Goal: Information Seeking & Learning: Learn about a topic

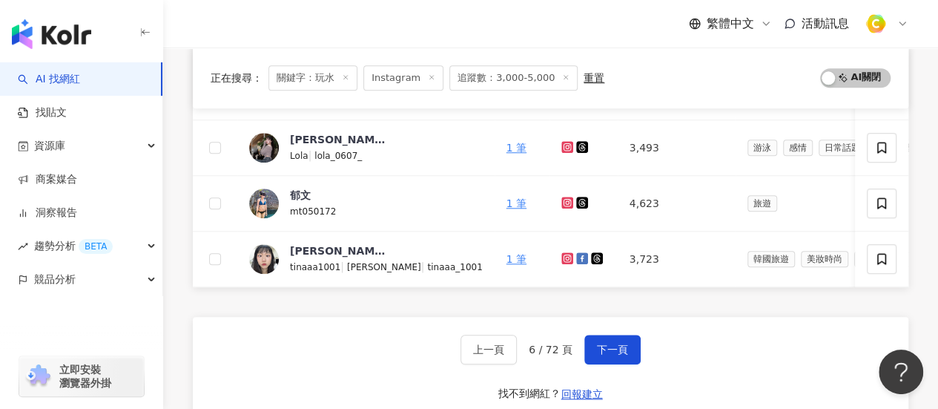
click at [225, 26] on div "繁體中文 活動訊息" at bounding box center [551, 23] width 716 height 47
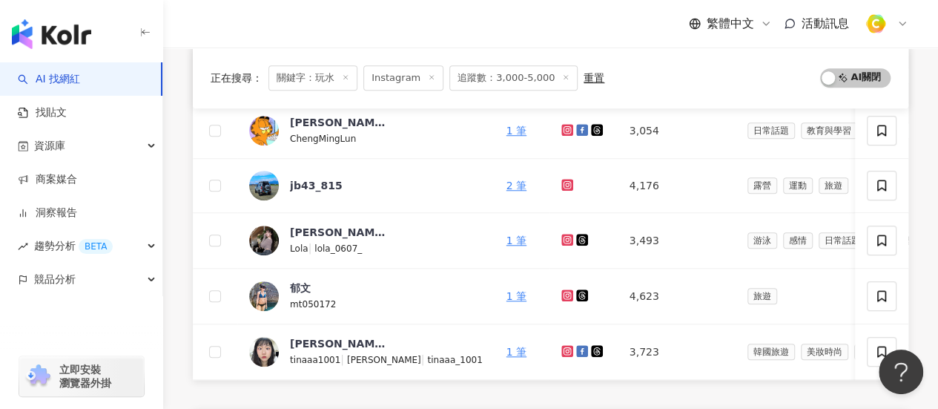
scroll to position [742, 0]
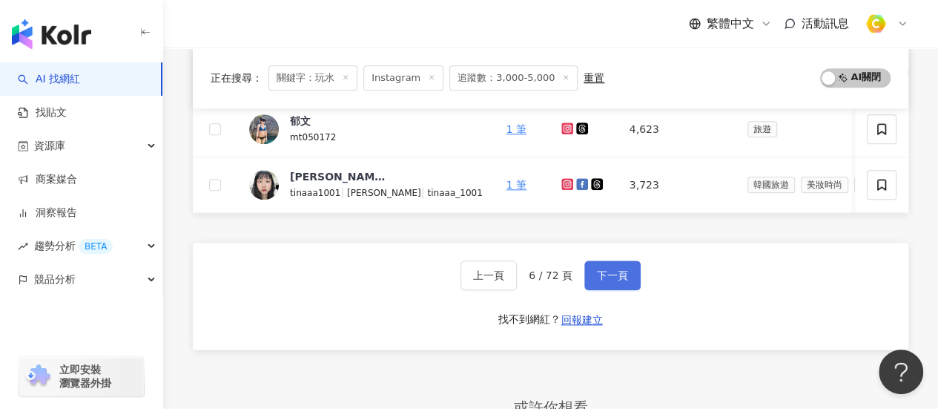
click at [612, 274] on span "下一頁" at bounding box center [612, 275] width 31 height 12
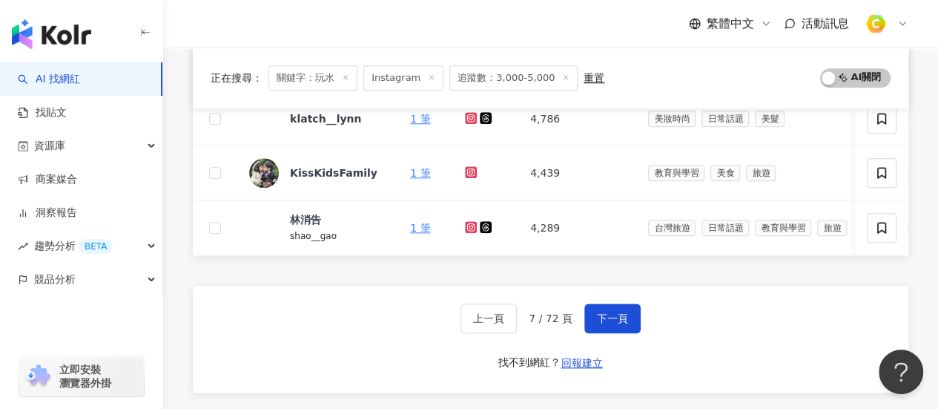
scroll to position [816, 0]
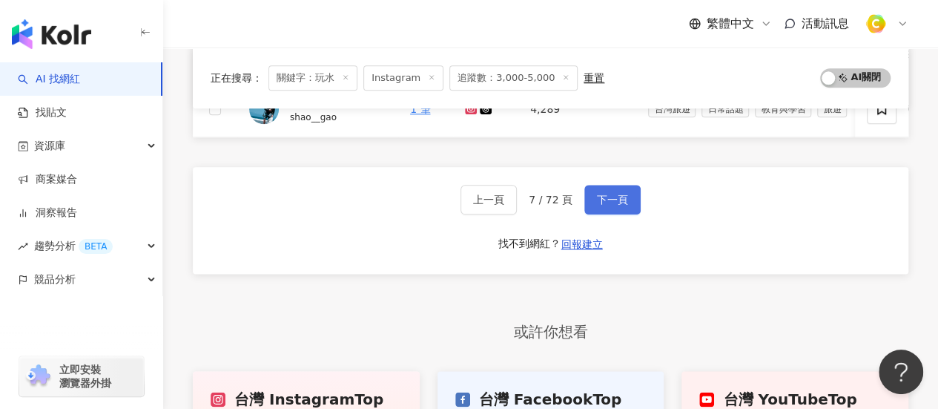
click at [605, 205] on span "下一頁" at bounding box center [612, 200] width 31 height 12
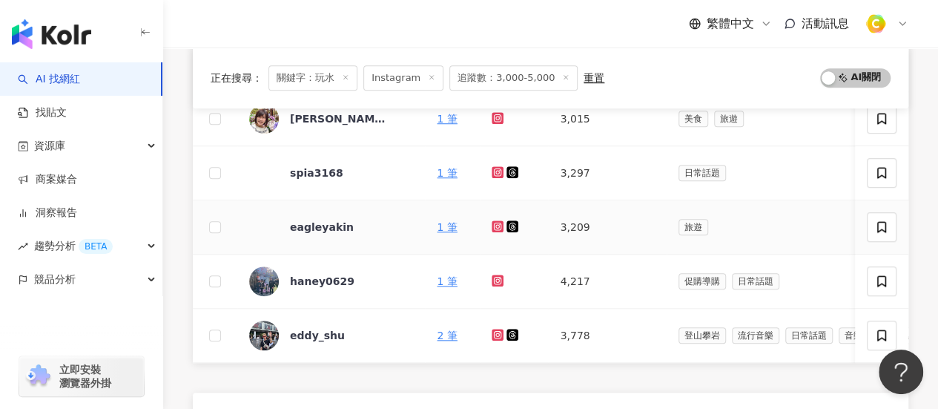
scroll to position [1038, 0]
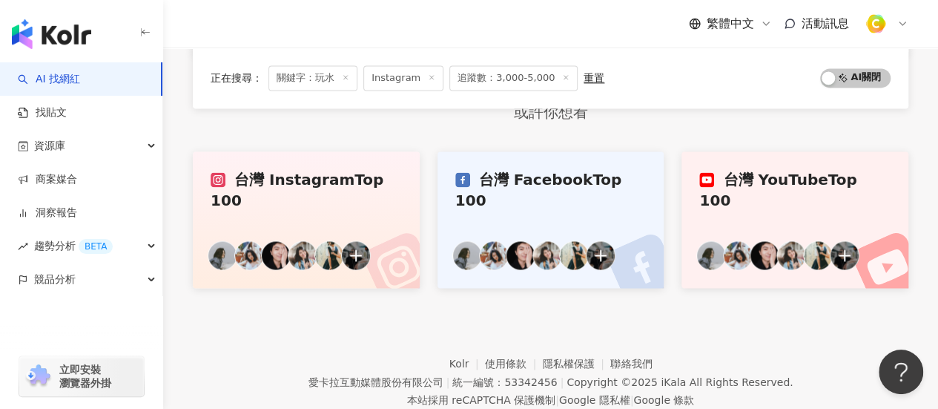
click at [251, 148] on div "或許你想看 台灣 Instagram Top 100 台灣 Facebook Top 100 台灣 YouTube Top 100" at bounding box center [551, 189] width 716 height 197
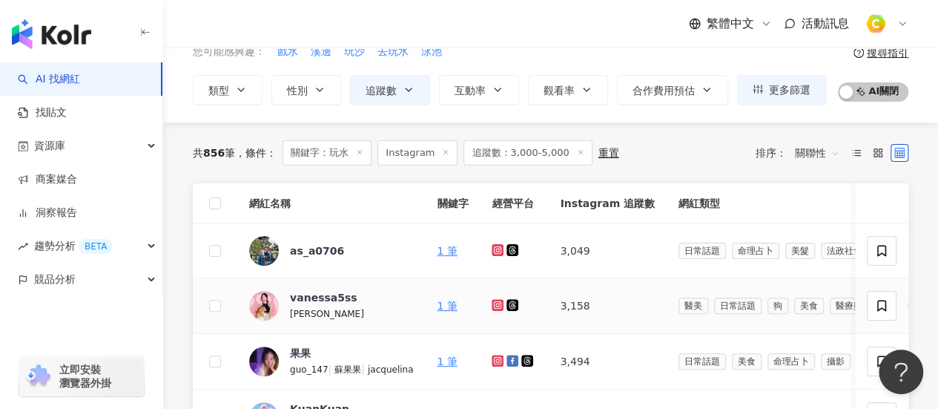
scroll to position [74, 0]
click at [497, 303] on icon at bounding box center [498, 305] width 10 height 9
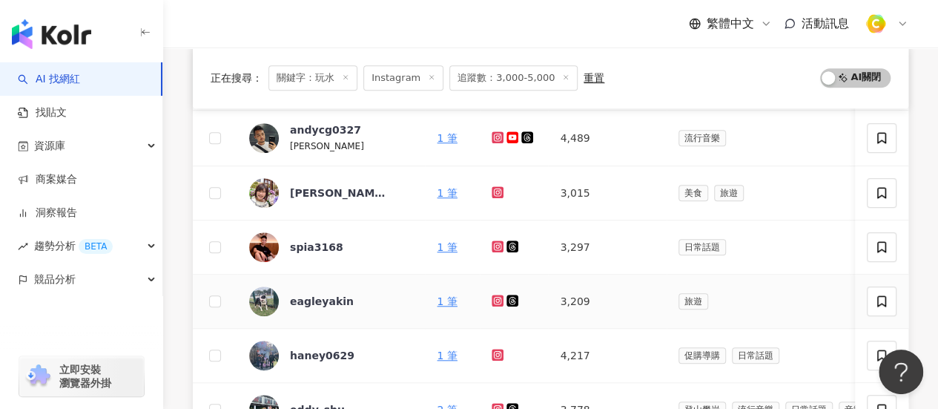
scroll to position [667, 0]
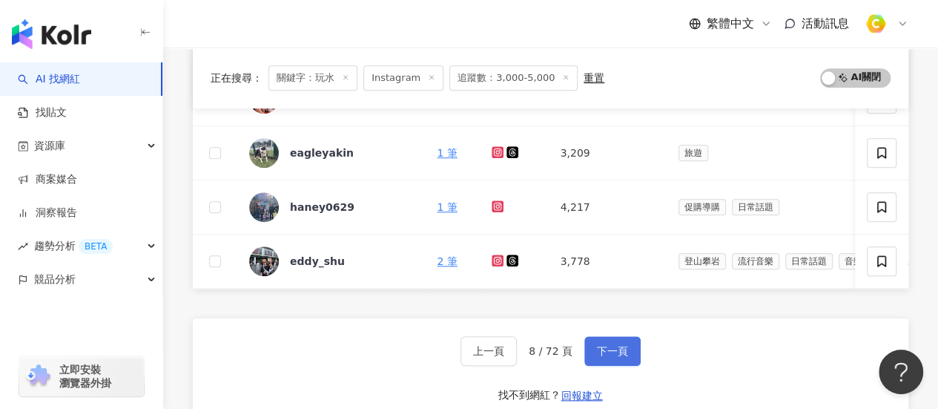
click at [620, 357] on span "下一頁" at bounding box center [612, 351] width 31 height 12
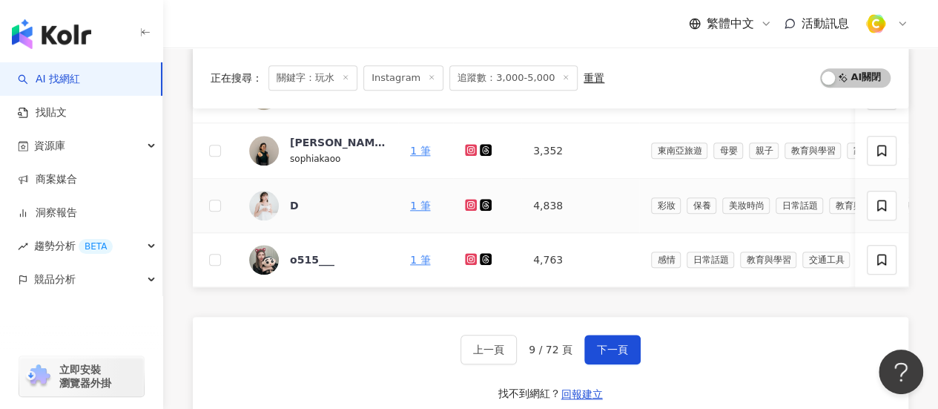
click at [467, 205] on icon at bounding box center [471, 205] width 12 height 12
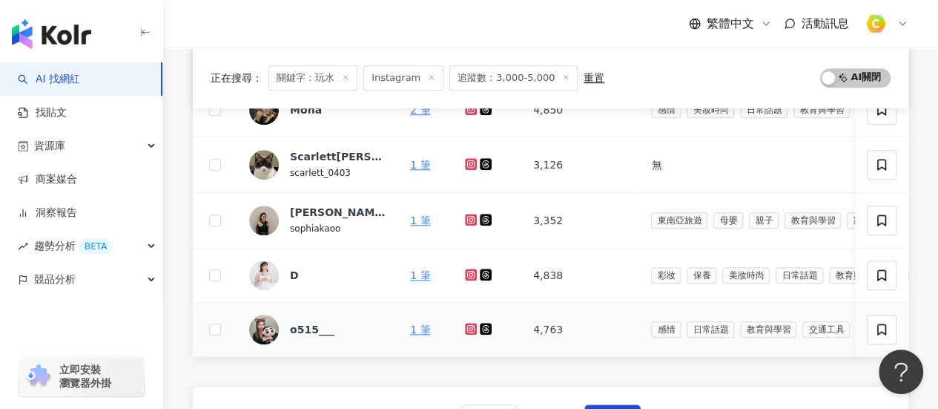
scroll to position [445, 0]
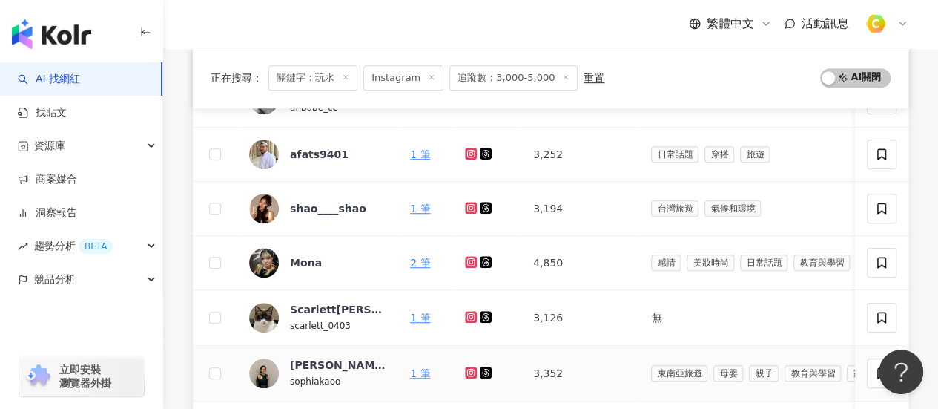
click at [475, 366] on icon at bounding box center [471, 372] width 12 height 12
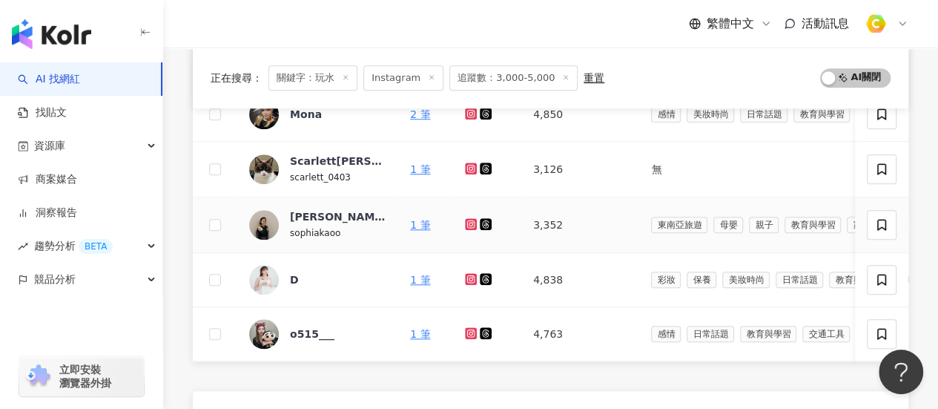
scroll to position [519, 0]
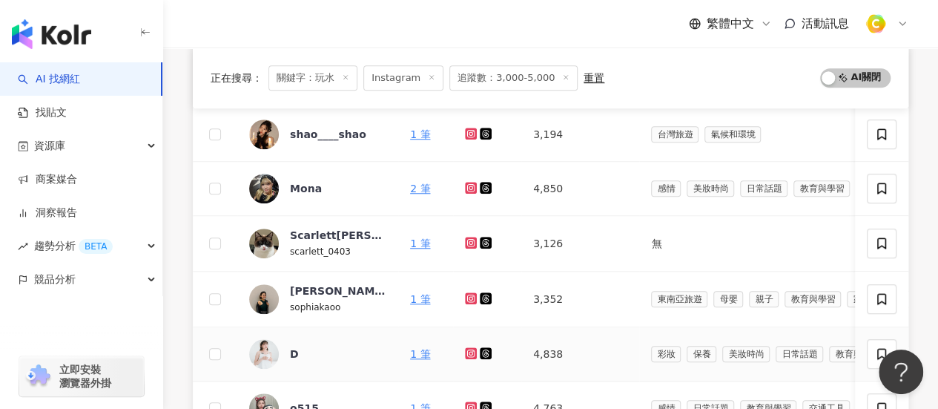
click at [468, 353] on icon at bounding box center [471, 353] width 12 height 12
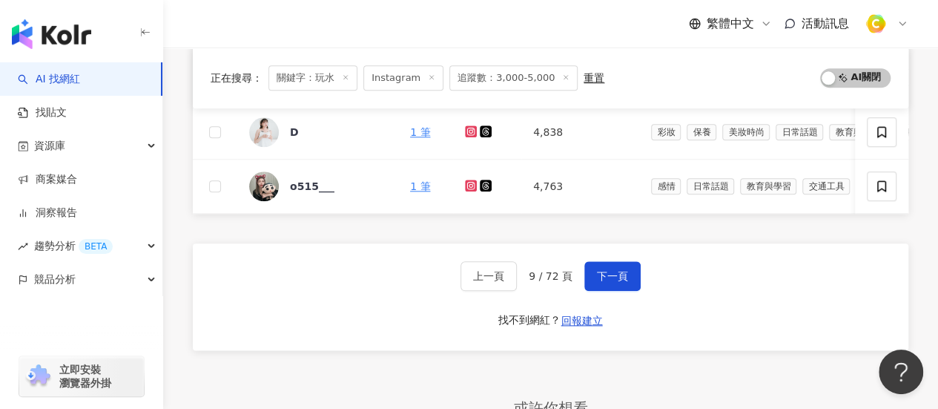
scroll to position [742, 0]
click at [627, 277] on button "下一頁" at bounding box center [612, 275] width 56 height 30
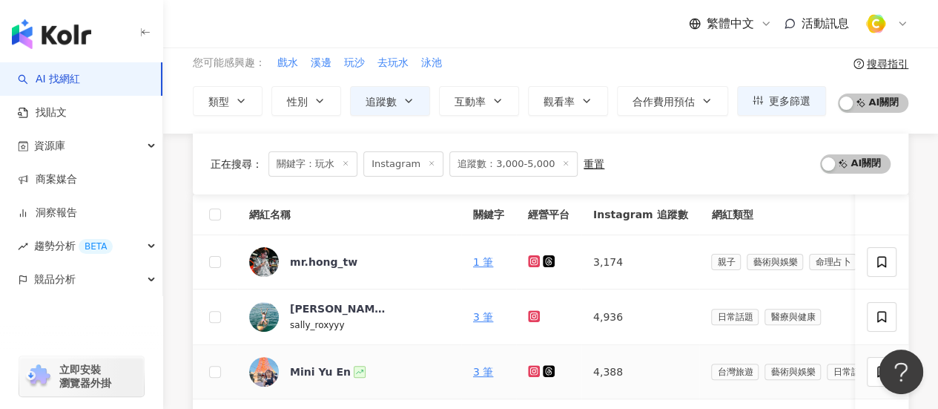
scroll to position [222, 0]
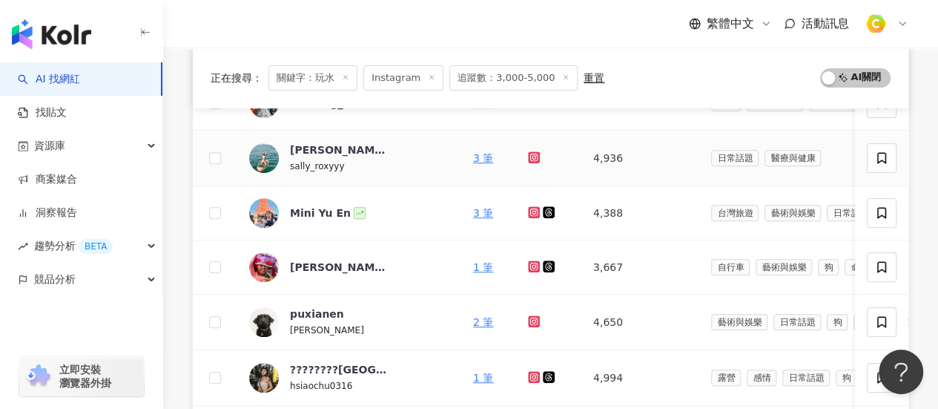
click at [534, 160] on icon at bounding box center [534, 157] width 12 height 12
drag, startPoint x: 641, startPoint y: 161, endPoint x: 599, endPoint y: 161, distance: 42.3
click at [599, 161] on td "4,936" at bounding box center [640, 159] width 118 height 56
copy td "4,936"
click at [221, 154] on td at bounding box center [215, 159] width 44 height 56
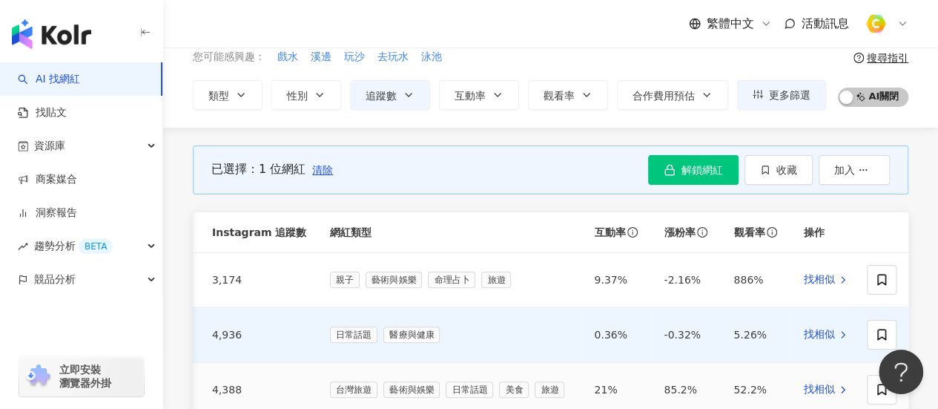
scroll to position [0, 0]
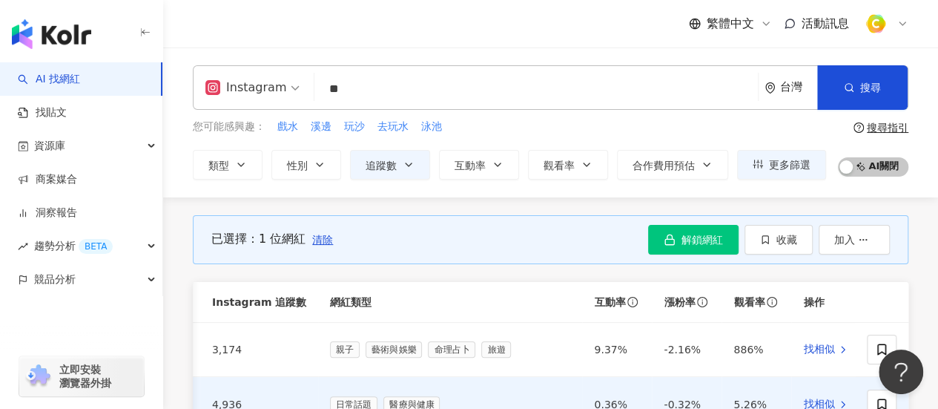
click at [418, 71] on div "Instagram ** 台灣 搜尋 https://www.instagram.com/co_ey_voyage_ keyword ⓃⒶⓈⓈ❣️愛玩水 2,…" at bounding box center [551, 87] width 716 height 44
click at [411, 90] on input "**" at bounding box center [536, 89] width 432 height 28
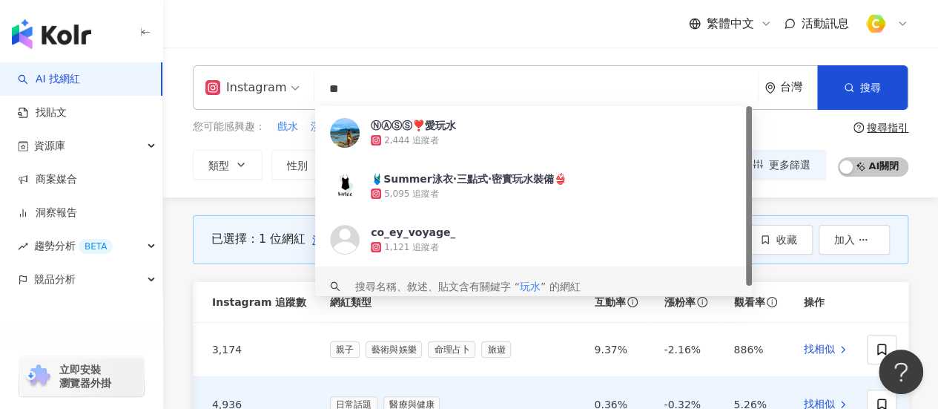
click at [442, 40] on div "繁體中文 活動訊息" at bounding box center [551, 23] width 716 height 47
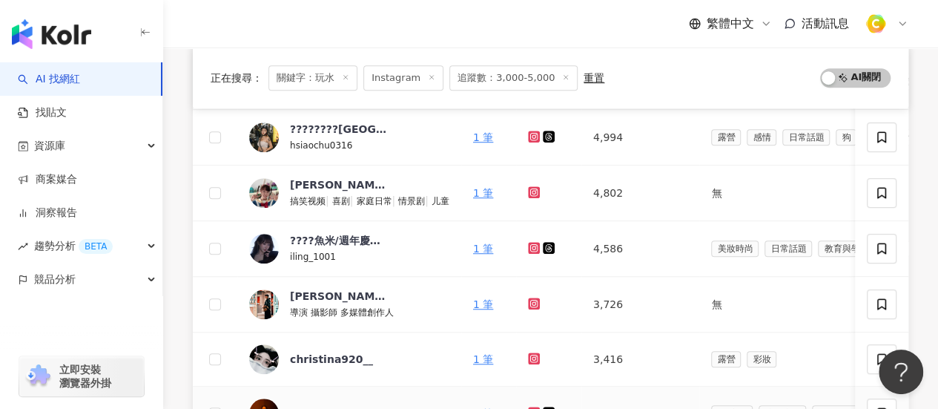
scroll to position [347, 0]
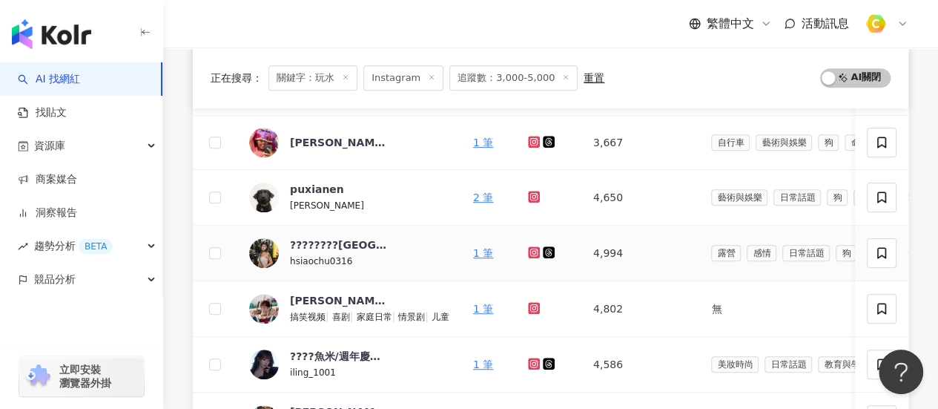
click at [535, 246] on icon at bounding box center [534, 252] width 12 height 12
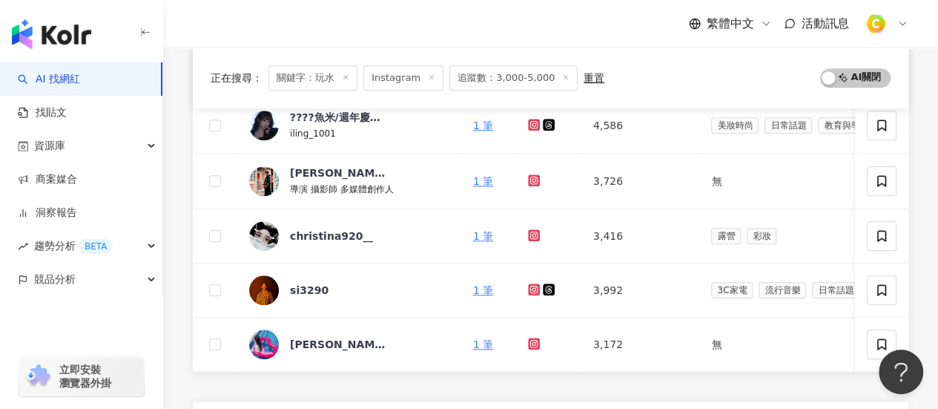
scroll to position [718, 0]
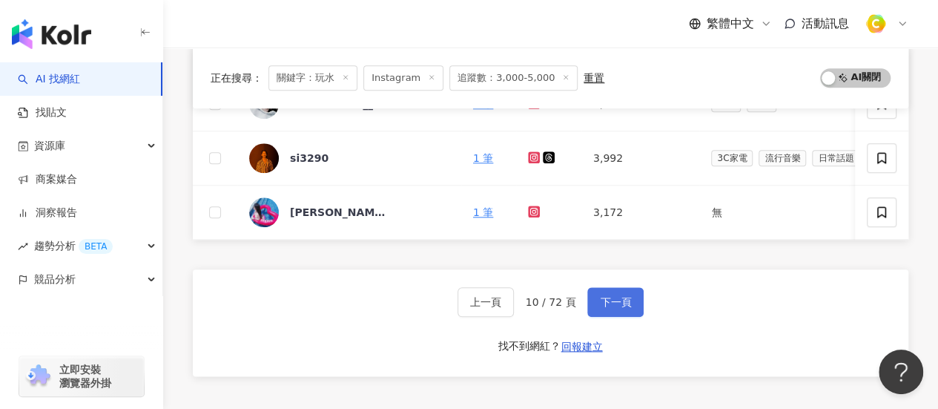
click at [618, 308] on span "下一頁" at bounding box center [615, 302] width 31 height 12
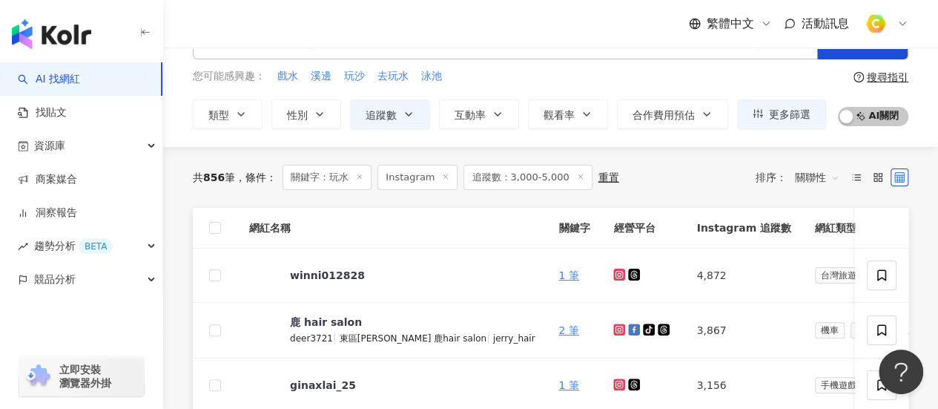
scroll to position [0, 0]
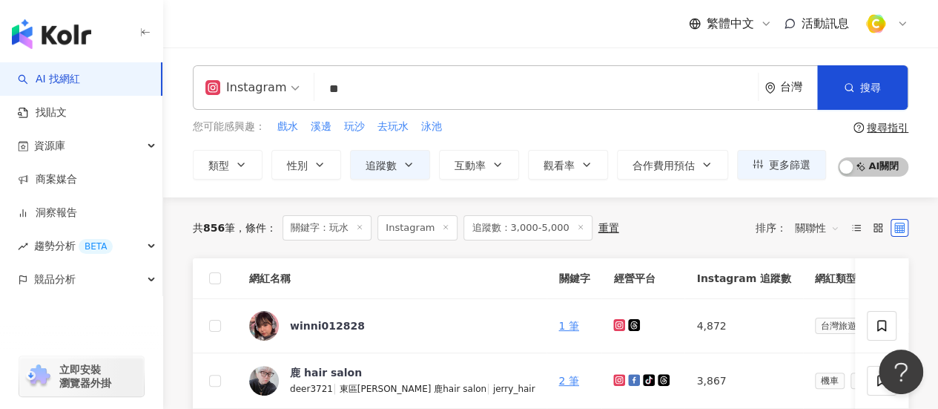
click at [386, 98] on input "**" at bounding box center [536, 89] width 432 height 28
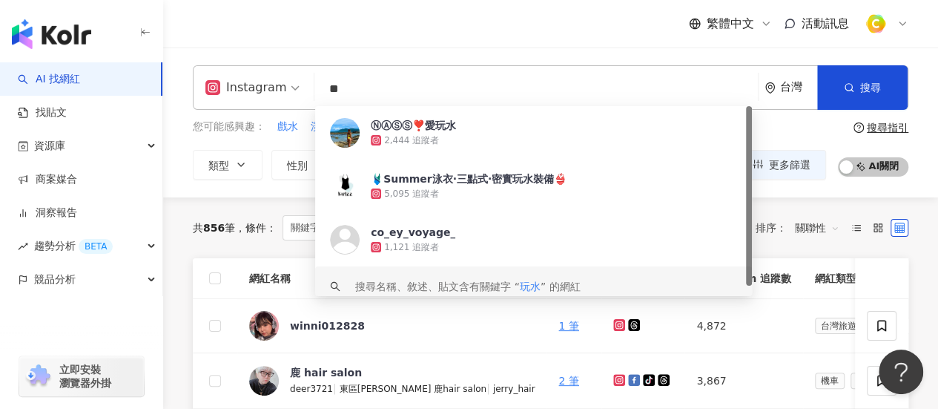
type input "*"
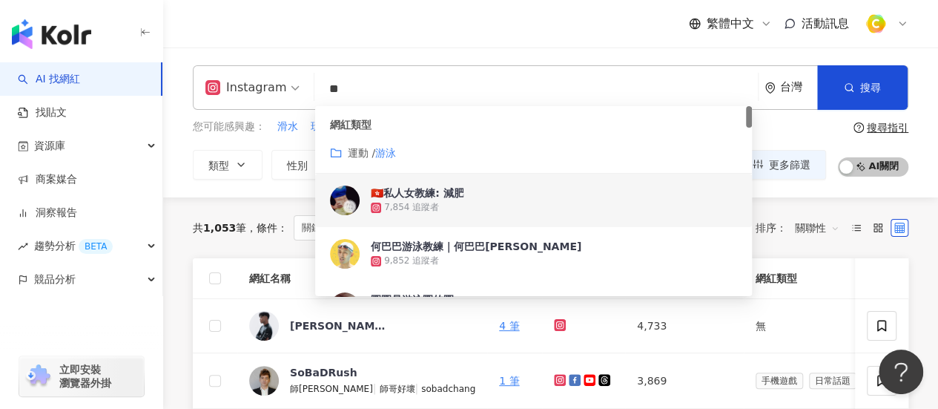
scroll to position [74, 0]
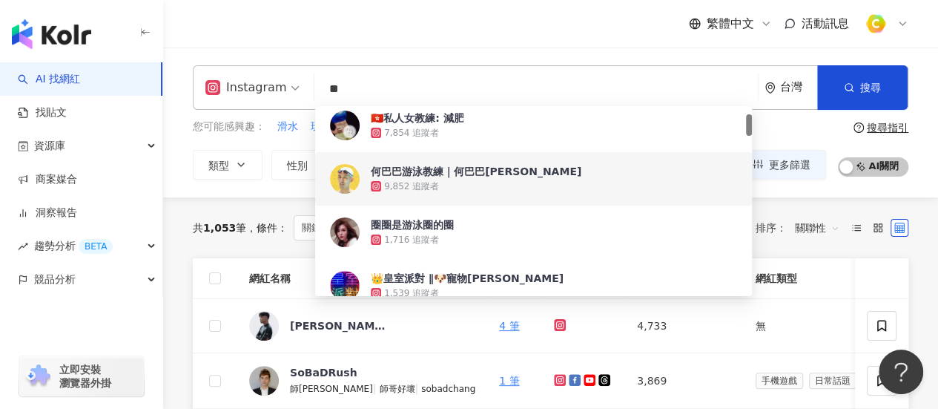
click at [795, 250] on div "共 1,053 筆 條件 ： 關鍵字：游泳 Instagram 追蹤數：3,000-5,000 重置 排序： 關聯性" at bounding box center [551, 227] width 716 height 61
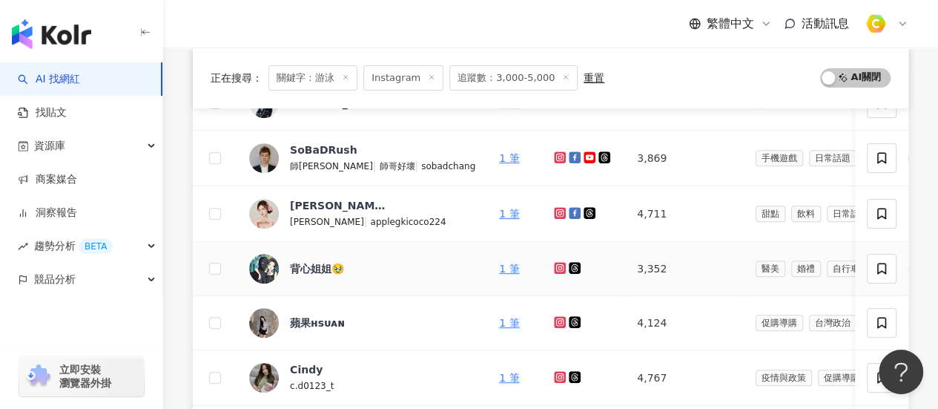
scroll to position [371, 0]
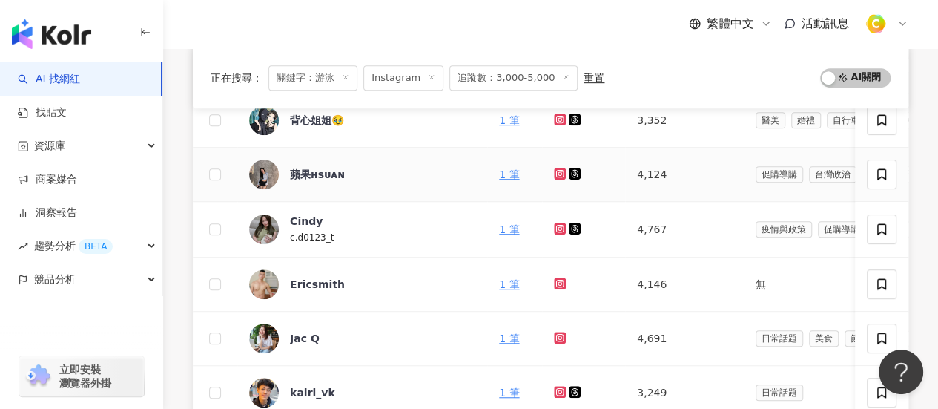
click at [554, 174] on icon at bounding box center [560, 174] width 12 height 12
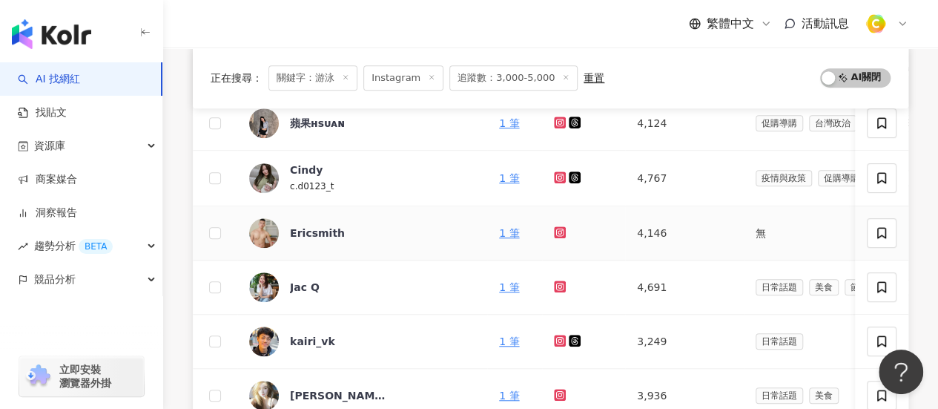
scroll to position [445, 0]
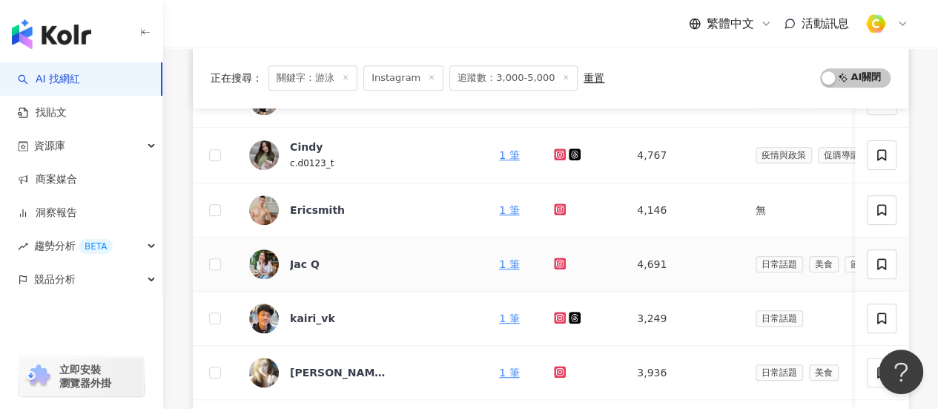
click at [554, 265] on icon at bounding box center [560, 263] width 12 height 12
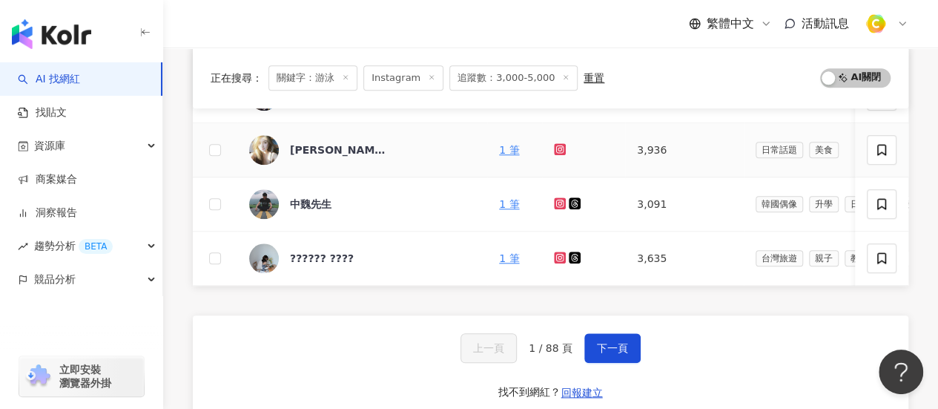
click at [554, 151] on icon at bounding box center [560, 149] width 12 height 12
click at [600, 354] on span "下一頁" at bounding box center [612, 348] width 31 height 12
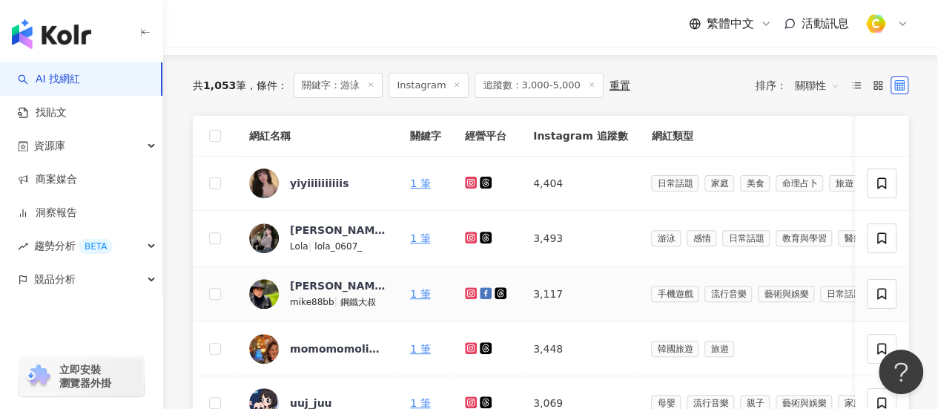
scroll to position [148, 0]
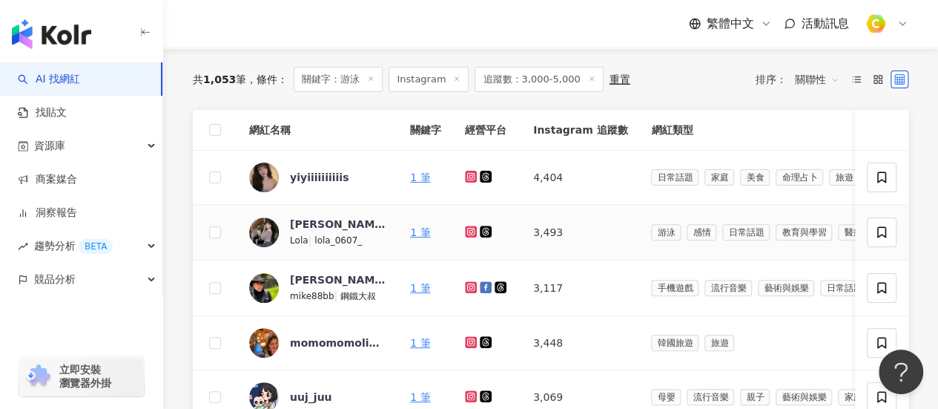
click at [469, 229] on icon at bounding box center [471, 231] width 10 height 9
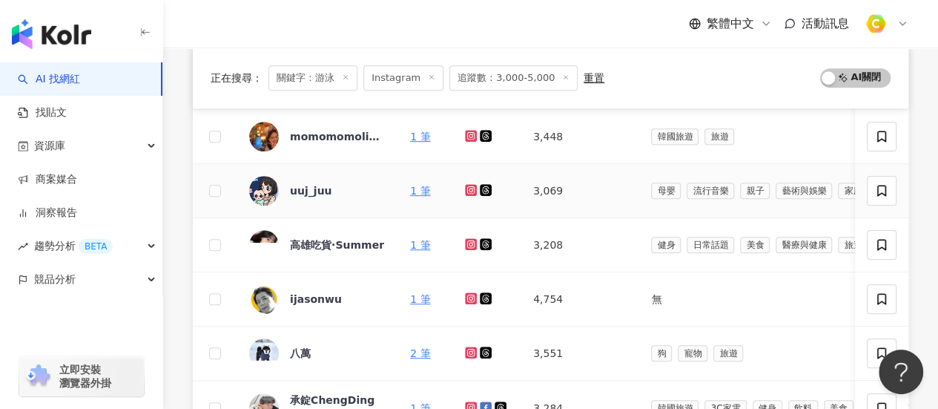
scroll to position [593, 0]
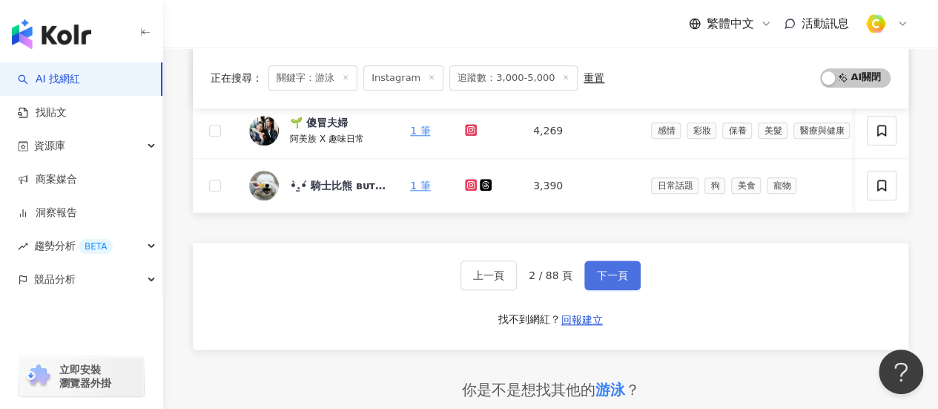
click at [605, 277] on span "下一頁" at bounding box center [612, 275] width 31 height 12
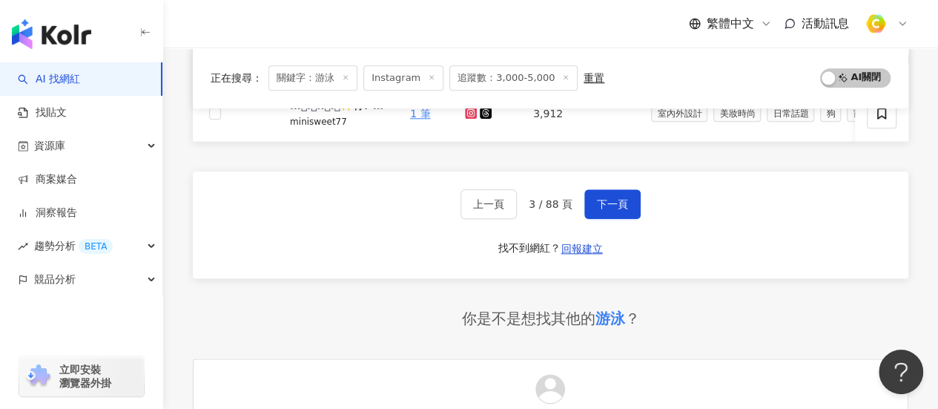
scroll to position [890, 0]
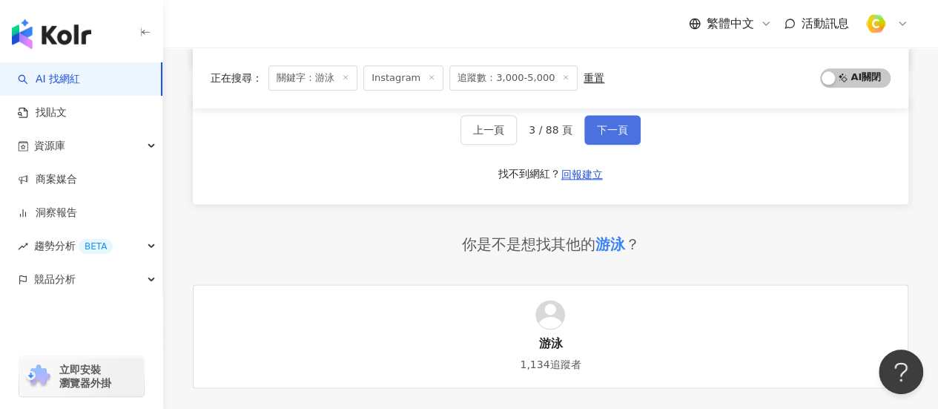
click at [624, 136] on span "下一頁" at bounding box center [612, 130] width 31 height 12
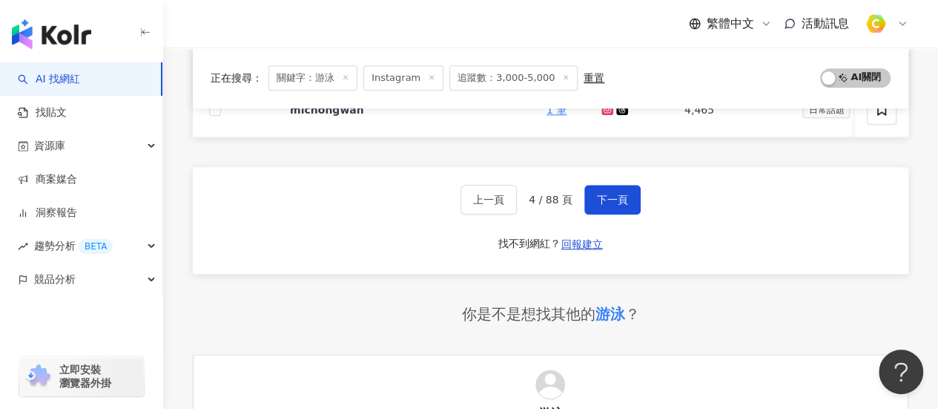
scroll to position [667, 0]
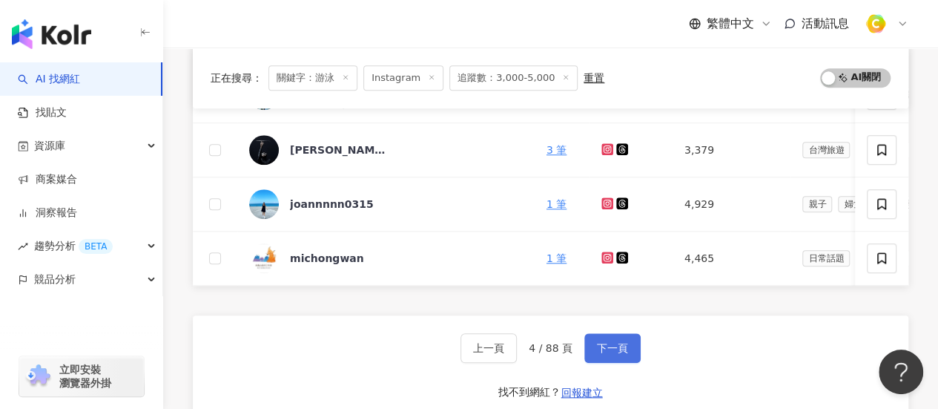
click at [609, 346] on span "下一頁" at bounding box center [612, 348] width 31 height 12
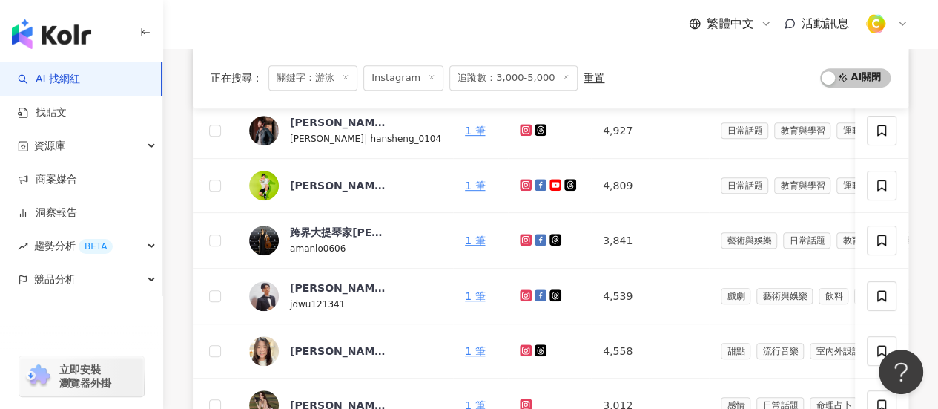
scroll to position [74, 0]
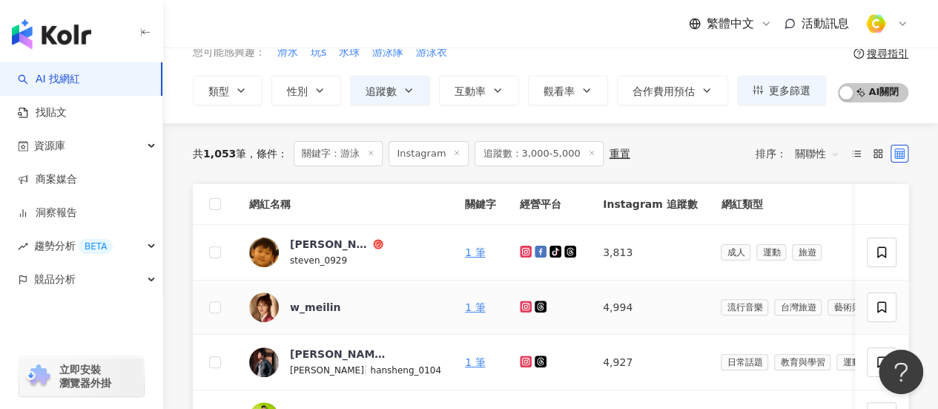
click at [521, 307] on icon at bounding box center [526, 306] width 10 height 9
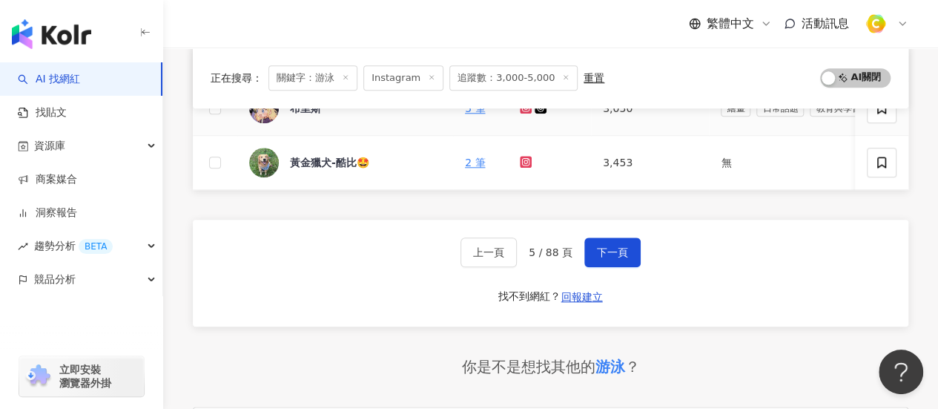
scroll to position [816, 0]
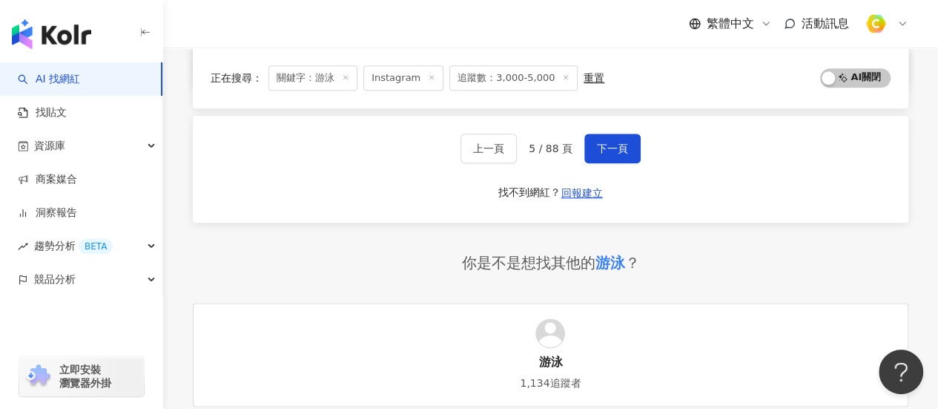
click at [641, 152] on div "上一頁 5 / 88 頁 下一頁 找不到網紅？ 回報建立" at bounding box center [551, 169] width 716 height 107
click at [635, 154] on button "下一頁" at bounding box center [612, 148] width 56 height 30
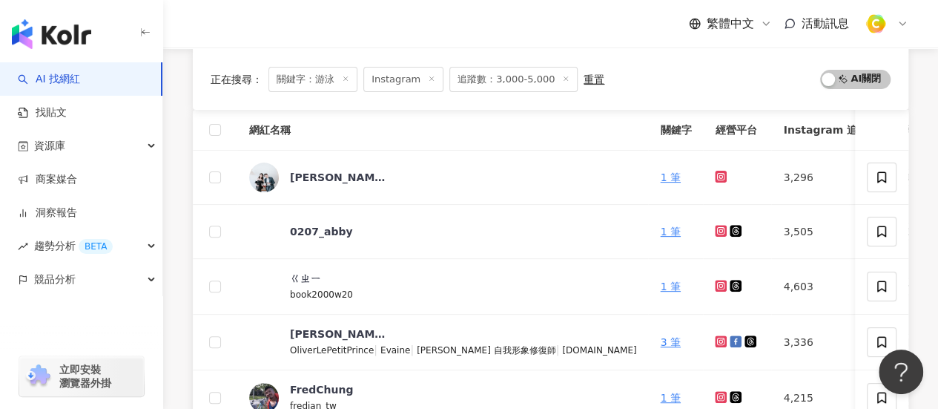
scroll to position [148, 0]
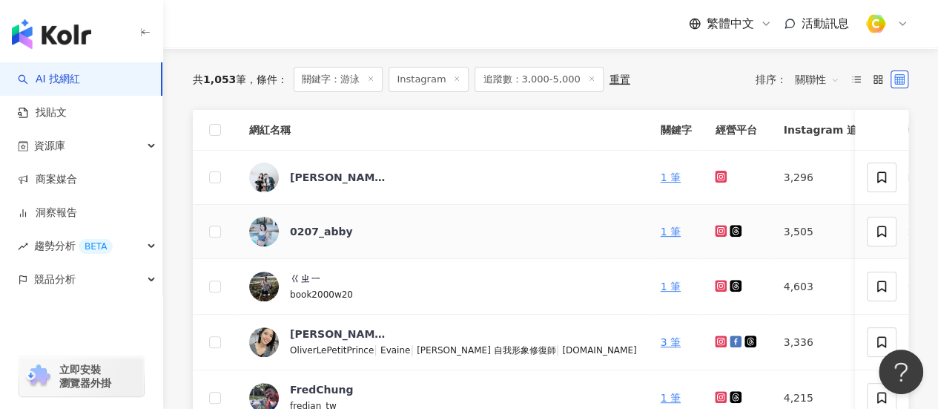
click at [715, 228] on icon at bounding box center [721, 231] width 12 height 12
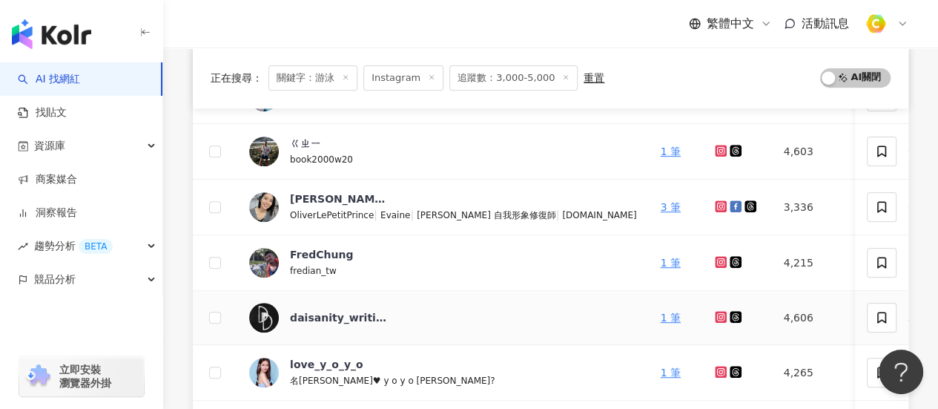
scroll to position [445, 0]
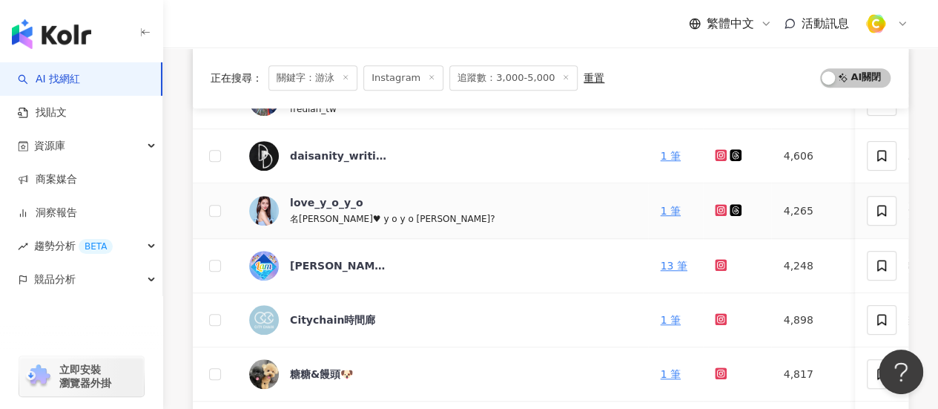
click at [715, 211] on icon at bounding box center [721, 210] width 12 height 12
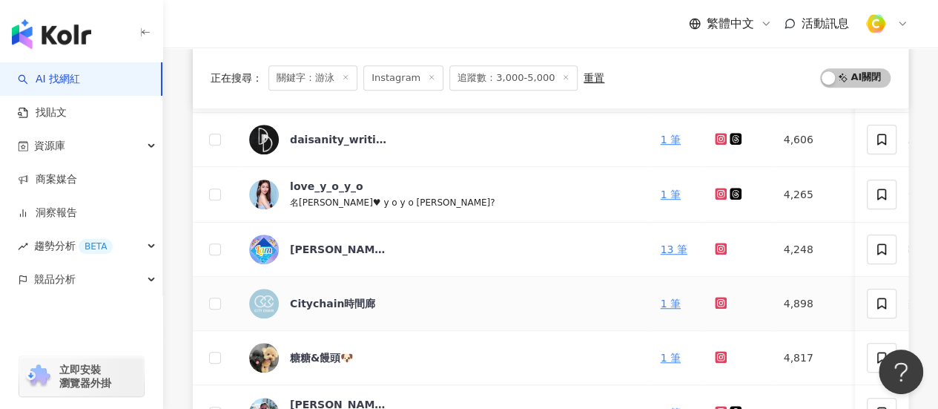
scroll to position [742, 0]
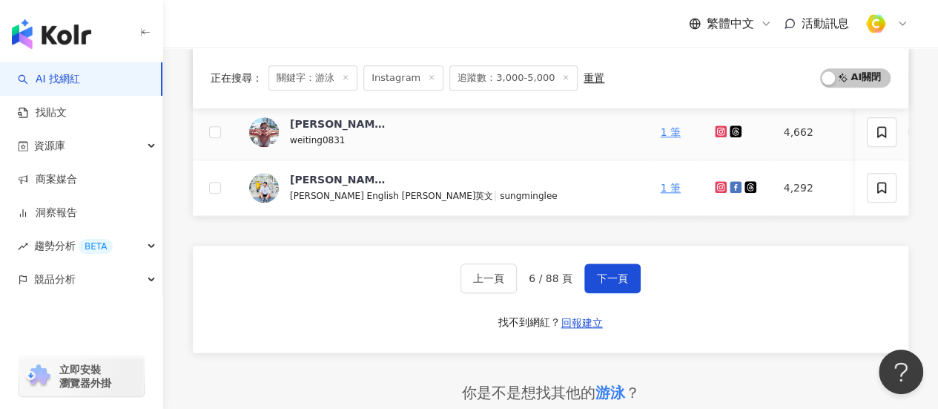
click at [715, 130] on icon at bounding box center [721, 131] width 12 height 12
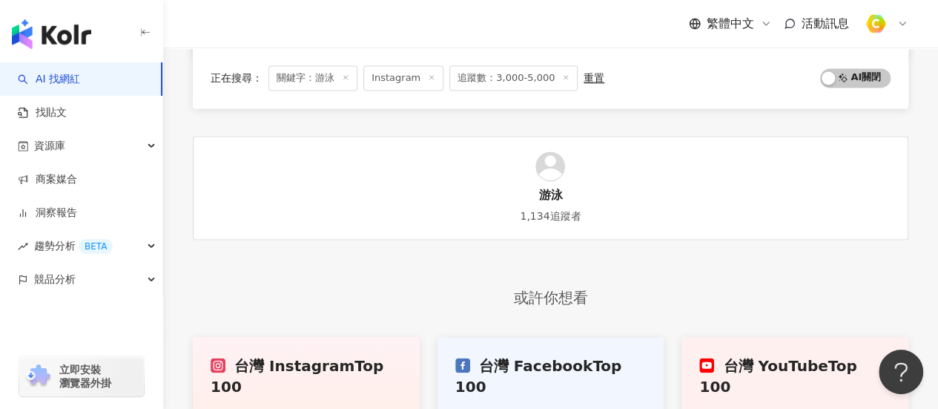
scroll to position [816, 0]
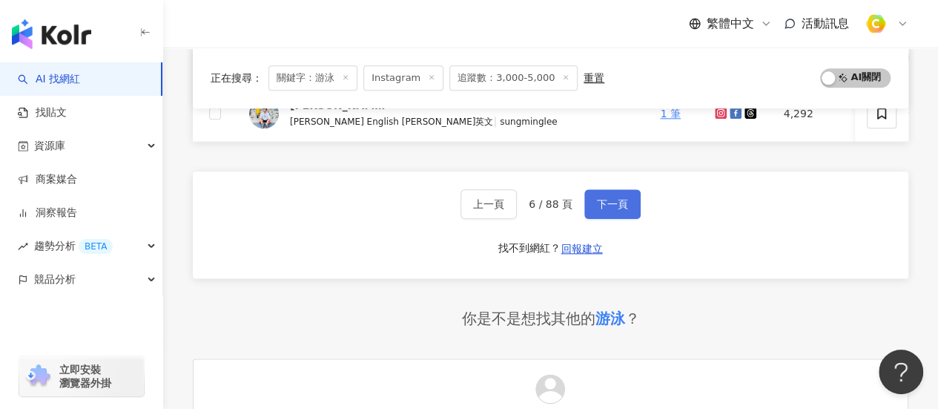
click at [608, 219] on button "下一頁" at bounding box center [612, 204] width 56 height 30
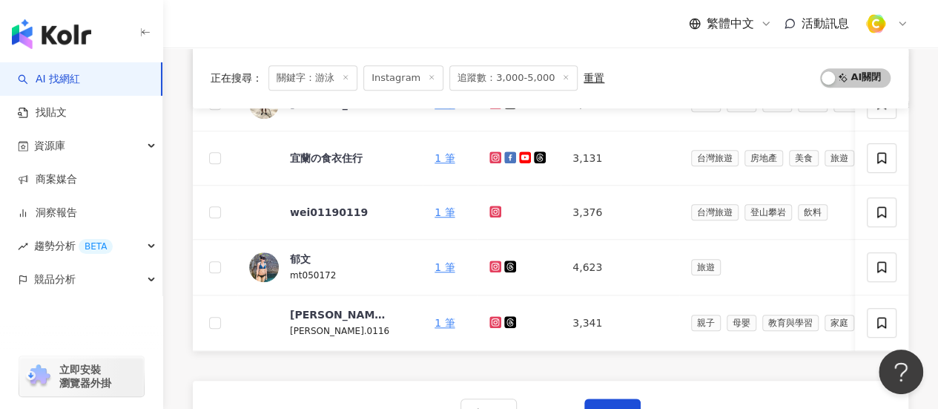
scroll to position [667, 0]
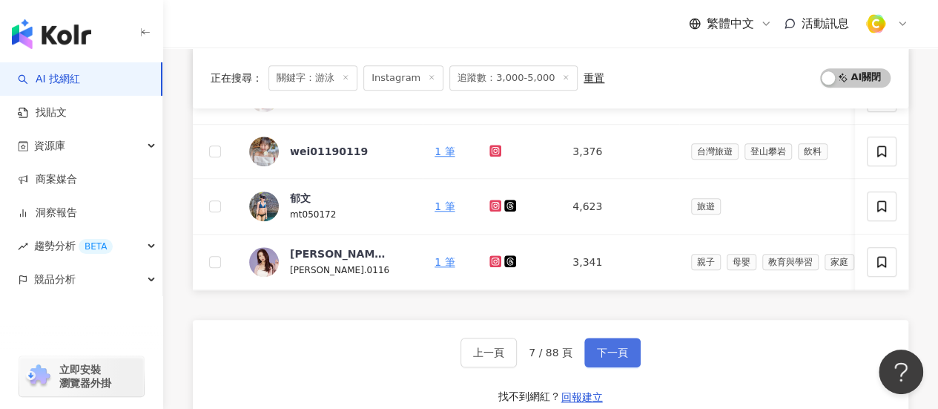
click at [593, 358] on button "下一頁" at bounding box center [612, 352] width 56 height 30
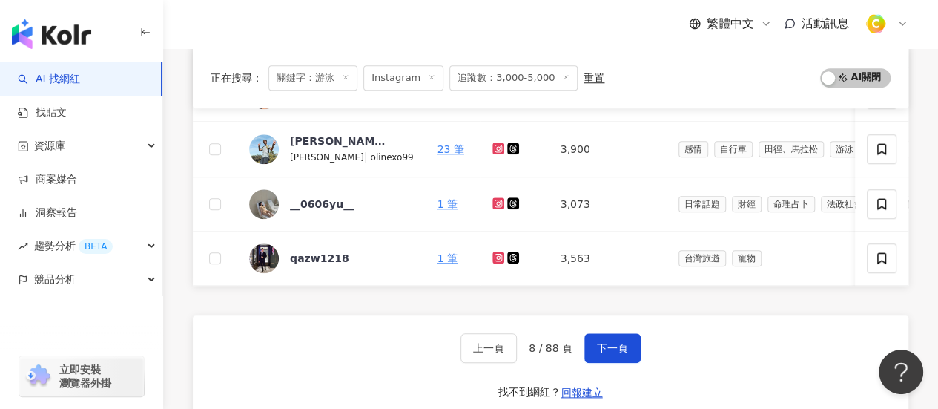
click at [177, 210] on div "正在搜尋 ： 關鍵字：游泳 Instagram 追蹤數：3,000-5,000 重置 AI 開啟 AI 關閉 網紅名稱 關鍵字 經營平台 Instagram …" at bounding box center [550, 185] width 775 height 1310
click at [495, 202] on icon at bounding box center [498, 203] width 6 height 6
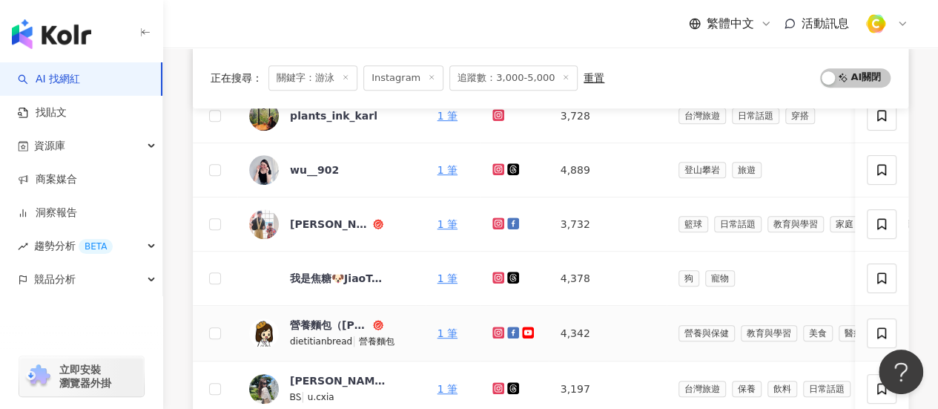
scroll to position [297, 0]
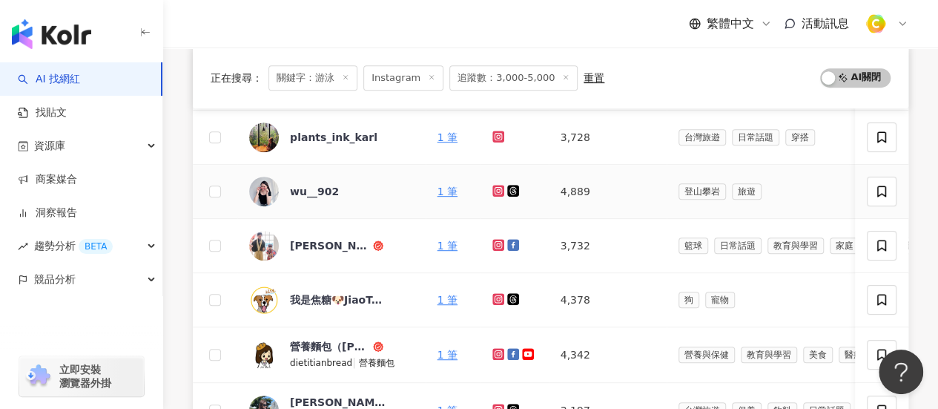
click at [494, 187] on icon at bounding box center [499, 190] width 10 height 9
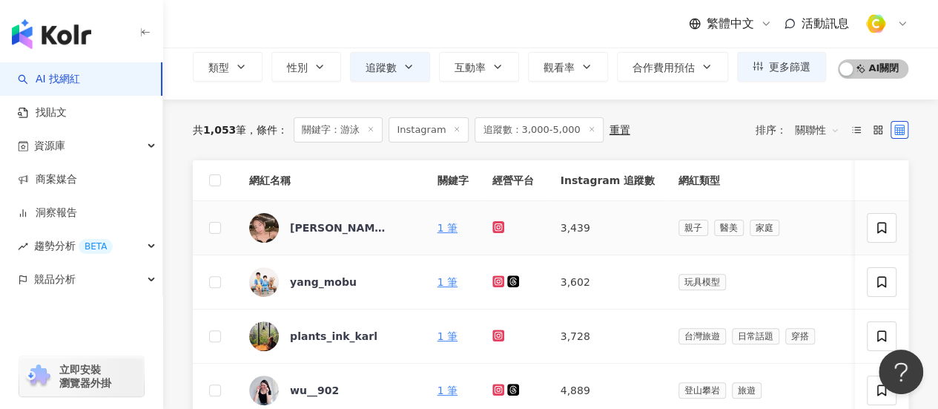
scroll to position [0, 0]
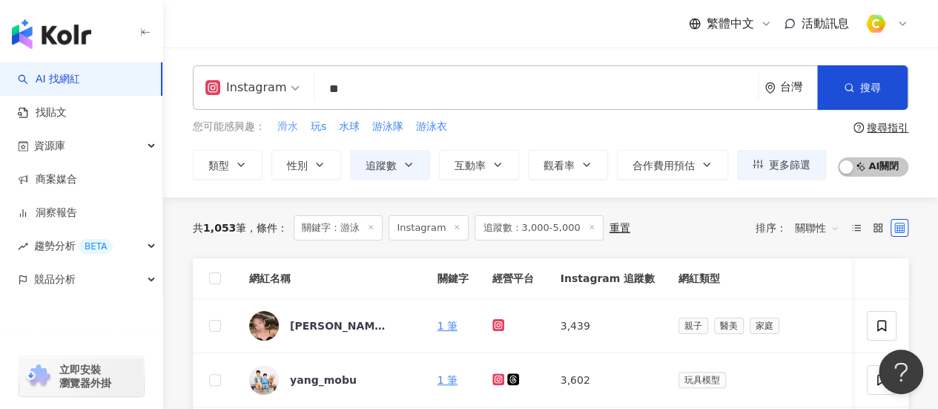
click at [286, 132] on span "滑水" at bounding box center [287, 126] width 21 height 15
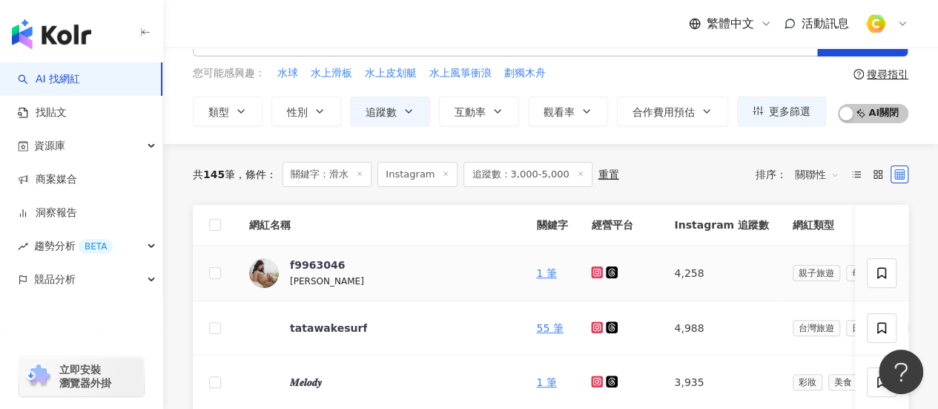
scroll to position [222, 0]
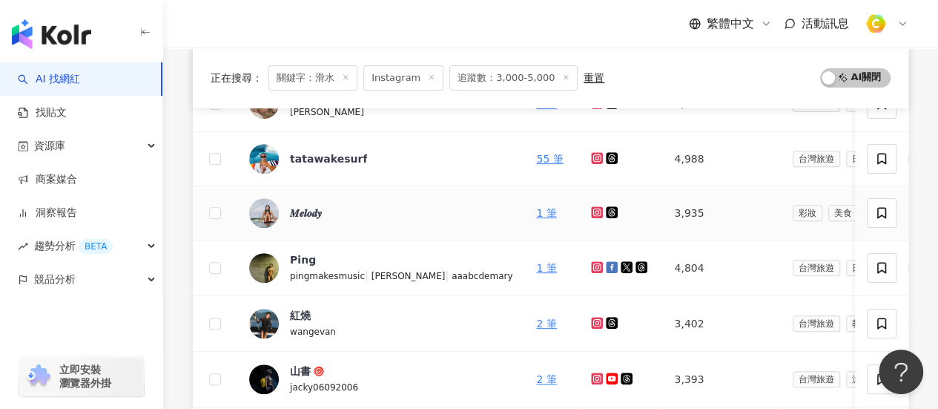
click at [591, 216] on icon at bounding box center [597, 212] width 12 height 12
drag, startPoint x: 697, startPoint y: 210, endPoint x: 644, endPoint y: 216, distance: 53.0
click at [662, 216] on td "3,935" at bounding box center [721, 213] width 118 height 54
copy td "3,935"
click at [591, 154] on icon at bounding box center [597, 158] width 12 height 12
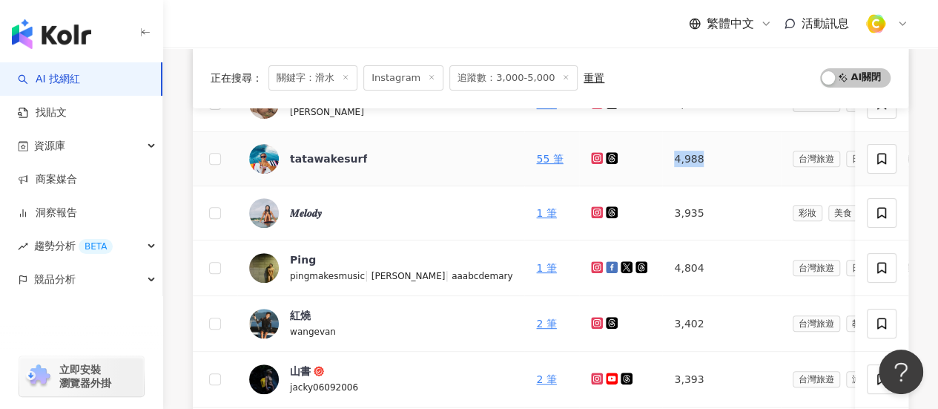
drag, startPoint x: 676, startPoint y: 159, endPoint x: 645, endPoint y: 159, distance: 30.4
click at [662, 159] on td "4,988" at bounding box center [721, 159] width 118 height 54
copy td "4,988"
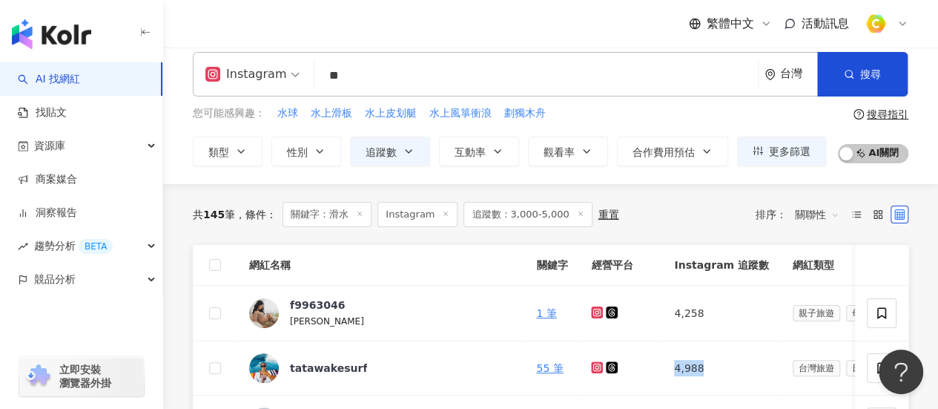
scroll to position [0, 0]
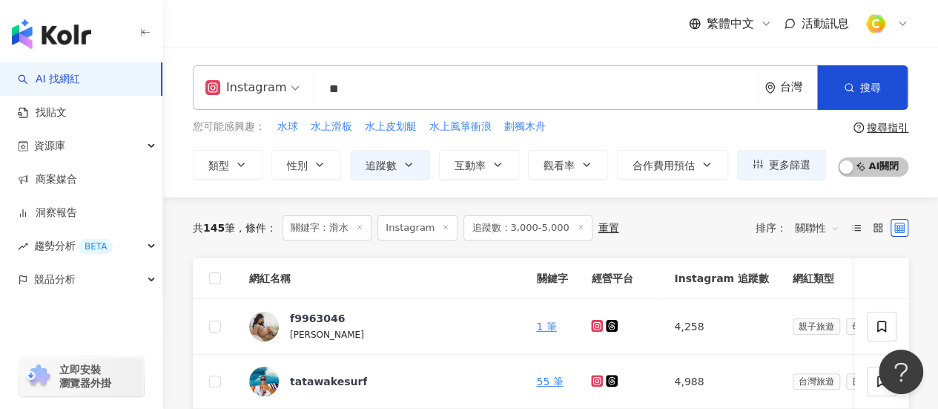
click at [380, 88] on input "**" at bounding box center [536, 89] width 432 height 28
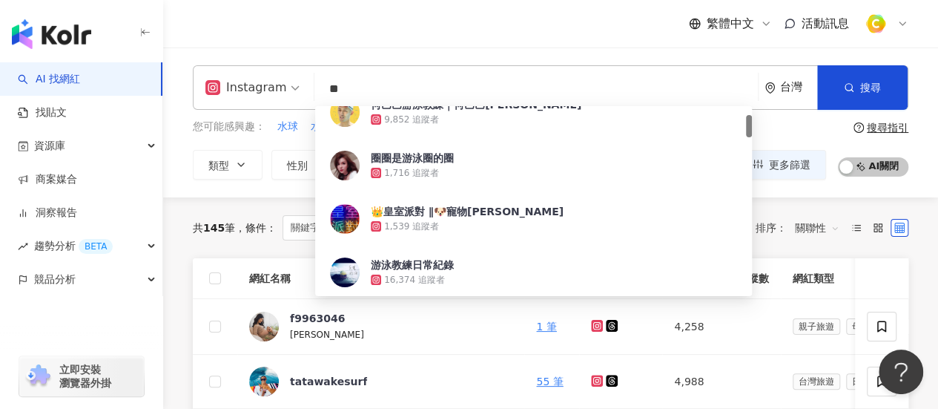
type input "*"
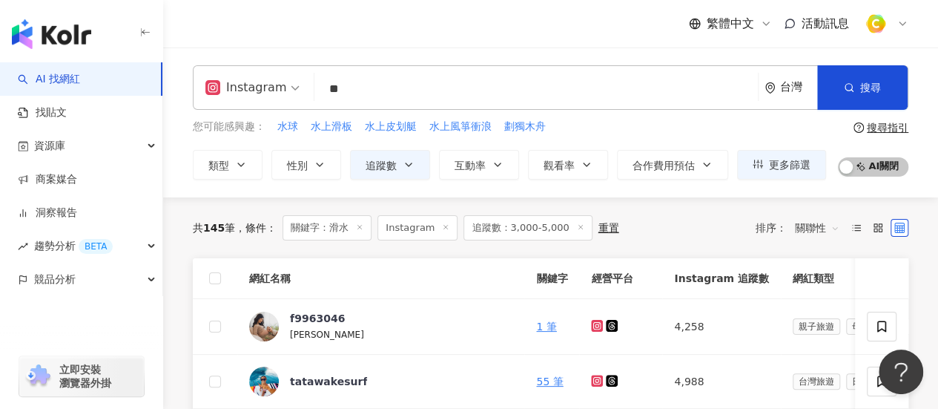
type input "**"
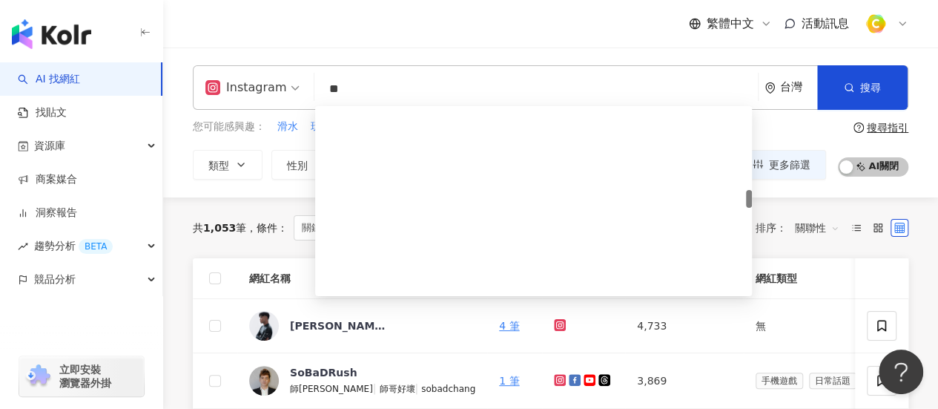
scroll to position [964, 0]
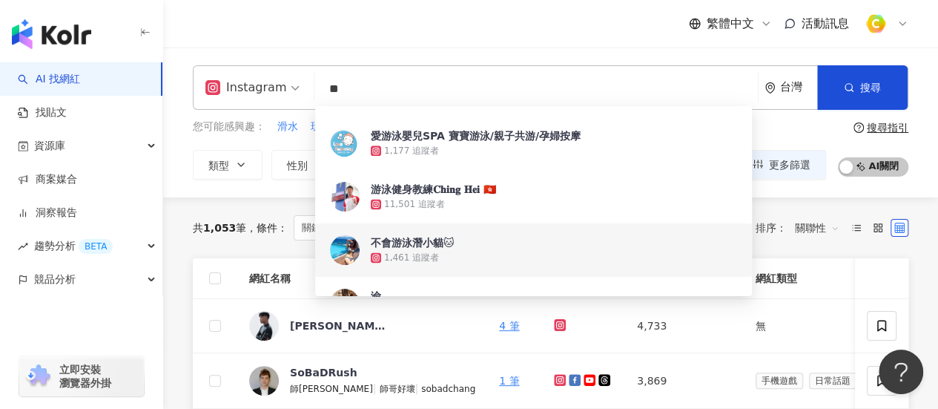
drag, startPoint x: 413, startPoint y: 248, endPoint x: 371, endPoint y: 261, distance: 44.1
click at [371, 261] on icon at bounding box center [376, 257] width 10 height 10
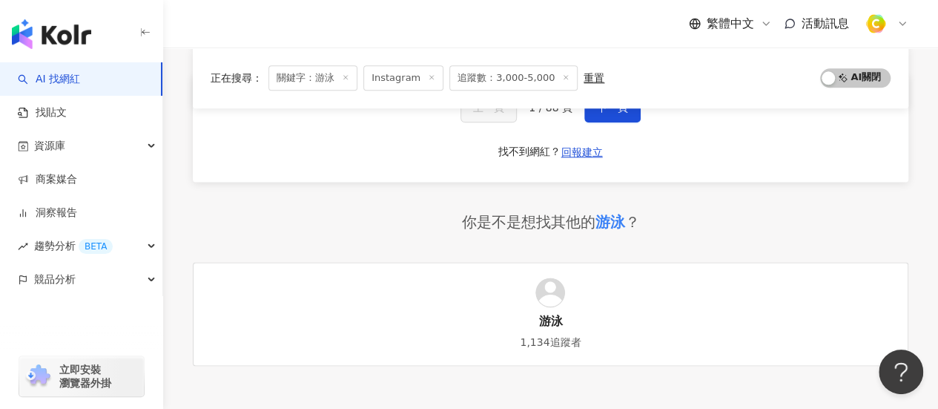
scroll to position [816, 0]
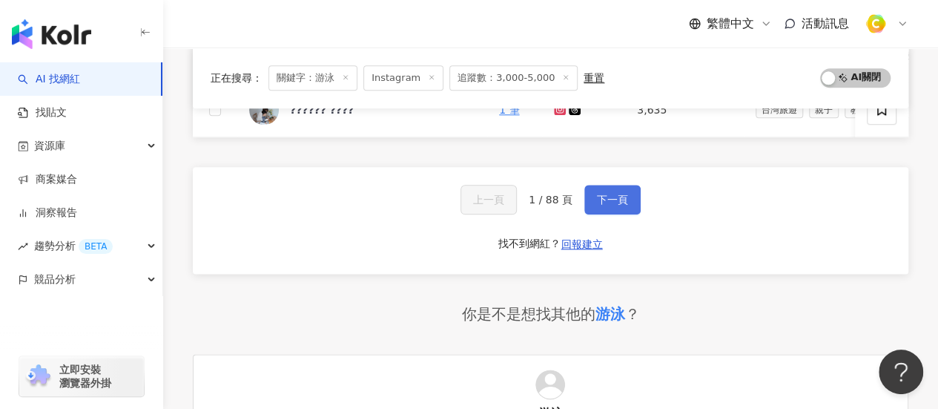
click at [603, 205] on span "下一頁" at bounding box center [612, 200] width 31 height 12
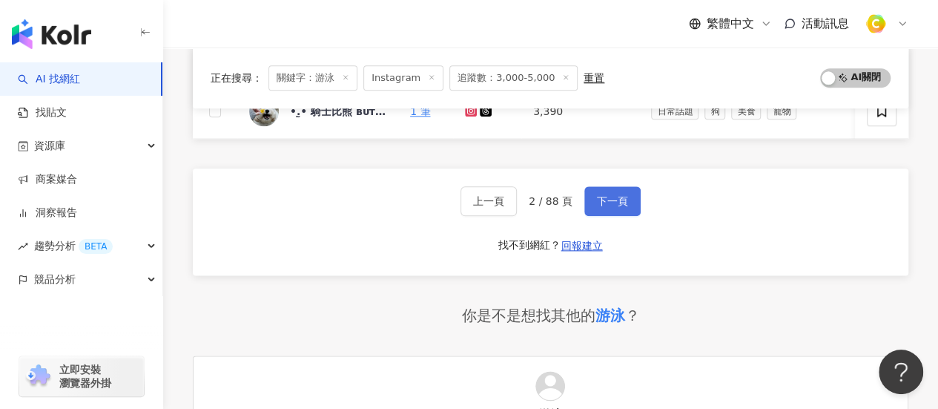
click at [600, 207] on span "下一頁" at bounding box center [612, 201] width 31 height 12
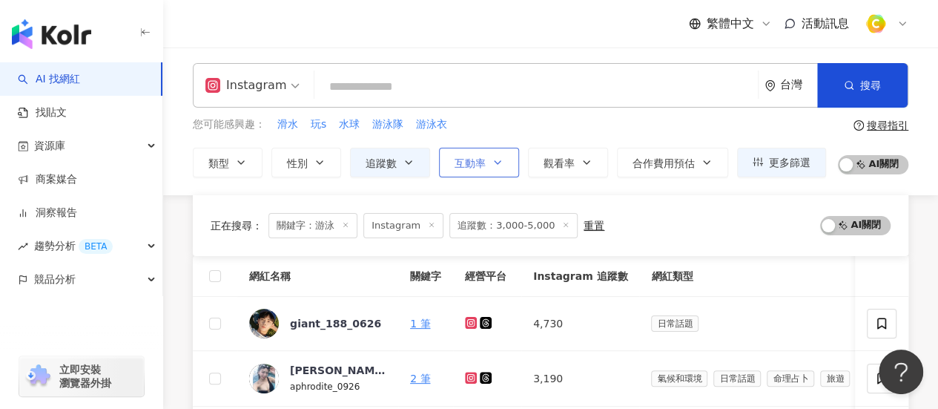
scroll to position [0, 0]
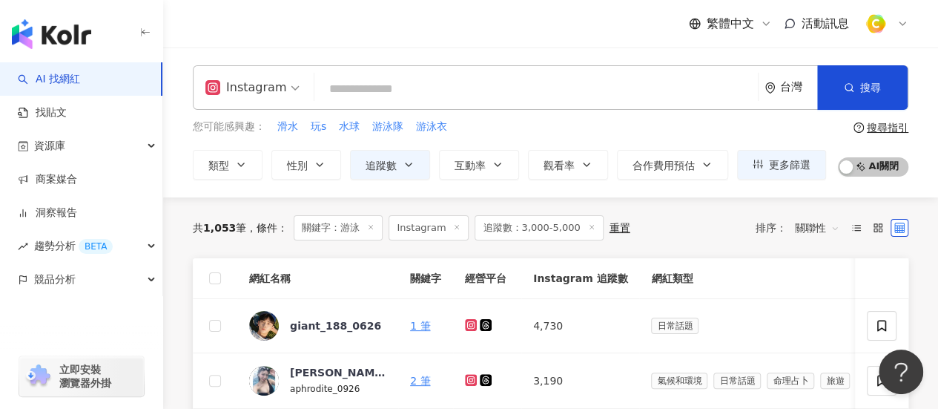
click at [359, 82] on input "search" at bounding box center [536, 89] width 432 height 28
click at [417, 168] on button "追蹤數" at bounding box center [390, 165] width 80 height 30
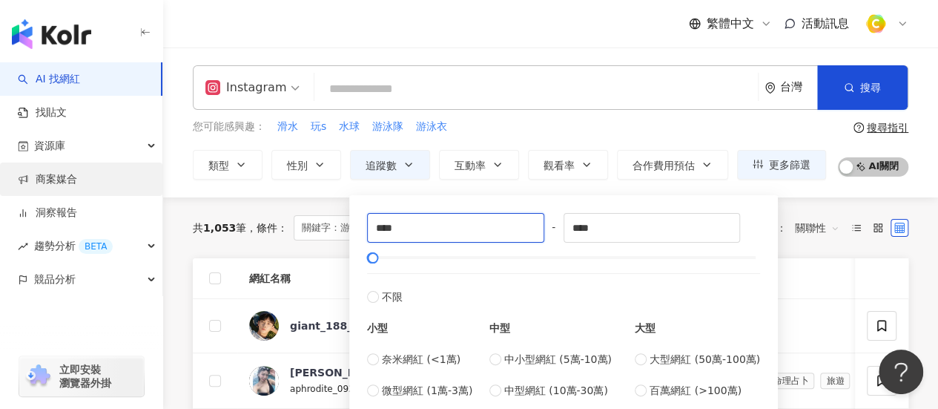
drag, startPoint x: 484, startPoint y: 231, endPoint x: 0, endPoint y: 182, distance: 486.0
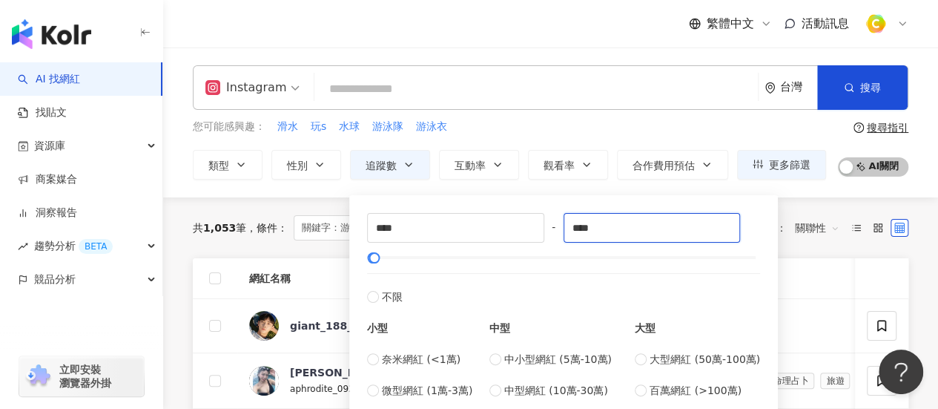
type input "****"
type input "*****"
click at [503, 131] on div "您可能感興趣： 滑水 玩s 水球 游泳隊 游泳衣" at bounding box center [509, 127] width 633 height 16
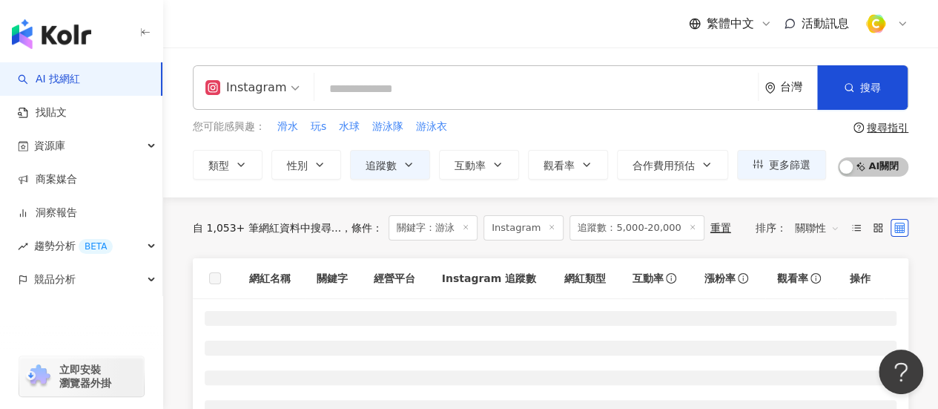
click at [501, 92] on input "search" at bounding box center [536, 89] width 432 height 28
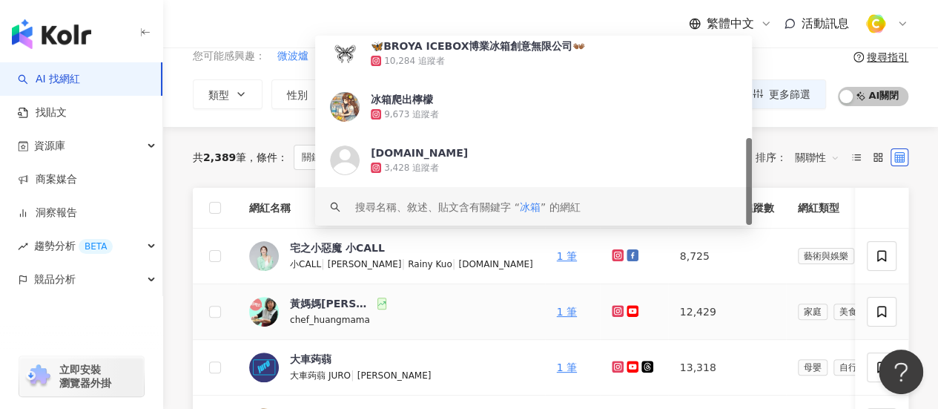
scroll to position [148, 0]
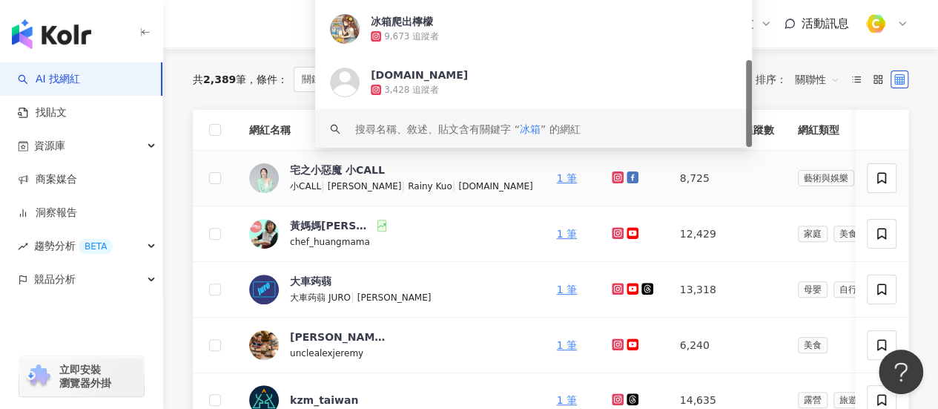
click at [613, 174] on icon at bounding box center [618, 177] width 10 height 9
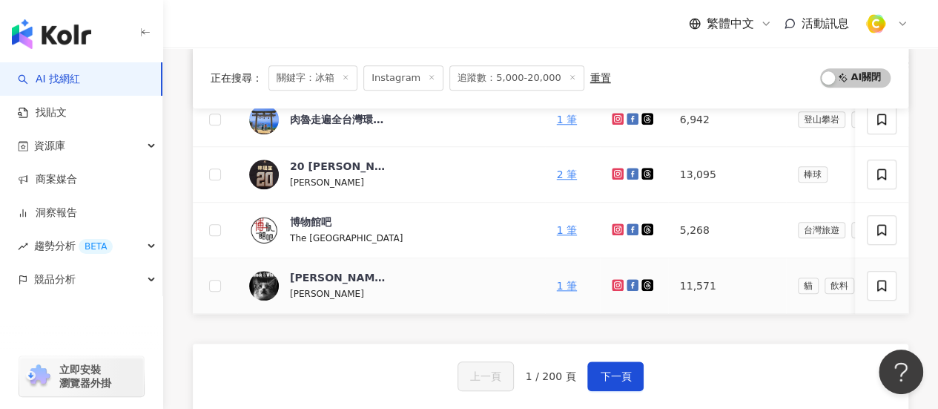
scroll to position [667, 0]
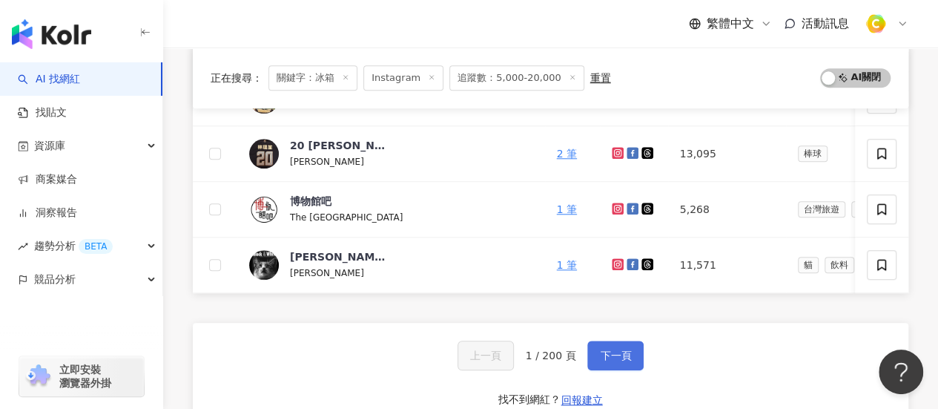
click at [617, 357] on span "下一頁" at bounding box center [615, 355] width 31 height 12
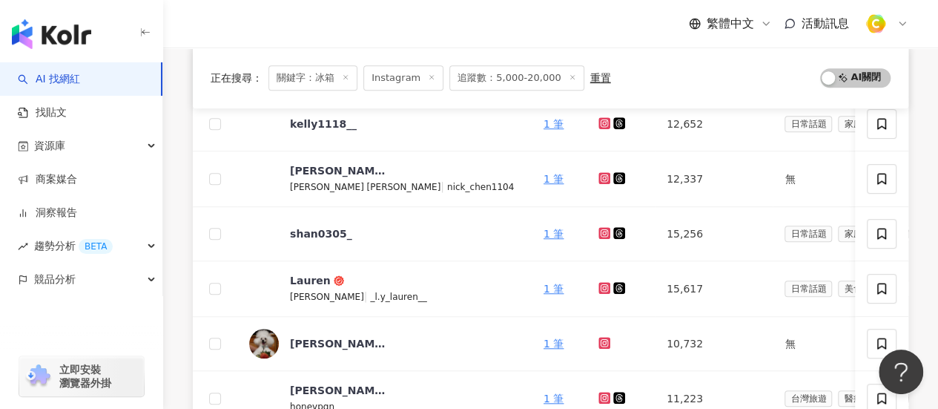
scroll to position [297, 0]
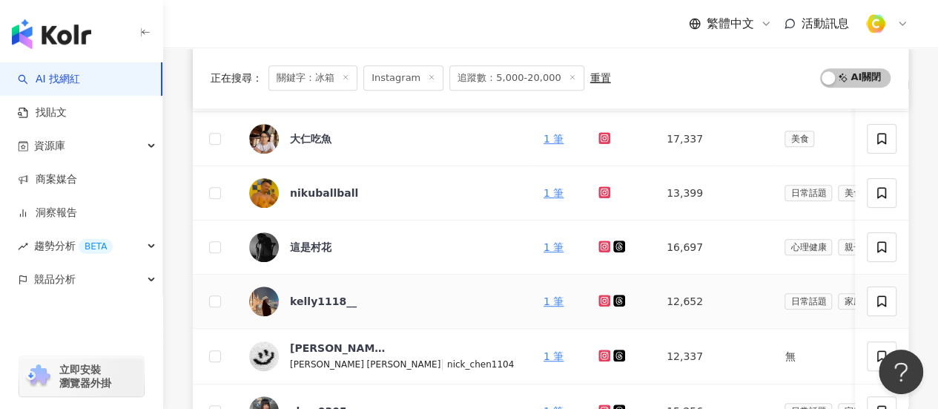
click at [599, 302] on icon at bounding box center [605, 300] width 12 height 12
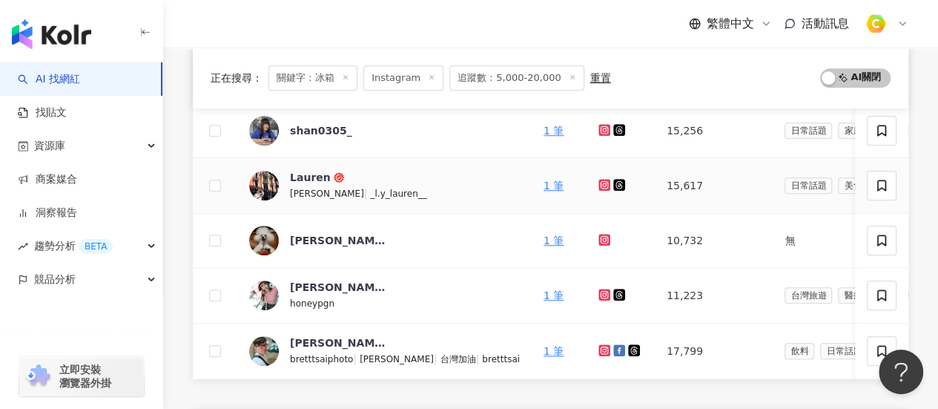
scroll to position [667, 0]
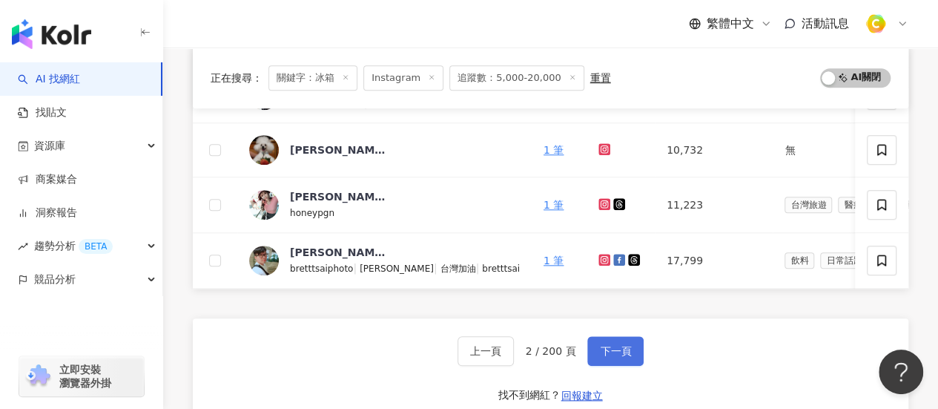
click at [619, 357] on span "下一頁" at bounding box center [615, 351] width 31 height 12
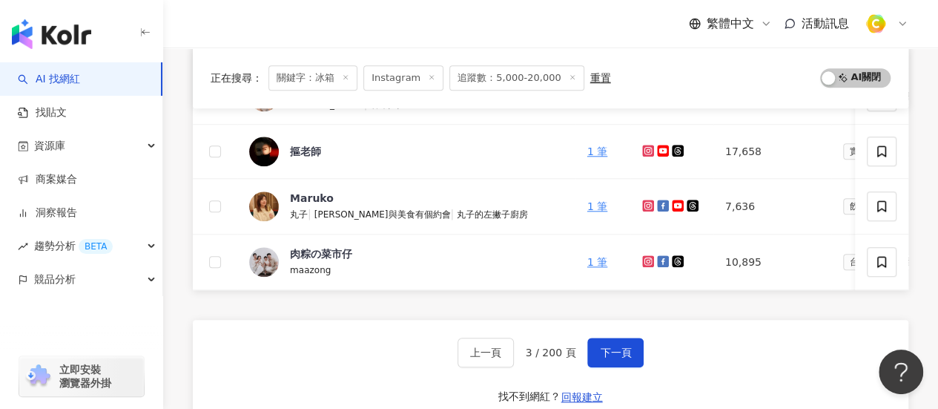
click at [167, 205] on div "正在搜尋 ： 關鍵字：冰箱 Instagram 追蹤數：5,000-20,000 重置 AI 開啟 AI 關閉 網紅名稱 關鍵字 經營平台 Instagram…" at bounding box center [550, 187] width 775 height 1314
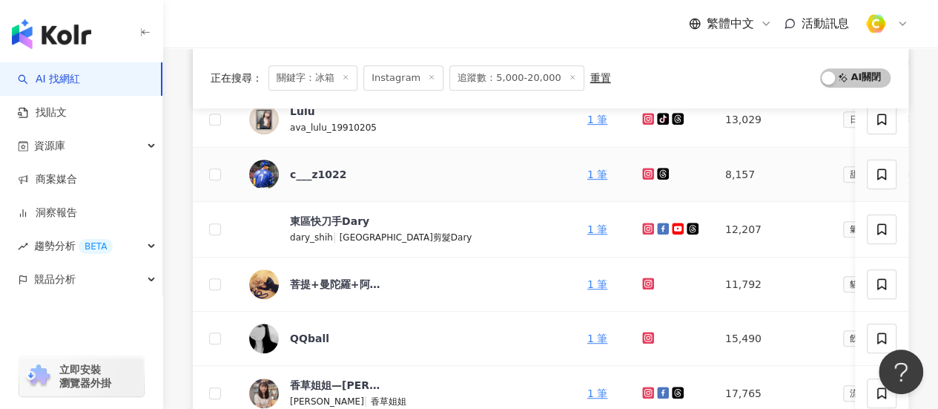
scroll to position [222, 0]
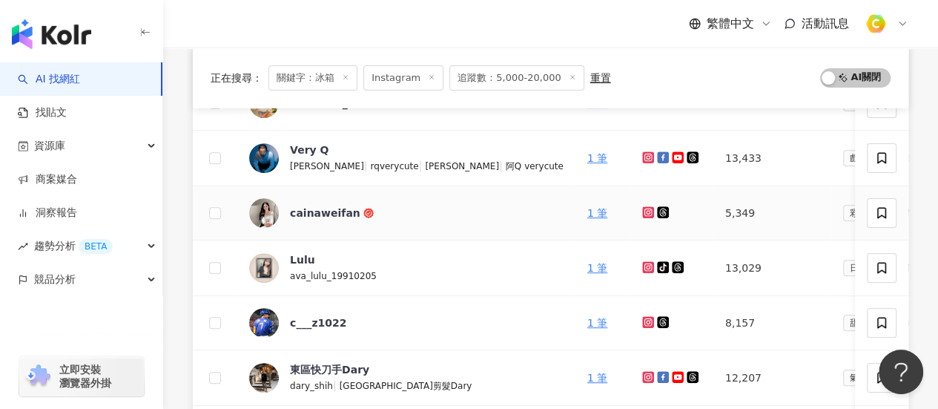
click at [644, 209] on icon at bounding box center [649, 212] width 10 height 9
click at [642, 269] on icon at bounding box center [648, 267] width 12 height 12
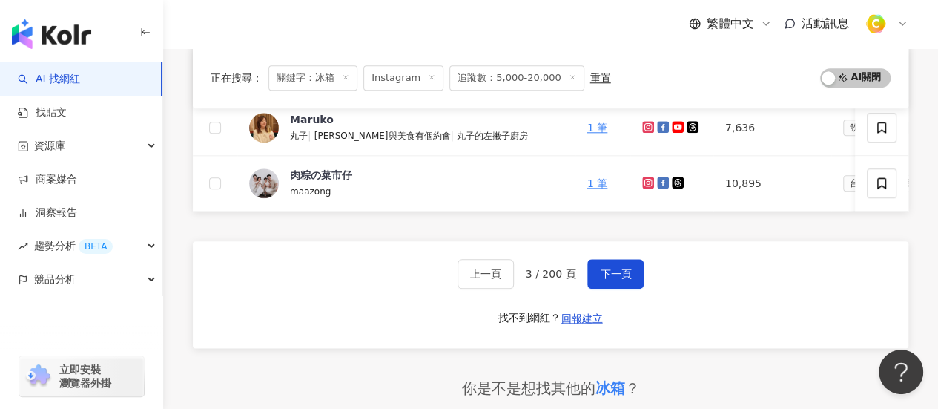
scroll to position [667, 0]
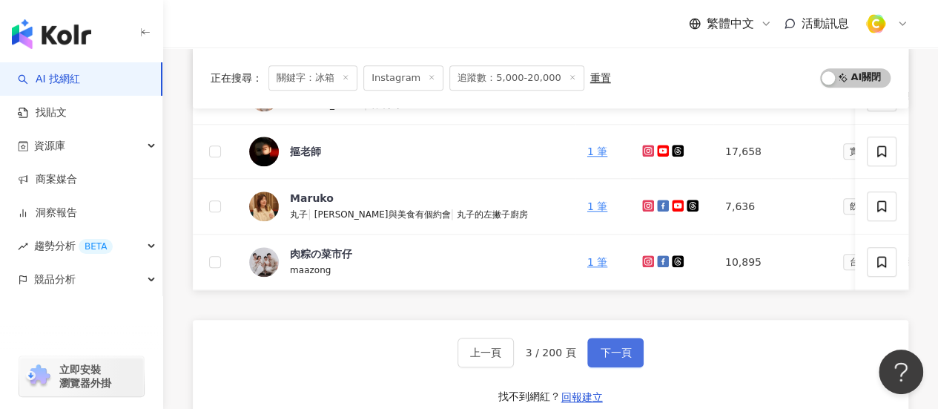
click at [610, 357] on span "下一頁" at bounding box center [615, 352] width 31 height 12
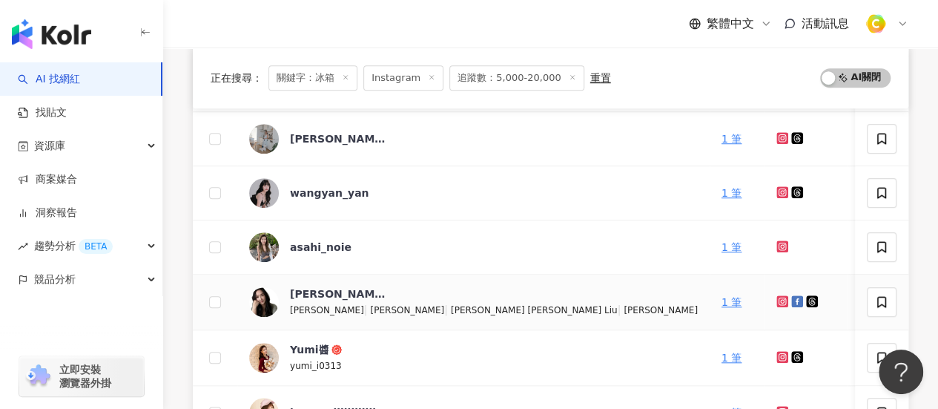
scroll to position [519, 0]
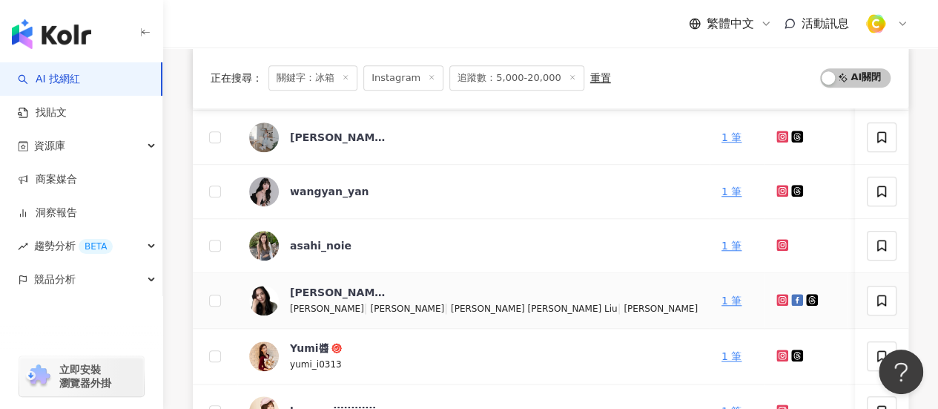
click at [778, 295] on icon at bounding box center [783, 299] width 10 height 9
click at [779, 191] on icon at bounding box center [782, 190] width 6 height 6
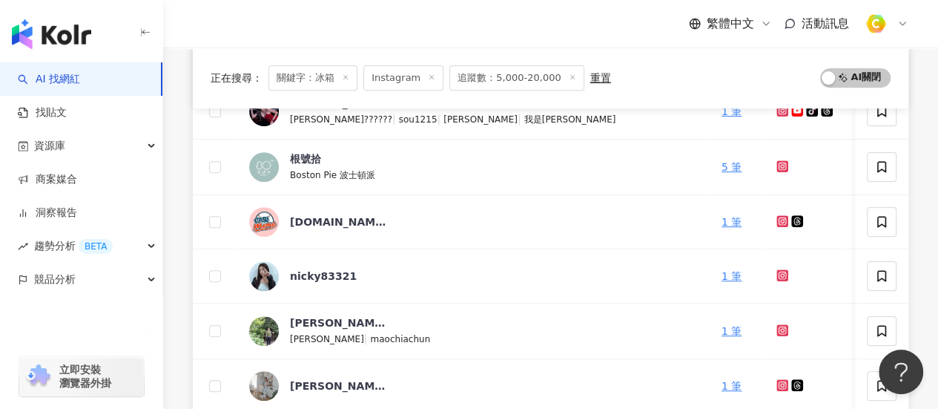
scroll to position [0, 0]
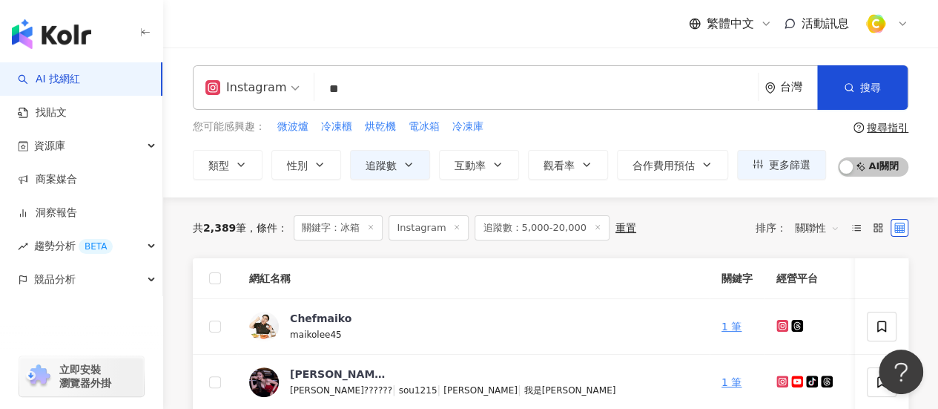
drag, startPoint x: 897, startPoint y: 0, endPoint x: 357, endPoint y: 44, distance: 542.4
click at [357, 44] on div "繁體中文 活動訊息" at bounding box center [551, 23] width 716 height 47
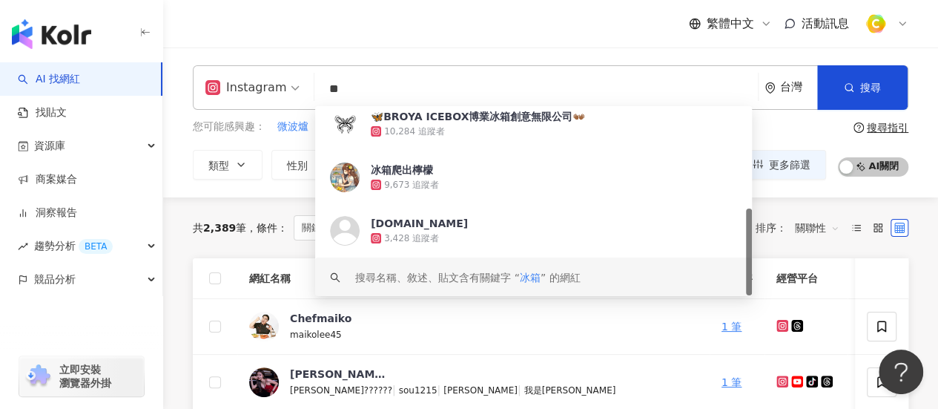
click at [398, 93] on input "**" at bounding box center [536, 89] width 432 height 28
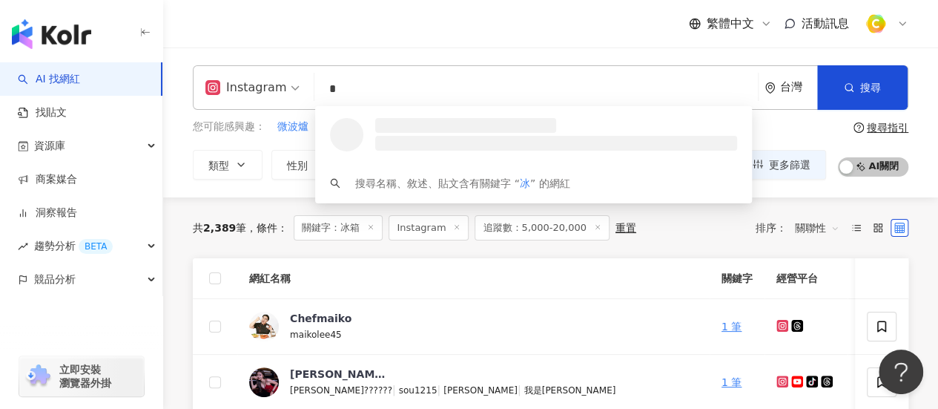
type input "*"
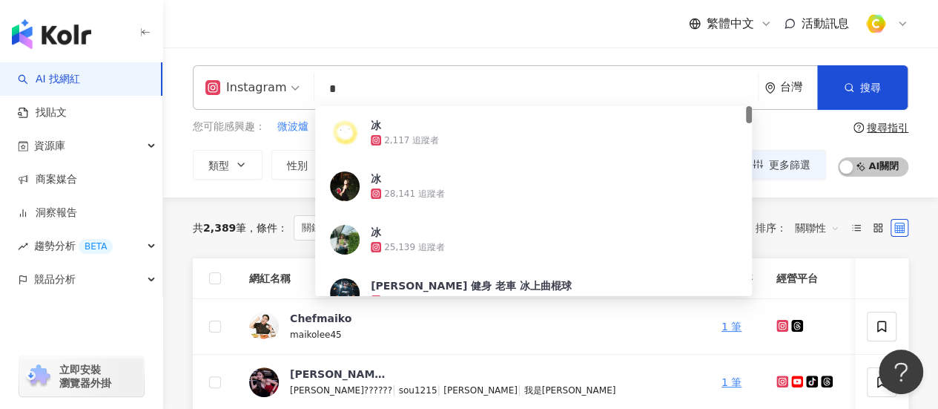
click at [464, 22] on div "繁體中文 活動訊息" at bounding box center [551, 23] width 716 height 47
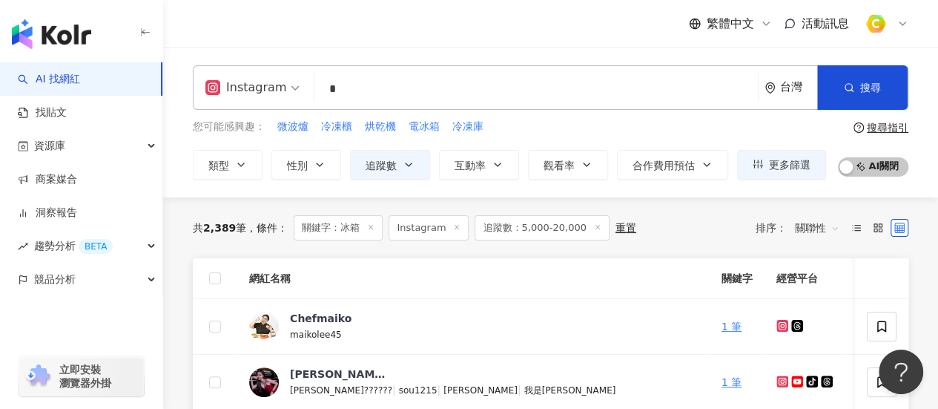
click at [527, 229] on span "追蹤數：5,000-20,000" at bounding box center [542, 227] width 134 height 25
click at [616, 229] on div "重置" at bounding box center [626, 228] width 21 height 12
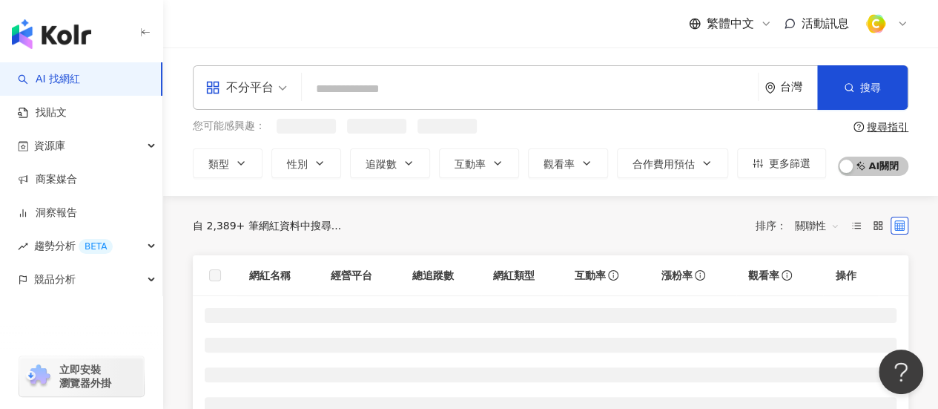
click at [370, 83] on input "search" at bounding box center [530, 89] width 444 height 28
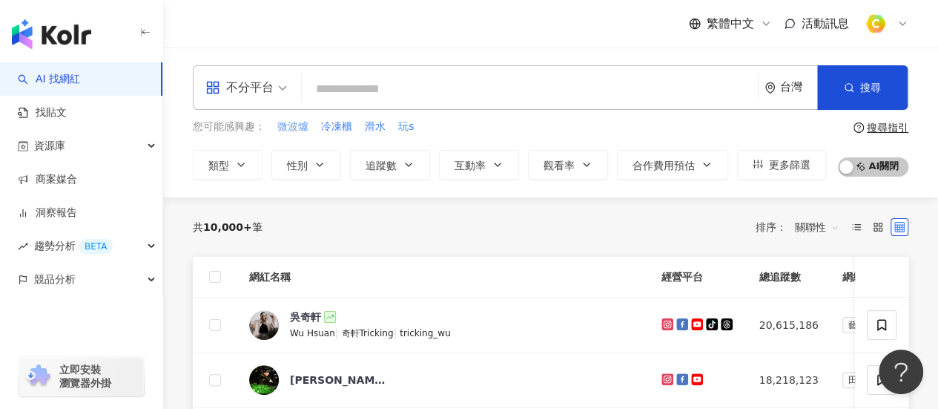
click at [289, 122] on span "微波爐" at bounding box center [292, 126] width 31 height 15
type input "***"
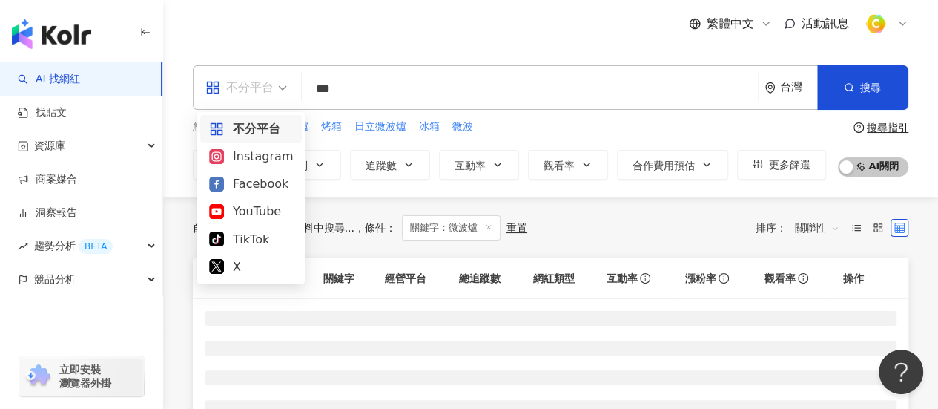
click at [286, 93] on span "不分平台" at bounding box center [246, 88] width 82 height 24
click at [277, 154] on div "Instagram" at bounding box center [251, 156] width 84 height 19
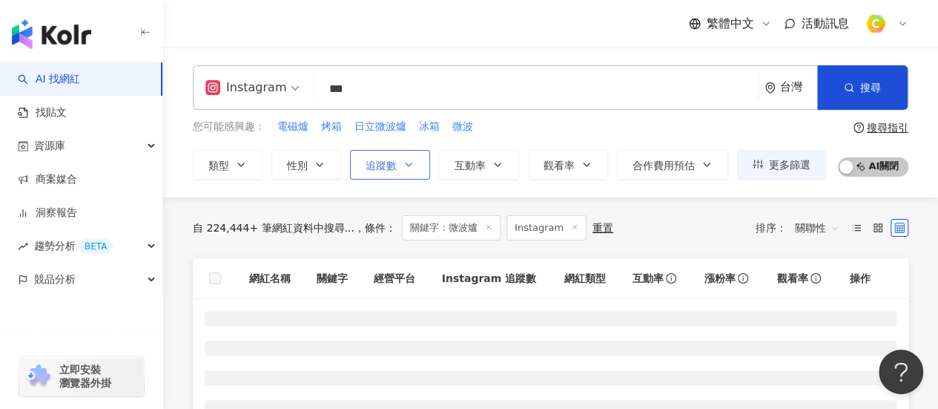
click at [395, 174] on button "追蹤數" at bounding box center [390, 165] width 80 height 30
type input "*"
type input "*******"
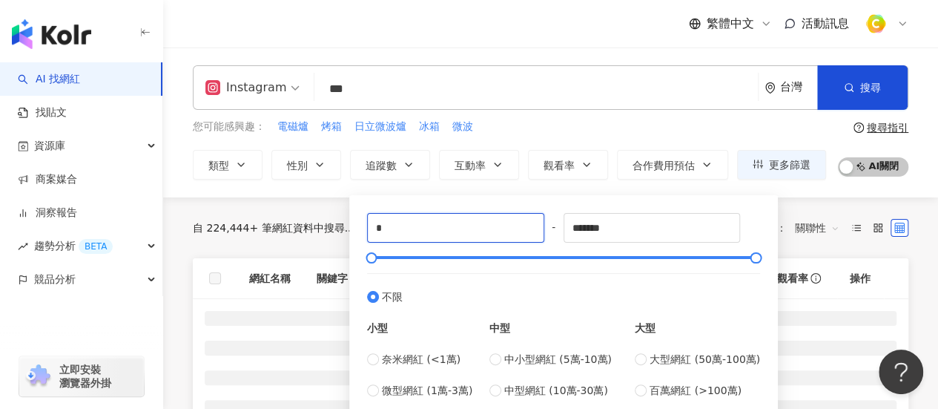
drag, startPoint x: 412, startPoint y: 240, endPoint x: 243, endPoint y: 235, distance: 169.9
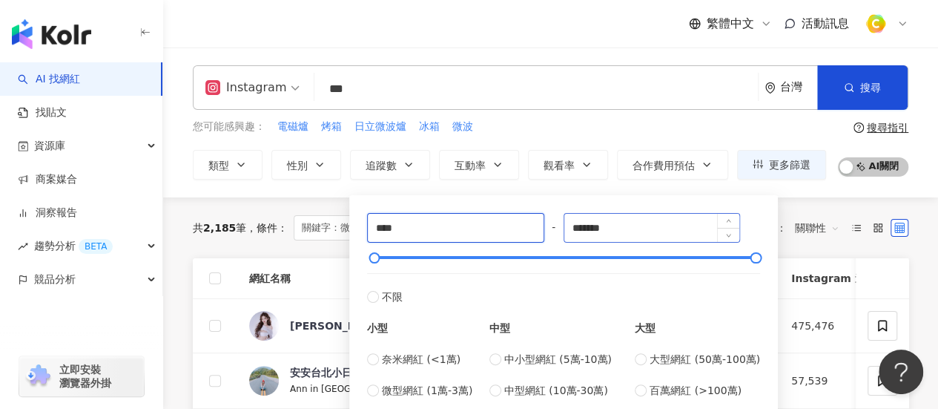
type input "****"
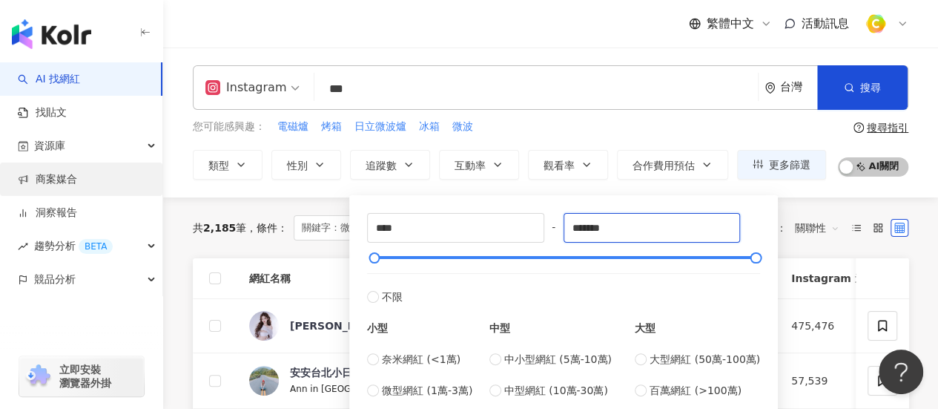
drag, startPoint x: 659, startPoint y: 228, endPoint x: 46, endPoint y: 194, distance: 613.6
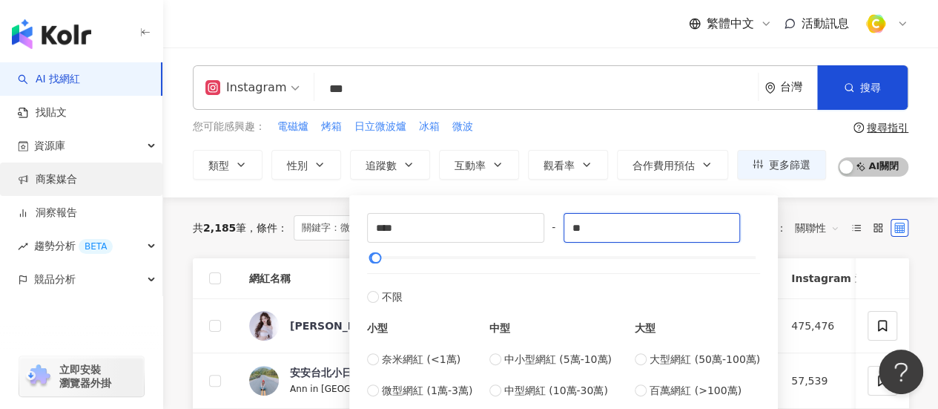
type input "*"
type input "*****"
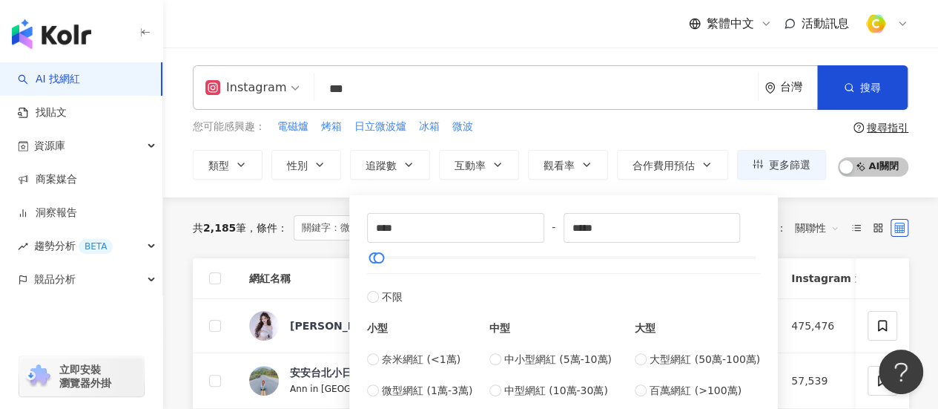
click at [556, 133] on div "您可能感興趣： 電磁爐 烤箱 日立微波爐 冰箱 微波" at bounding box center [509, 127] width 633 height 16
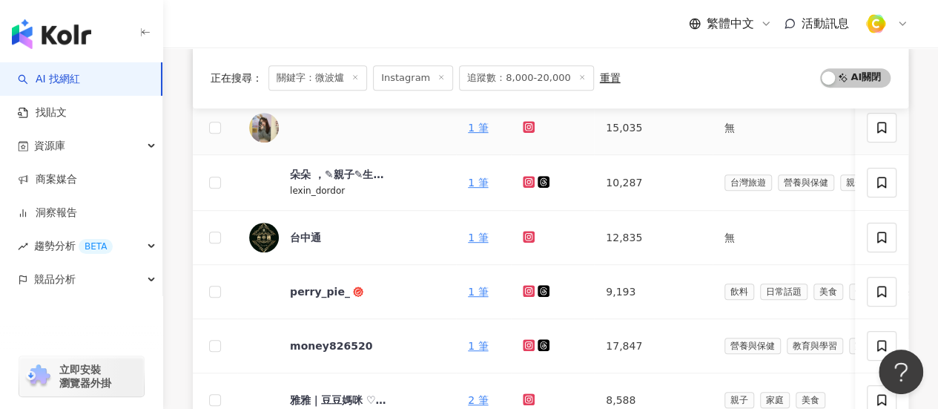
scroll to position [371, 0]
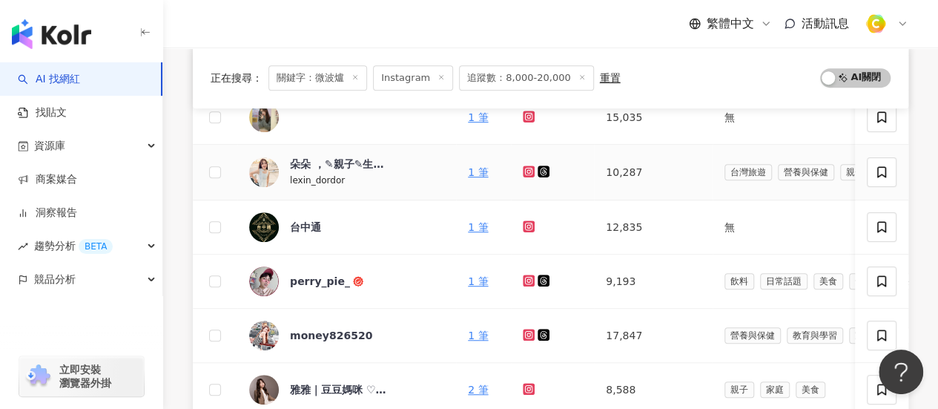
click at [523, 165] on icon at bounding box center [529, 171] width 12 height 12
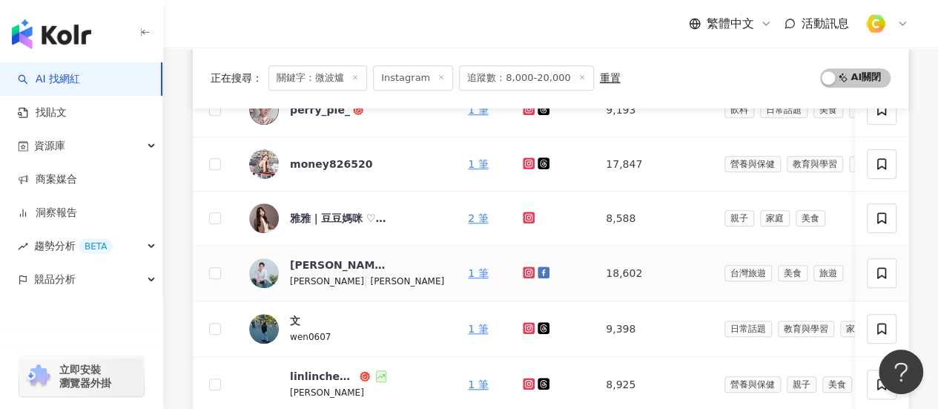
scroll to position [519, 0]
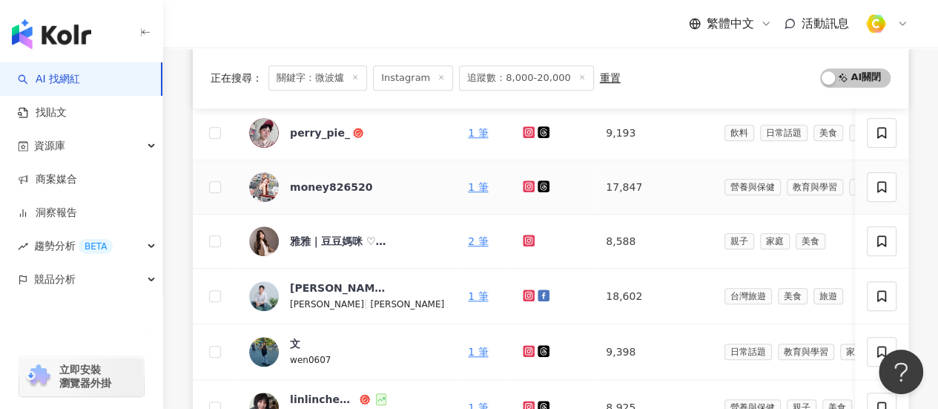
click at [526, 182] on icon at bounding box center [529, 185] width 6 height 6
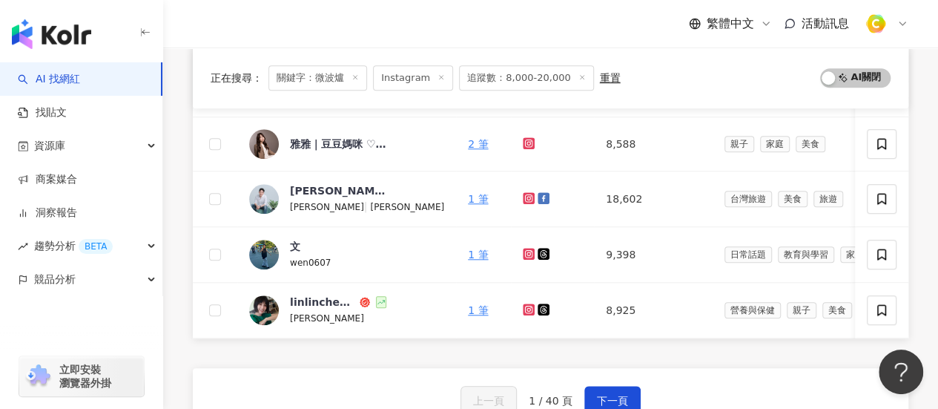
scroll to position [593, 0]
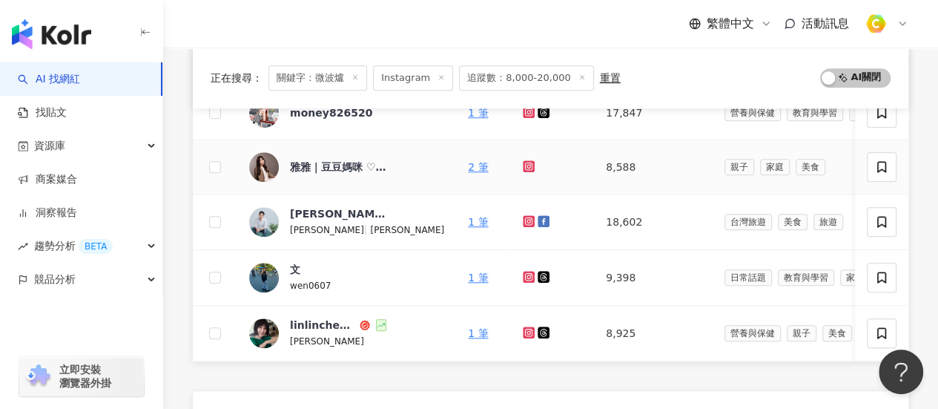
click at [523, 162] on link at bounding box center [530, 167] width 15 height 12
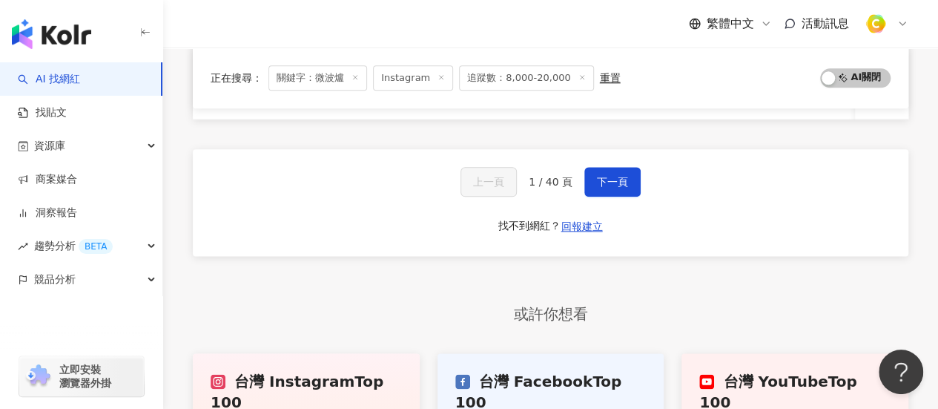
scroll to position [742, 0]
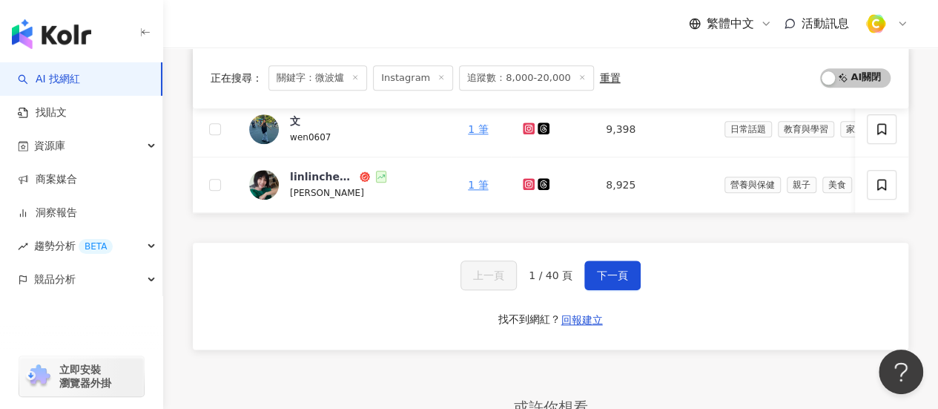
click at [645, 284] on div "上一頁 1 / 40 頁 下一頁 找不到網紅？ 回報建立" at bounding box center [551, 296] width 716 height 107
click at [610, 281] on span "下一頁" at bounding box center [612, 275] width 31 height 12
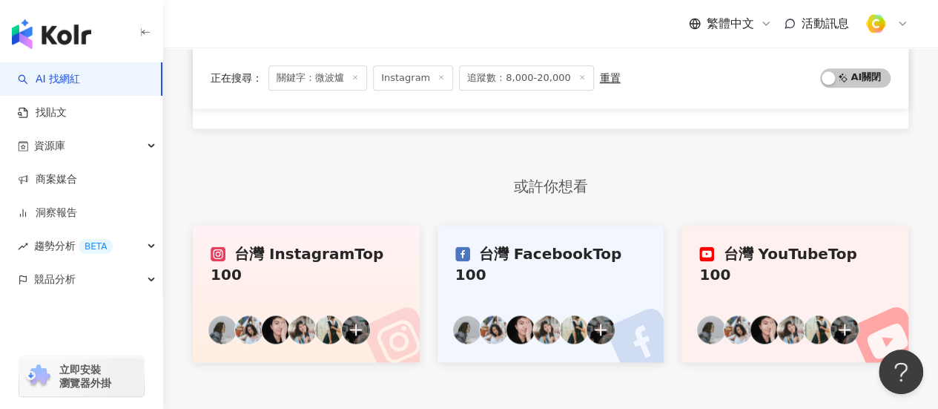
scroll to position [890, 0]
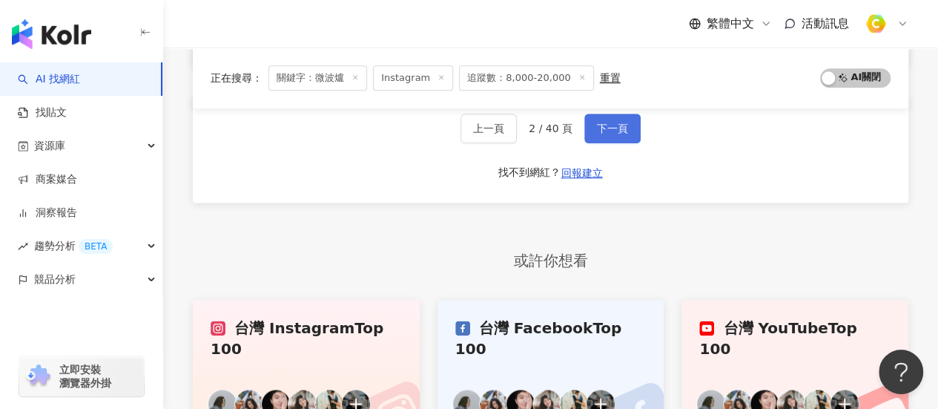
click at [613, 133] on span "下一頁" at bounding box center [612, 128] width 31 height 12
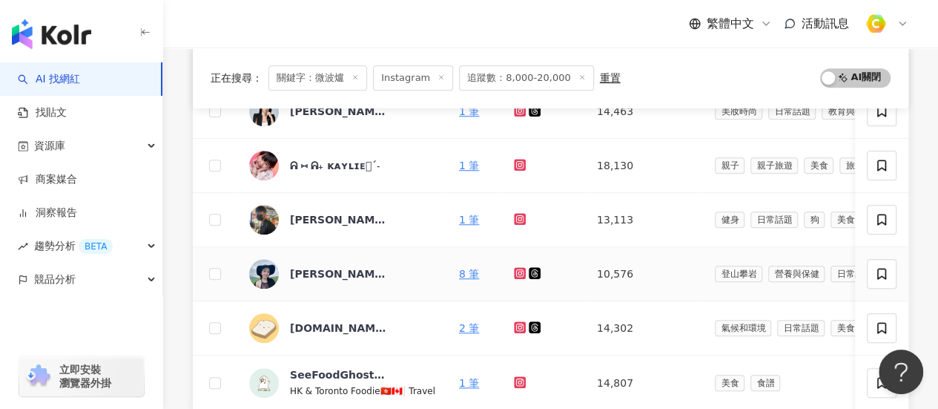
scroll to position [519, 0]
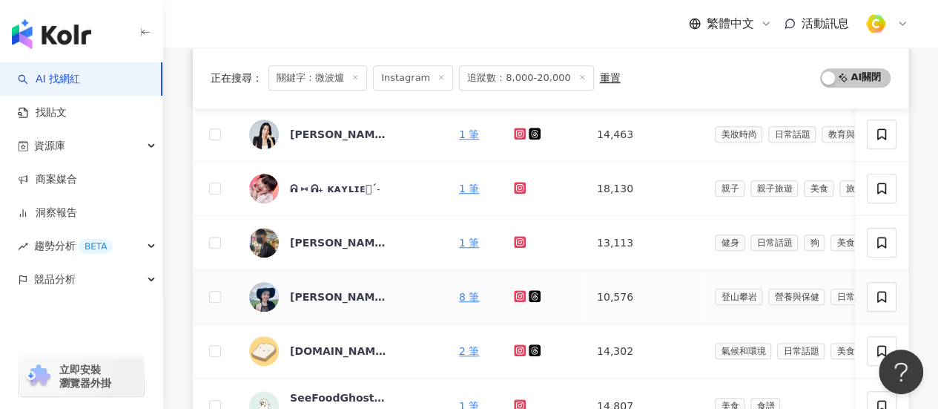
click at [514, 290] on icon at bounding box center [520, 296] width 12 height 12
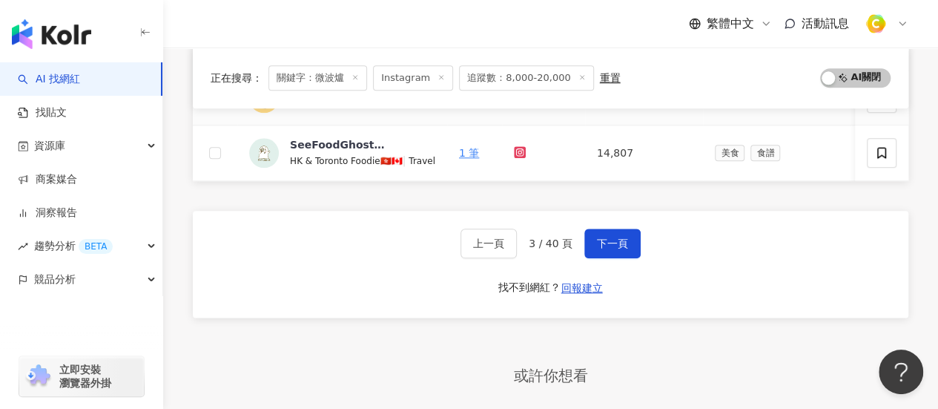
scroll to position [816, 0]
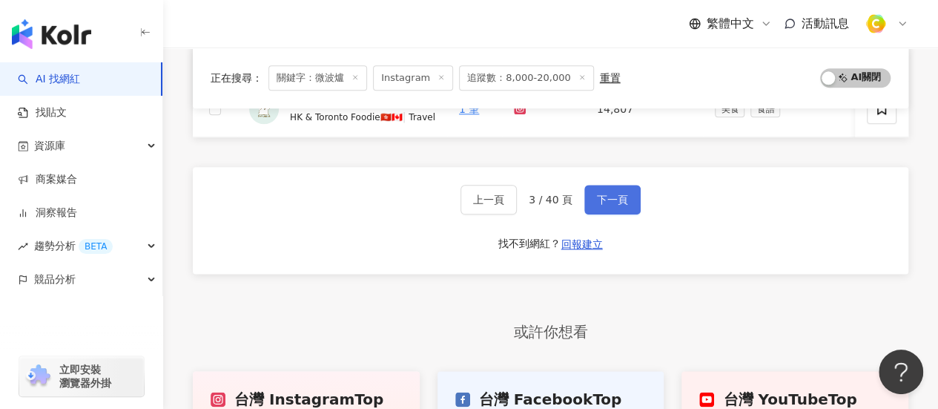
click at [604, 205] on span "下一頁" at bounding box center [612, 200] width 31 height 12
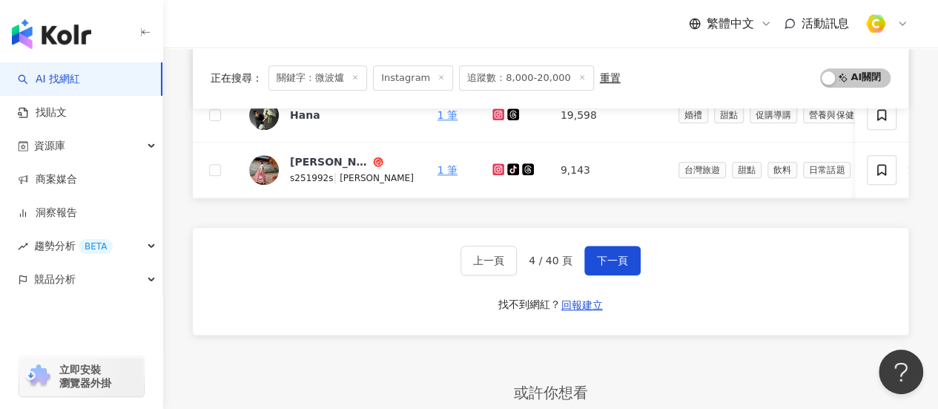
scroll to position [667, 0]
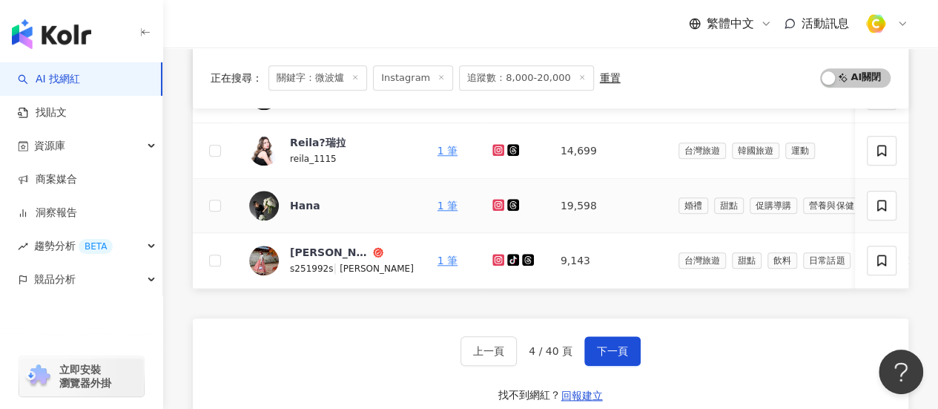
click at [494, 200] on icon at bounding box center [499, 204] width 10 height 9
click at [492, 151] on icon at bounding box center [498, 150] width 12 height 12
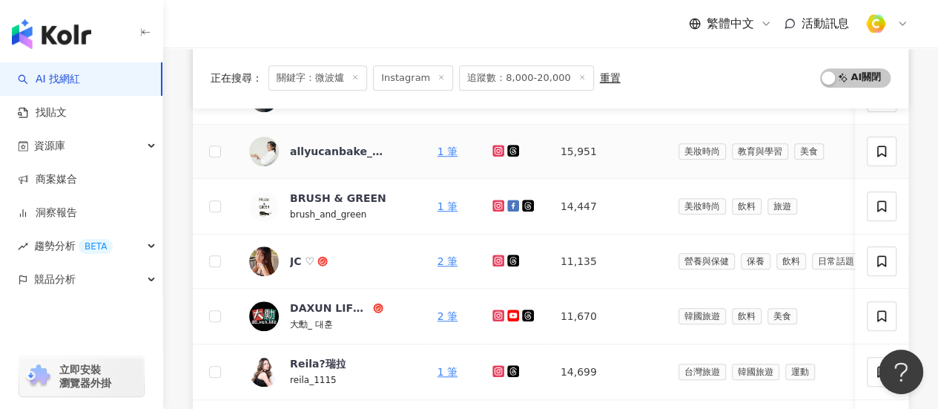
scroll to position [297, 0]
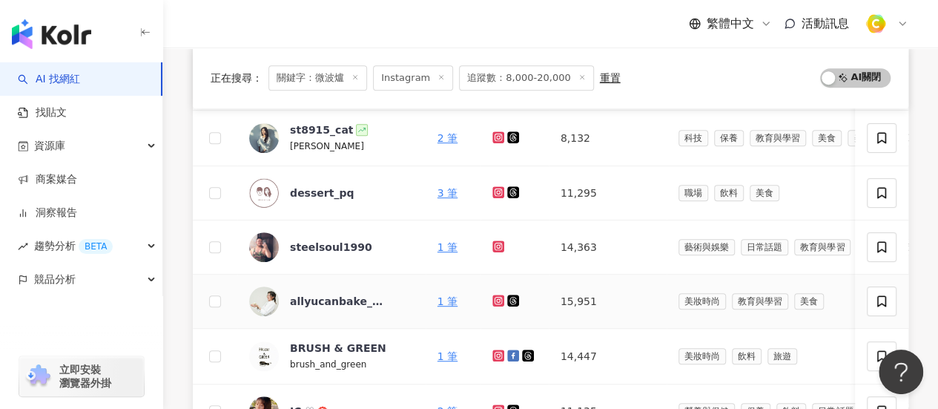
click at [495, 299] on icon at bounding box center [498, 300] width 6 height 6
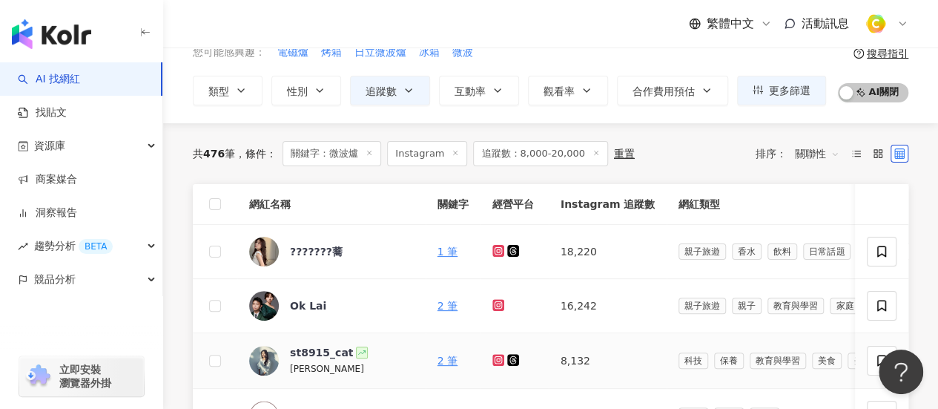
click at [495, 356] on icon at bounding box center [498, 359] width 6 height 6
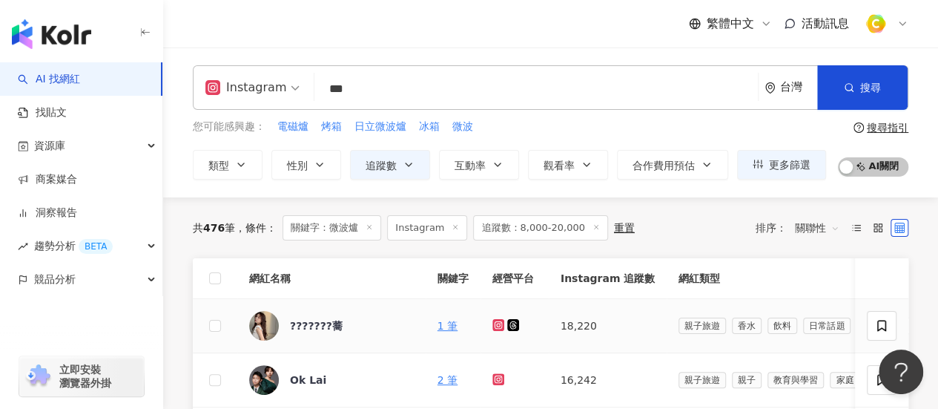
click at [492, 328] on icon at bounding box center [498, 325] width 12 height 12
drag, startPoint x: 561, startPoint y: 324, endPoint x: 530, endPoint y: 321, distance: 30.6
click at [549, 321] on td "18,220" at bounding box center [608, 326] width 118 height 54
copy td "18,220"
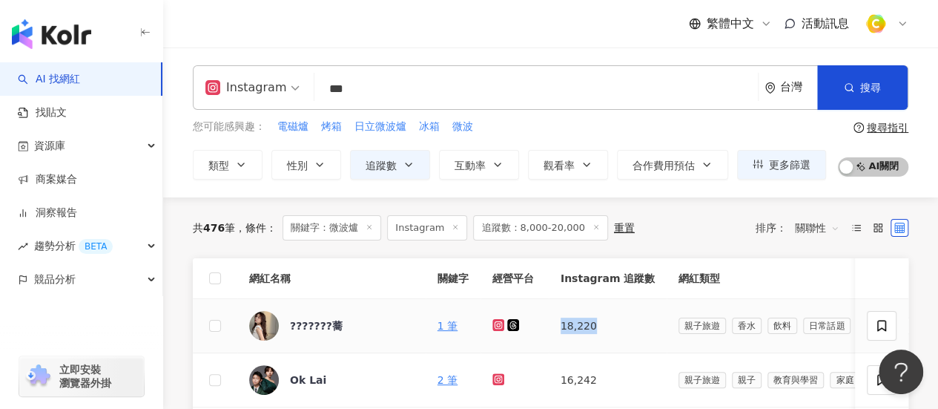
click at [613, 329] on td "18,220" at bounding box center [608, 326] width 118 height 54
click at [317, 325] on div "???????蕎" at bounding box center [316, 325] width 53 height 15
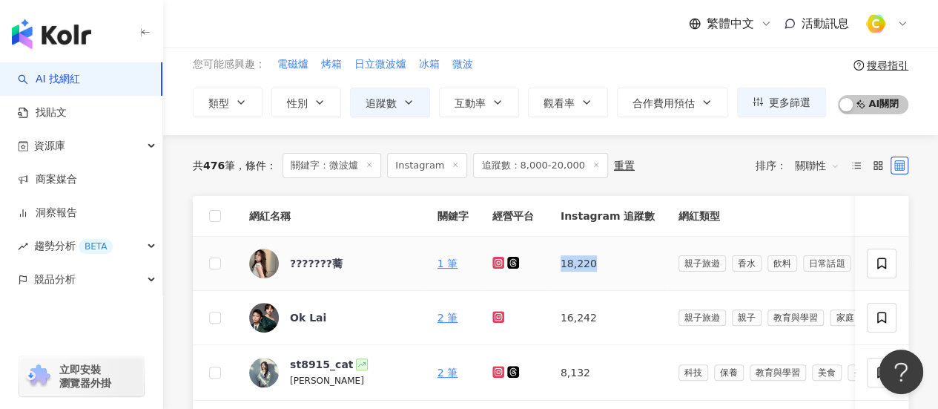
scroll to position [148, 0]
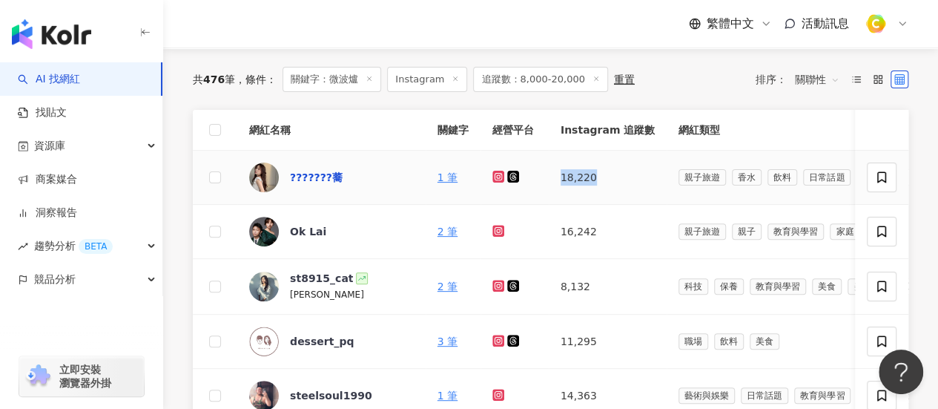
click at [303, 171] on div "???????蕎" at bounding box center [316, 177] width 53 height 15
click at [495, 287] on icon at bounding box center [498, 285] width 6 height 6
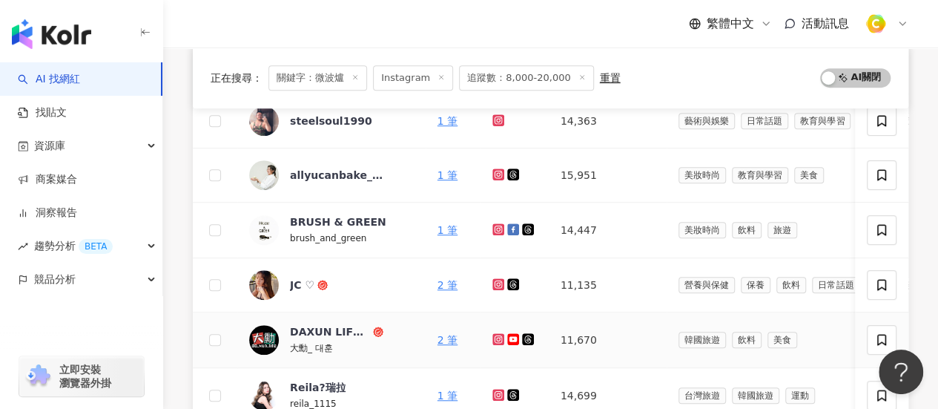
scroll to position [445, 0]
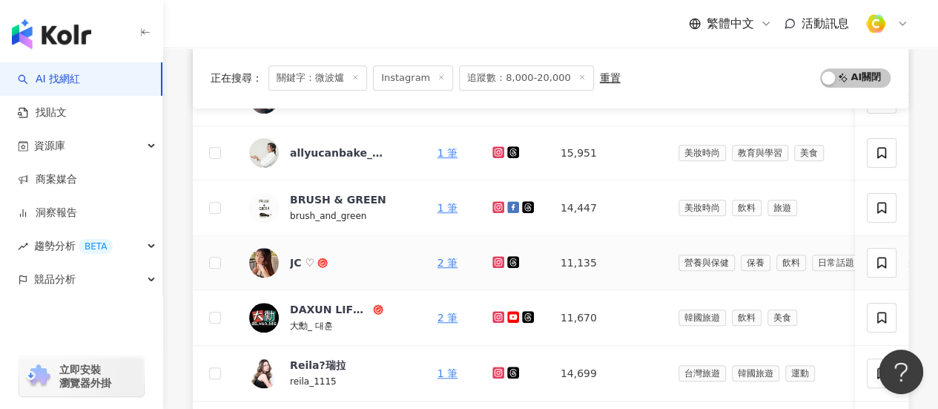
click at [494, 260] on icon at bounding box center [499, 261] width 10 height 9
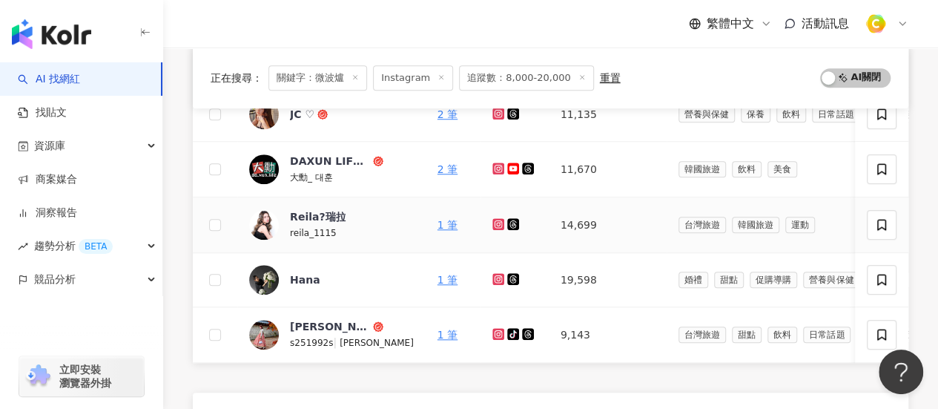
scroll to position [816, 0]
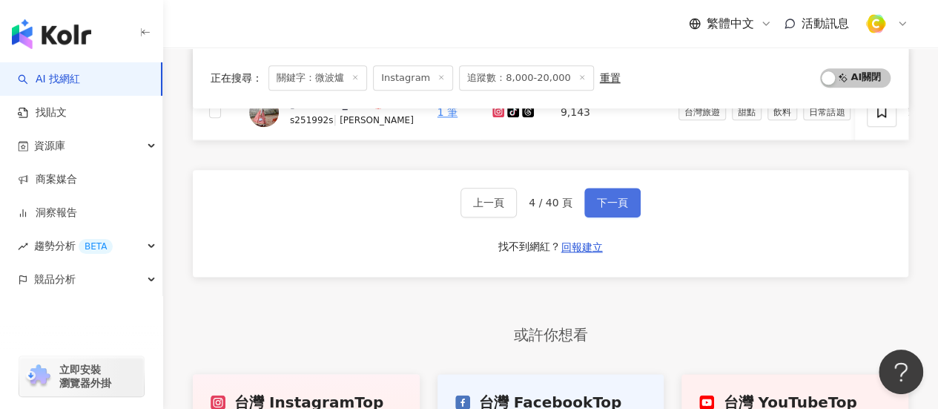
click at [608, 197] on button "下一頁" at bounding box center [612, 203] width 56 height 30
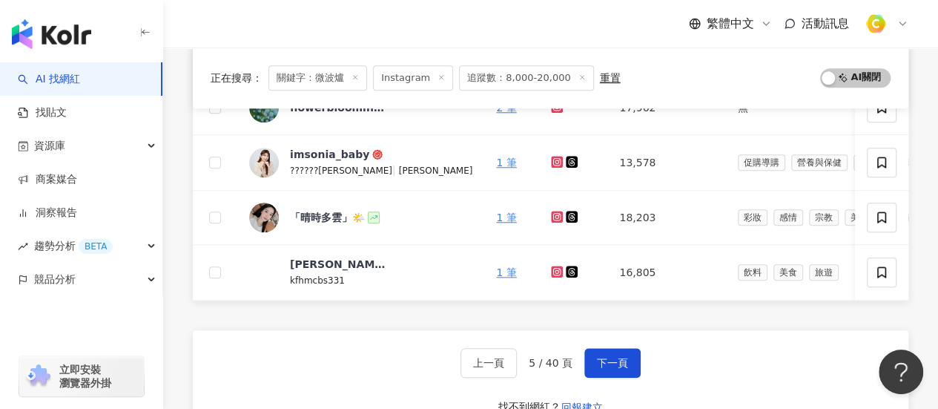
scroll to position [593, 0]
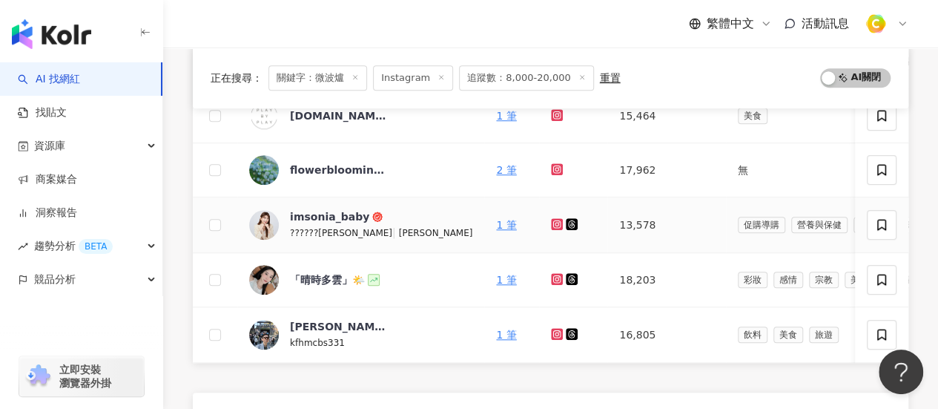
click at [553, 222] on icon at bounding box center [558, 224] width 10 height 9
click at [553, 274] on icon at bounding box center [558, 278] width 10 height 9
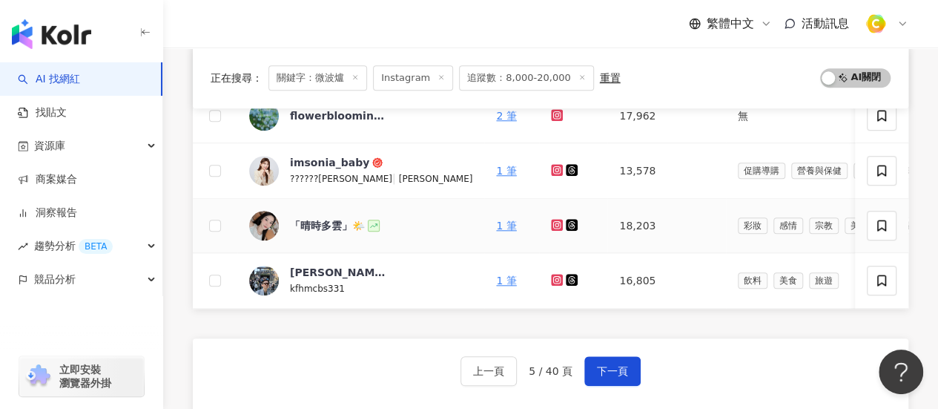
scroll to position [742, 0]
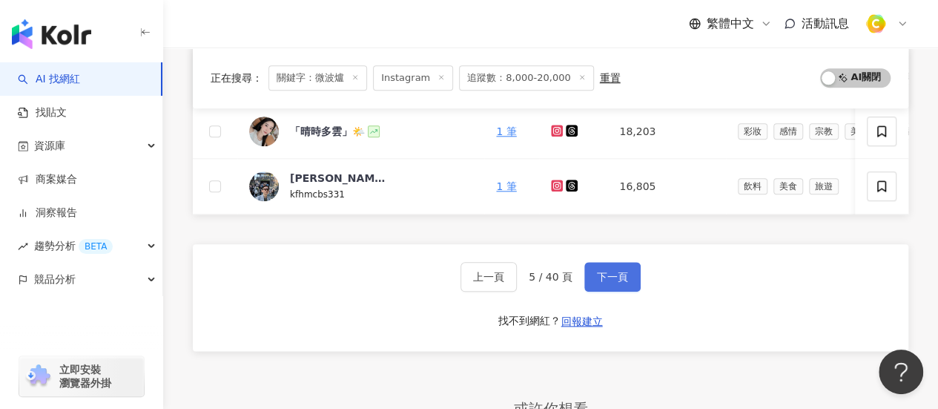
click at [609, 283] on span "下一頁" at bounding box center [612, 277] width 31 height 12
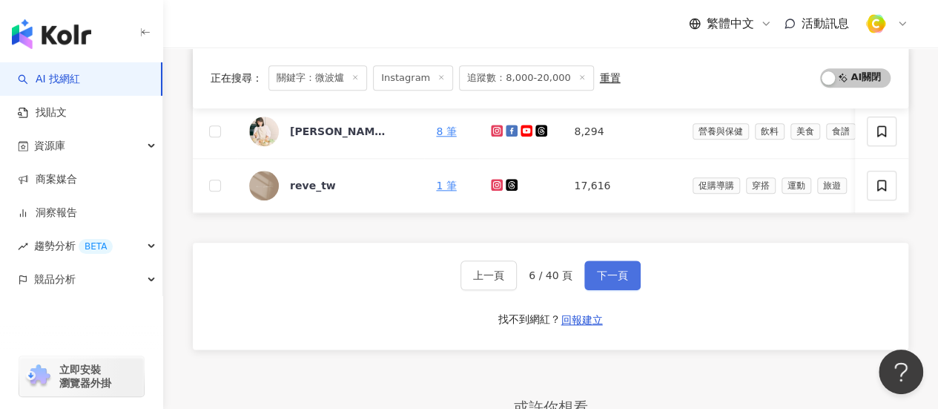
click at [617, 281] on span "下一頁" at bounding box center [612, 275] width 31 height 12
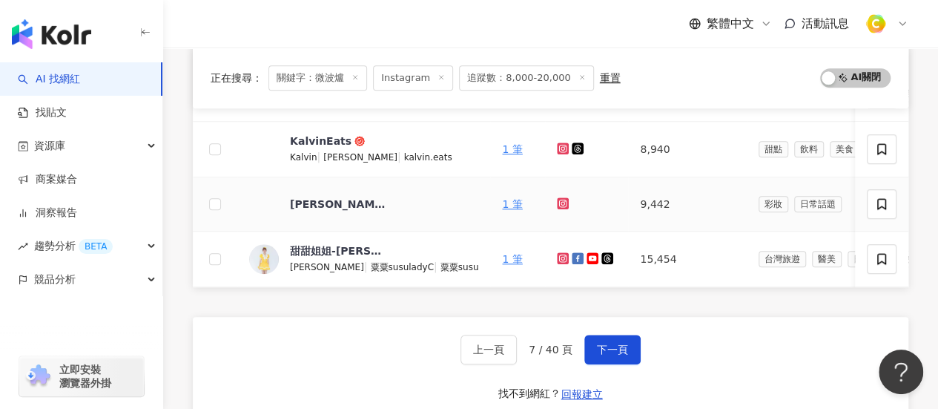
scroll to position [816, 0]
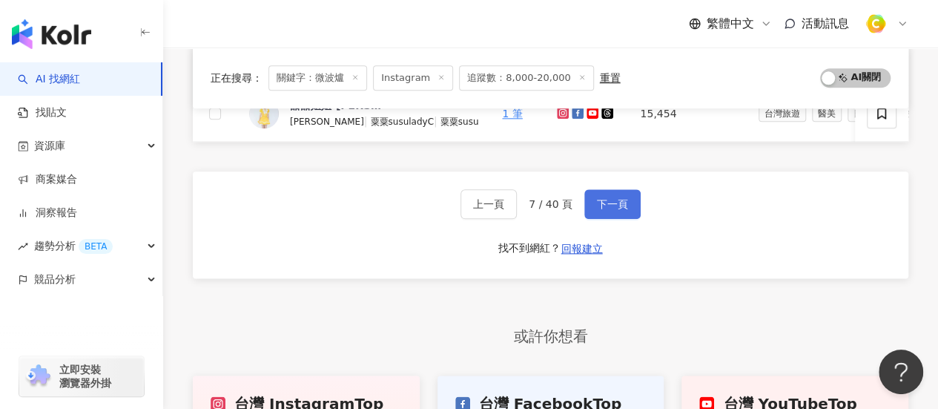
drag, startPoint x: 627, startPoint y: 214, endPoint x: 636, endPoint y: 219, distance: 9.7
click at [633, 219] on button "下一頁" at bounding box center [612, 204] width 56 height 30
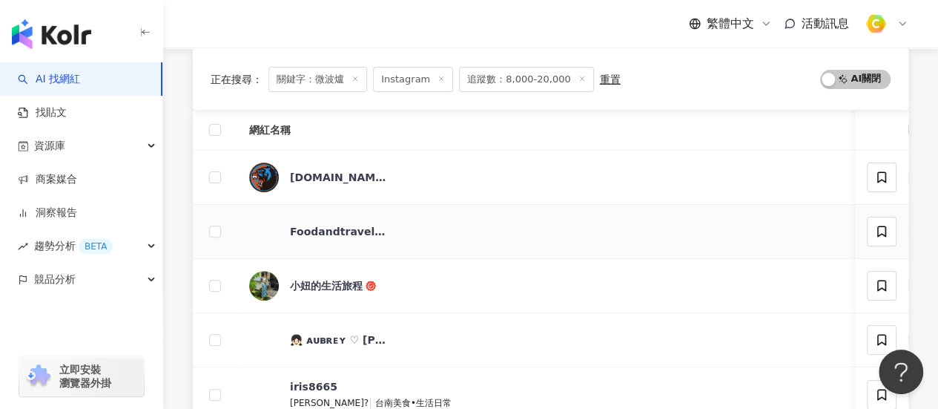
scroll to position [222, 0]
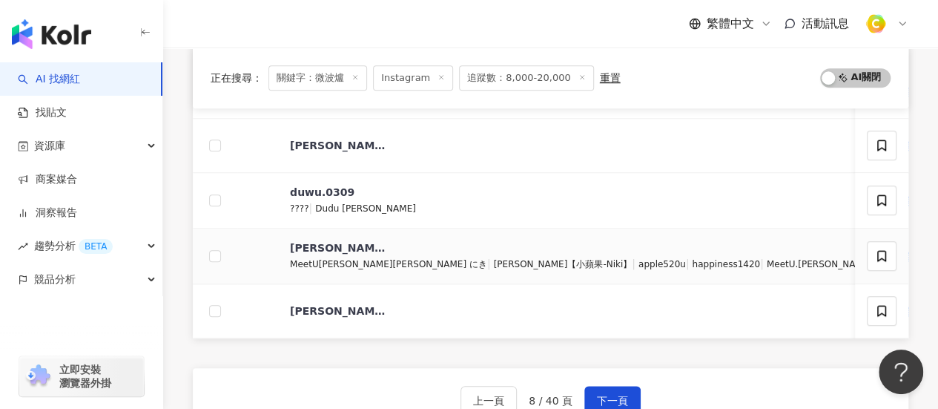
scroll to position [593, 0]
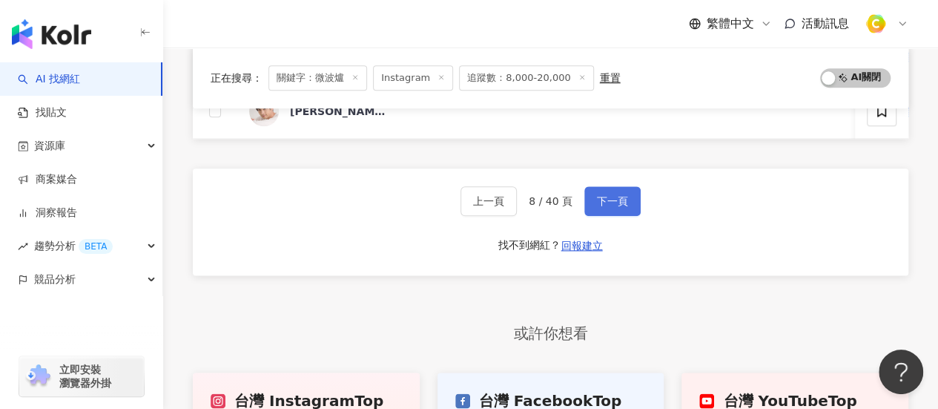
click at [607, 207] on span "下一頁" at bounding box center [612, 201] width 31 height 12
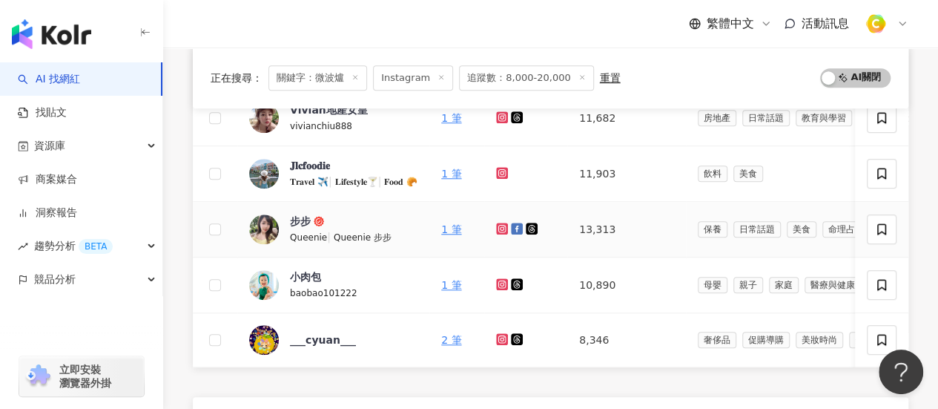
click at [507, 224] on icon at bounding box center [503, 228] width 10 height 9
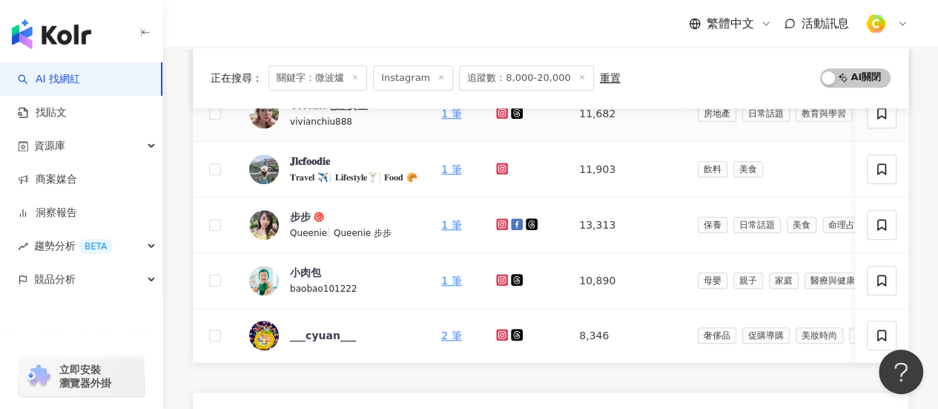
scroll to position [816, 0]
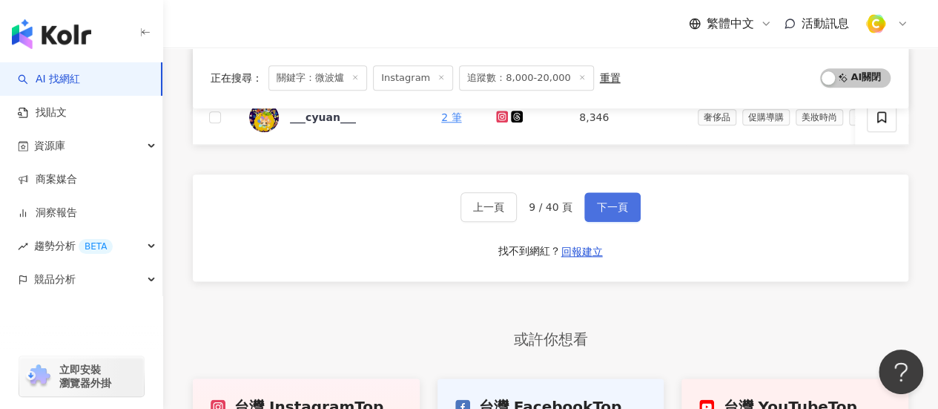
click at [622, 211] on span "下一頁" at bounding box center [612, 207] width 31 height 12
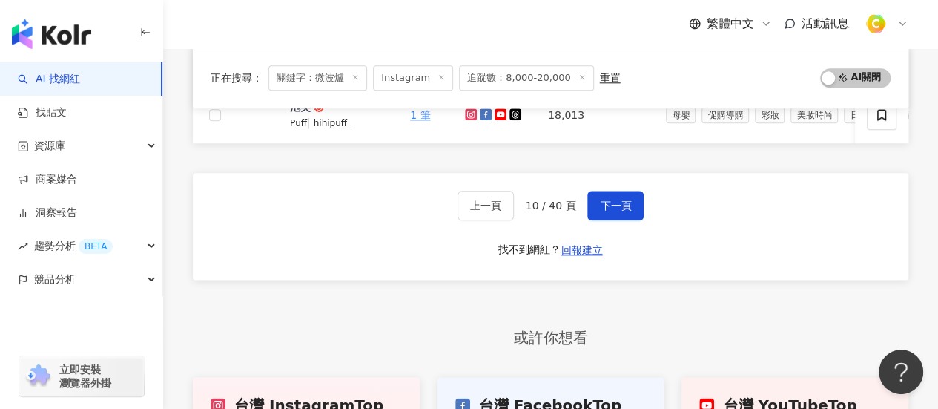
scroll to position [667, 0]
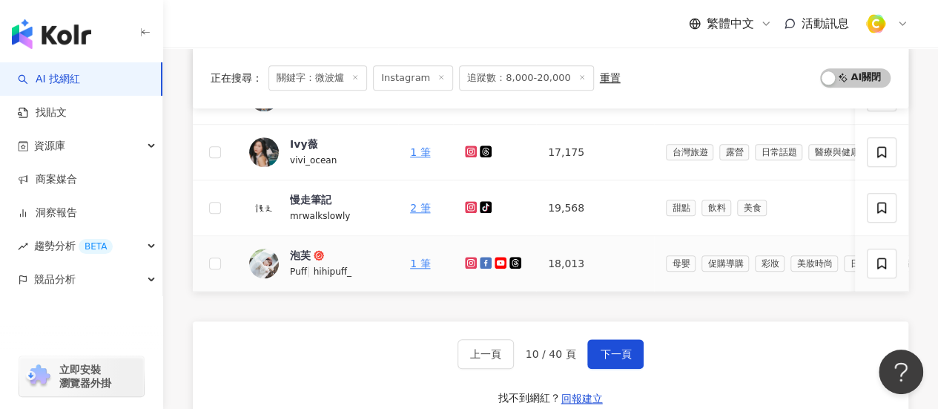
click at [473, 258] on icon at bounding box center [471, 262] width 10 height 9
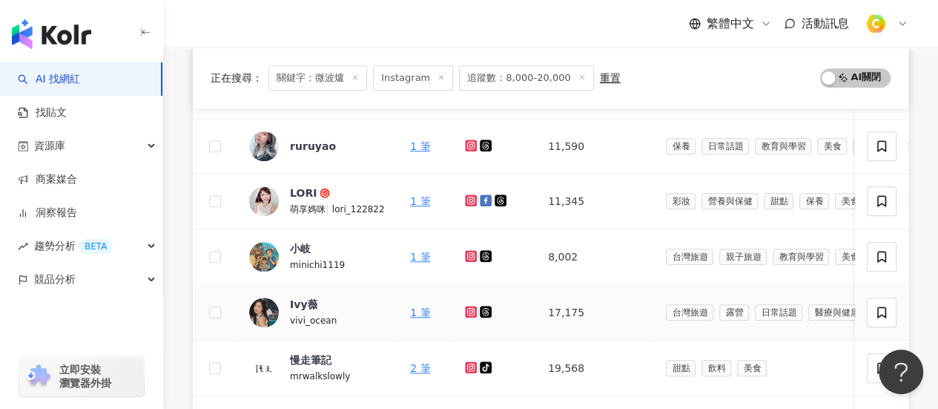
scroll to position [445, 0]
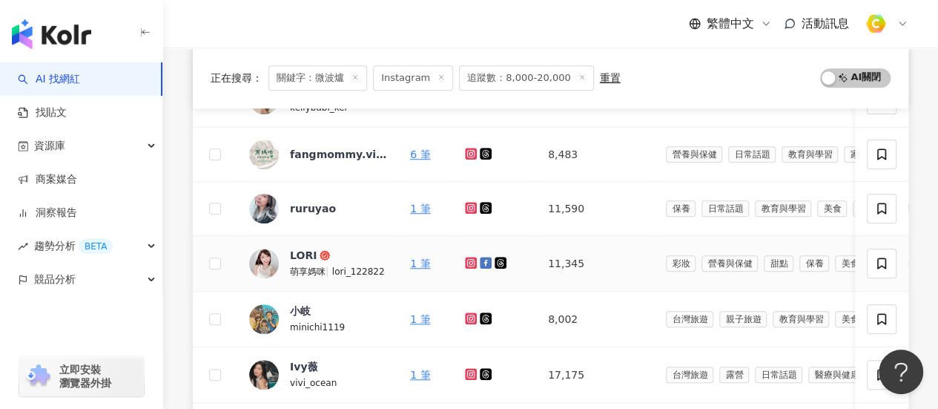
click at [468, 258] on icon at bounding box center [471, 262] width 10 height 9
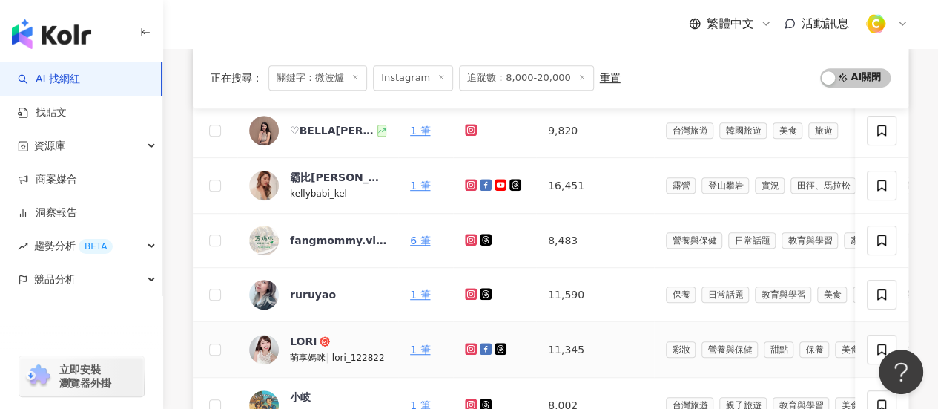
scroll to position [297, 0]
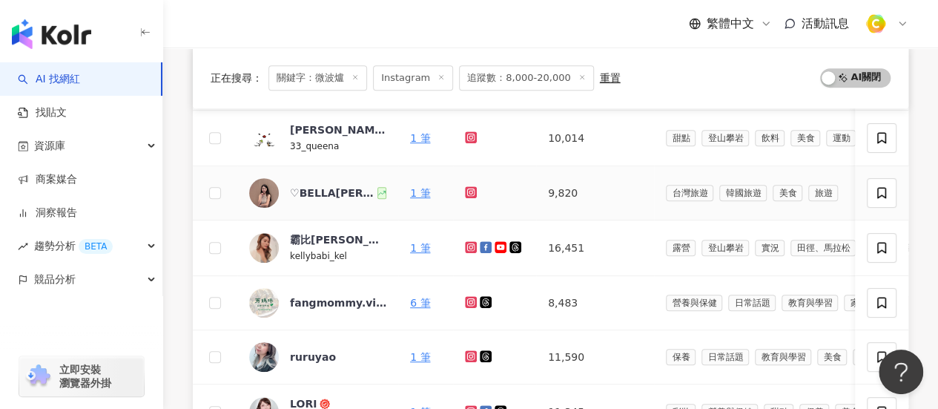
click at [472, 191] on icon at bounding box center [471, 192] width 10 height 9
click at [349, 186] on div "♡︎BELLA貝拉｜美食｜旅遊｜日常分享" at bounding box center [332, 192] width 85 height 15
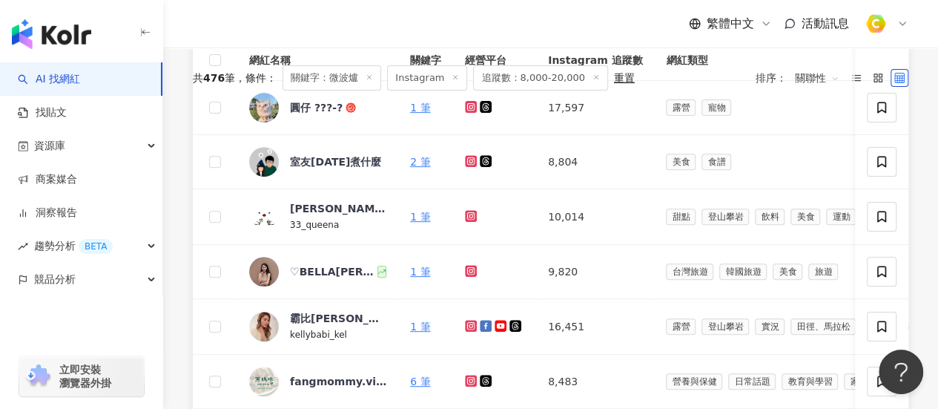
scroll to position [667, 0]
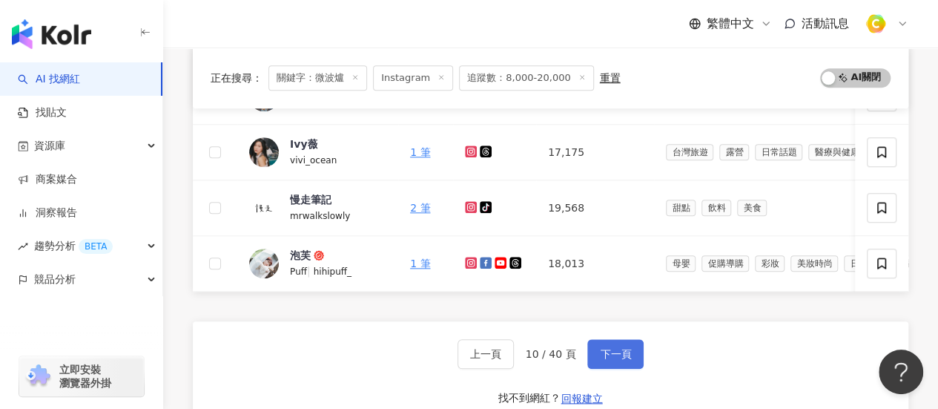
click at [636, 349] on button "下一頁" at bounding box center [615, 354] width 56 height 30
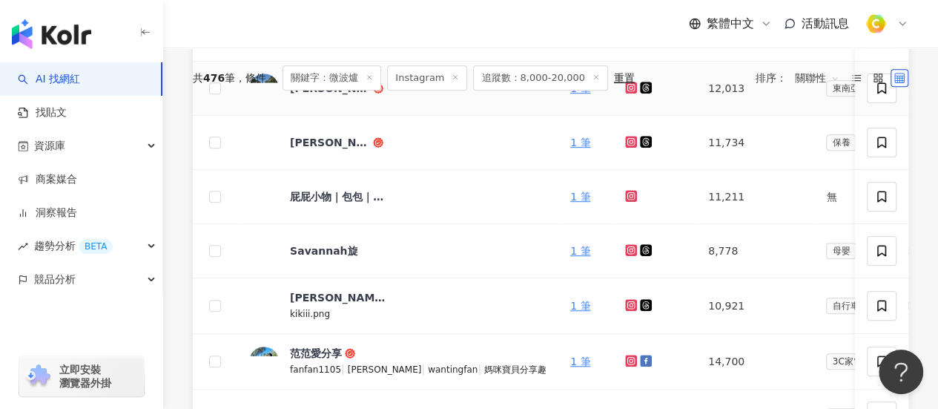
scroll to position [742, 0]
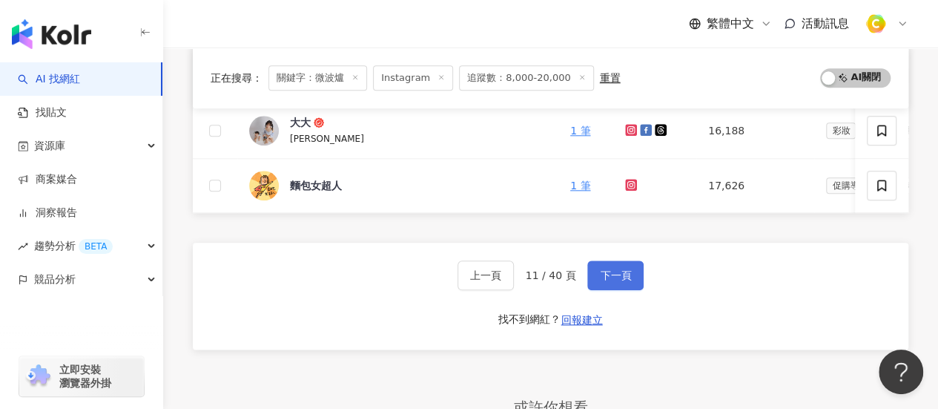
click at [605, 274] on button "下一頁" at bounding box center [615, 275] width 56 height 30
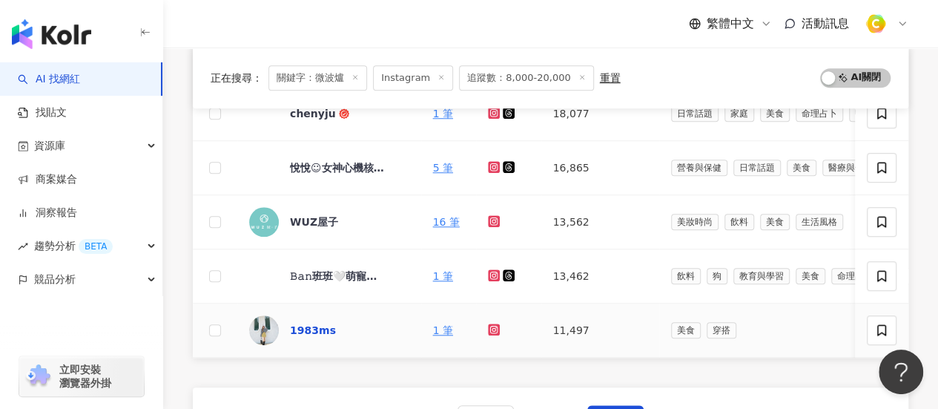
scroll to position [519, 0]
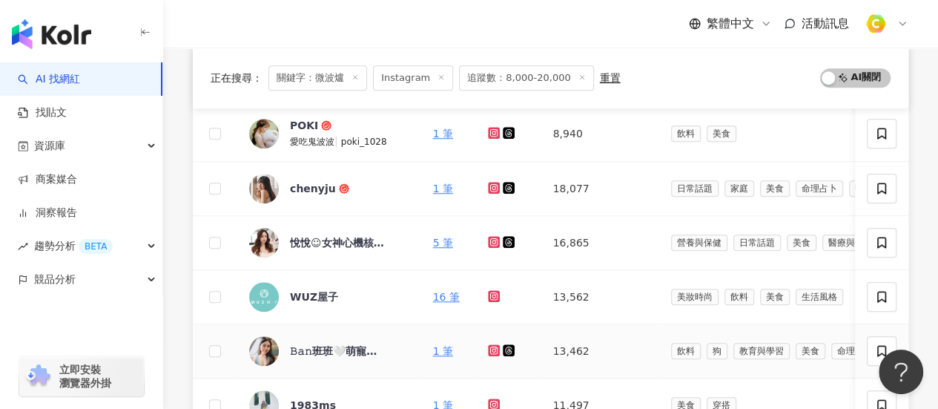
click at [491, 346] on icon at bounding box center [494, 350] width 12 height 12
click at [229, 346] on td at bounding box center [215, 351] width 44 height 54
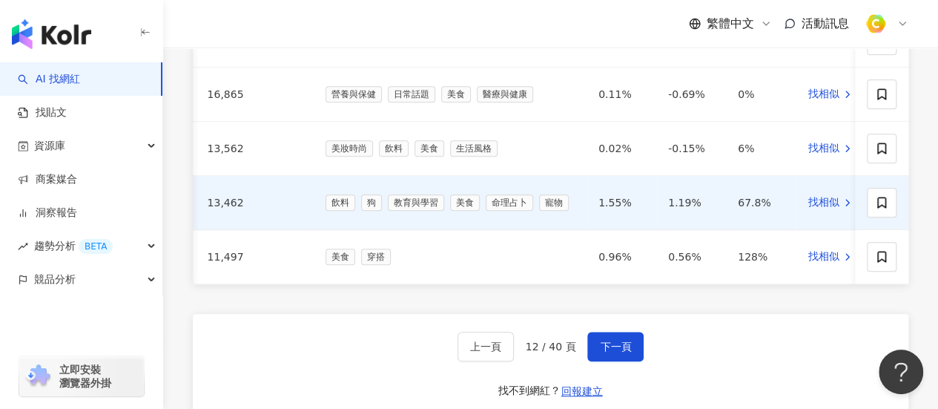
scroll to position [0, 0]
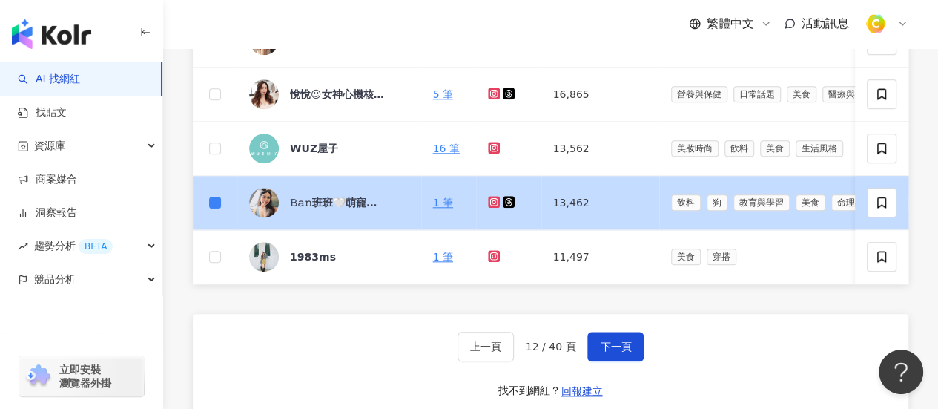
click at [257, 202] on img at bounding box center [264, 203] width 30 height 30
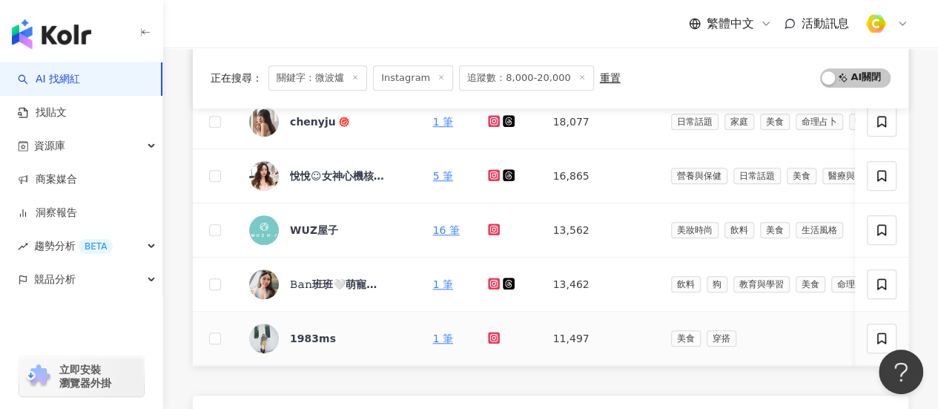
scroll to position [519, 0]
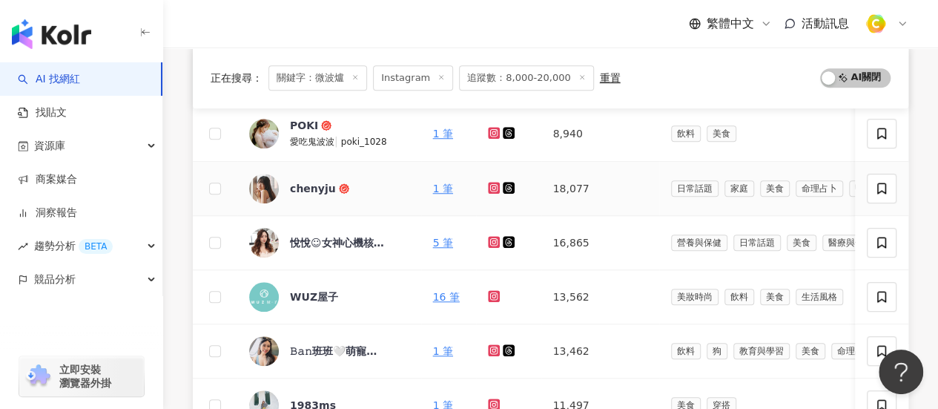
click at [492, 189] on icon at bounding box center [494, 188] width 12 height 12
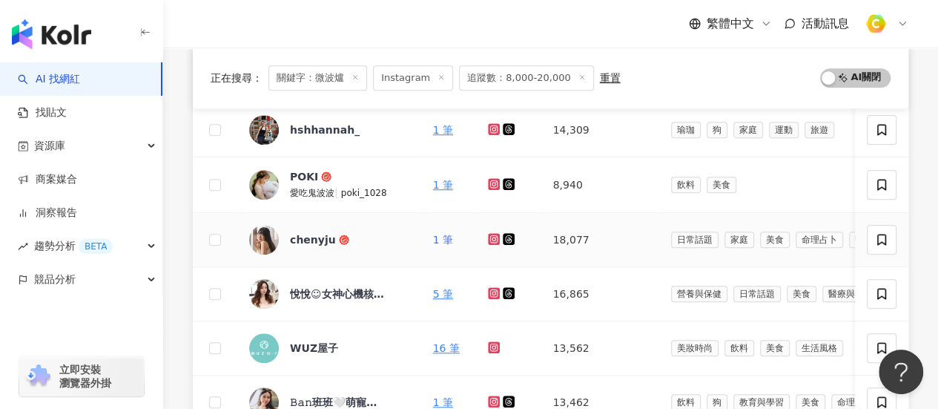
scroll to position [445, 0]
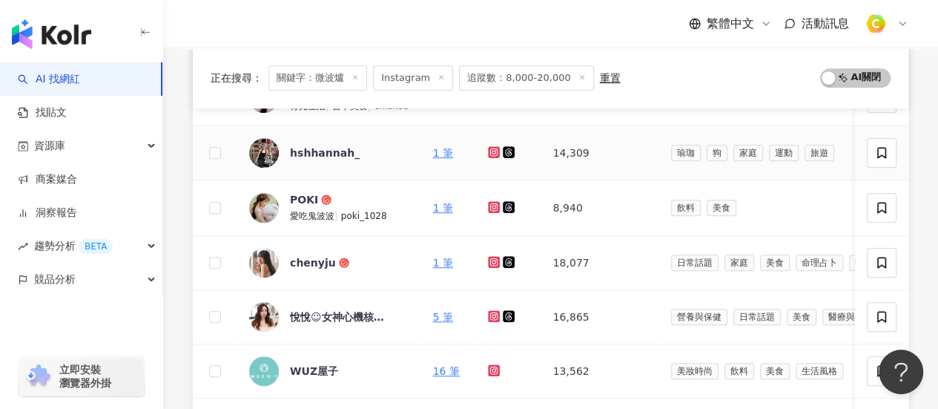
click at [495, 151] on icon at bounding box center [493, 152] width 2 height 2
click at [492, 203] on icon at bounding box center [493, 206] width 6 height 6
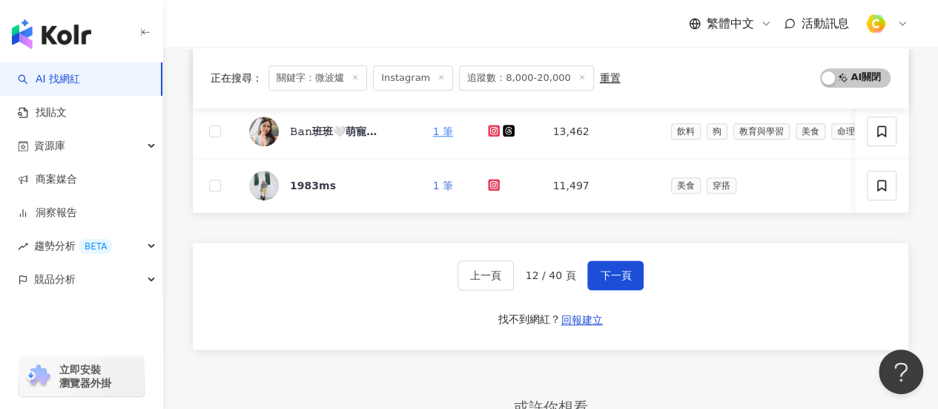
scroll to position [667, 0]
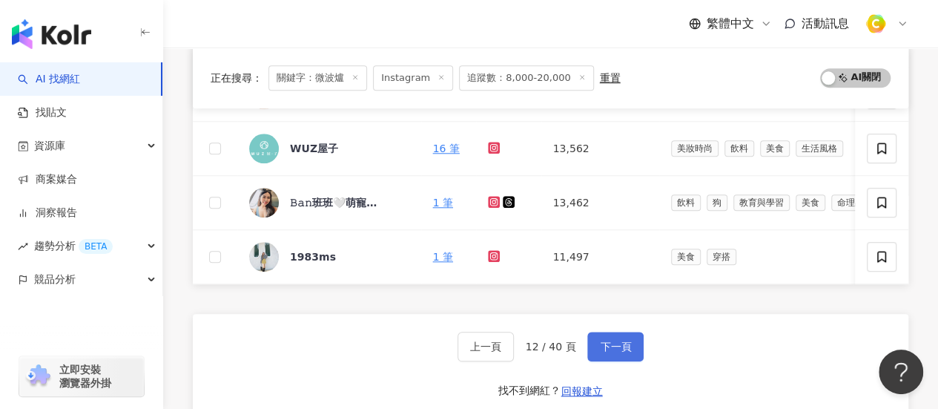
click at [616, 352] on span "下一頁" at bounding box center [615, 346] width 31 height 12
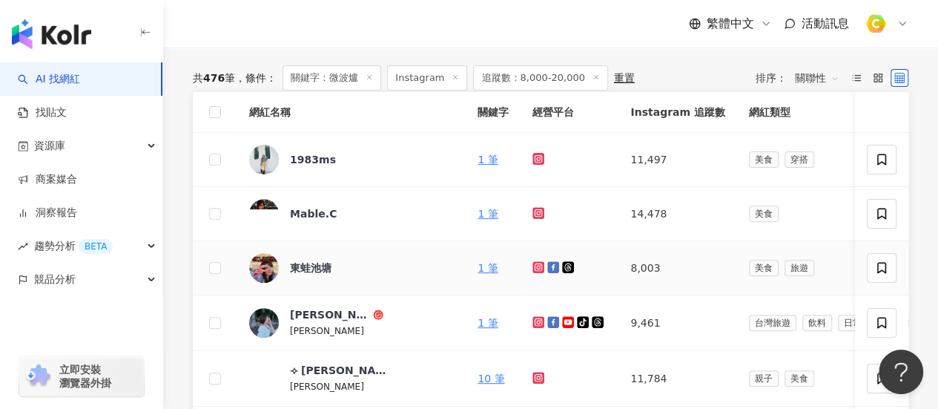
scroll to position [330, 0]
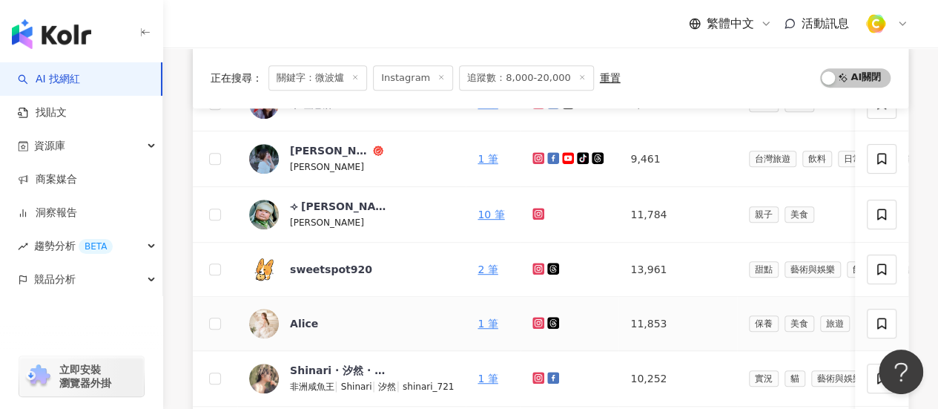
click at [537, 324] on icon at bounding box center [539, 323] width 12 height 12
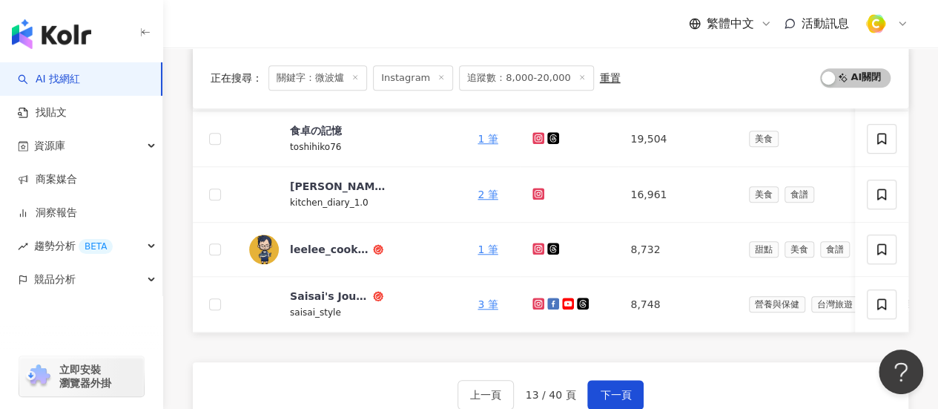
scroll to position [627, 0]
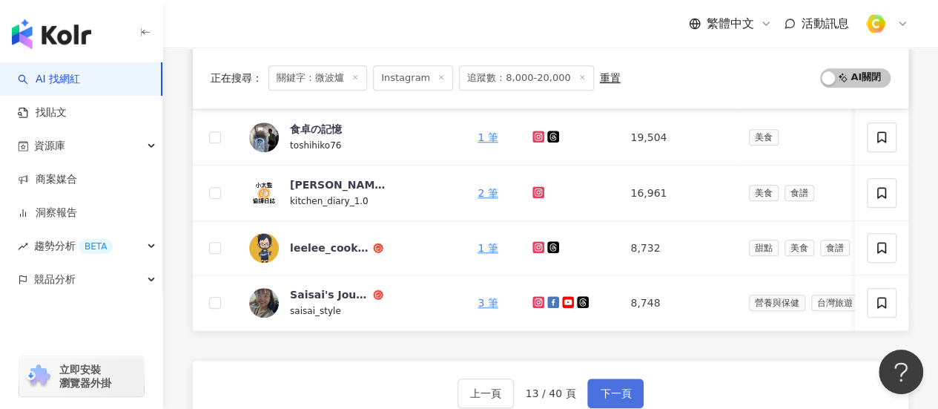
click at [619, 395] on span "下一頁" at bounding box center [615, 393] width 31 height 12
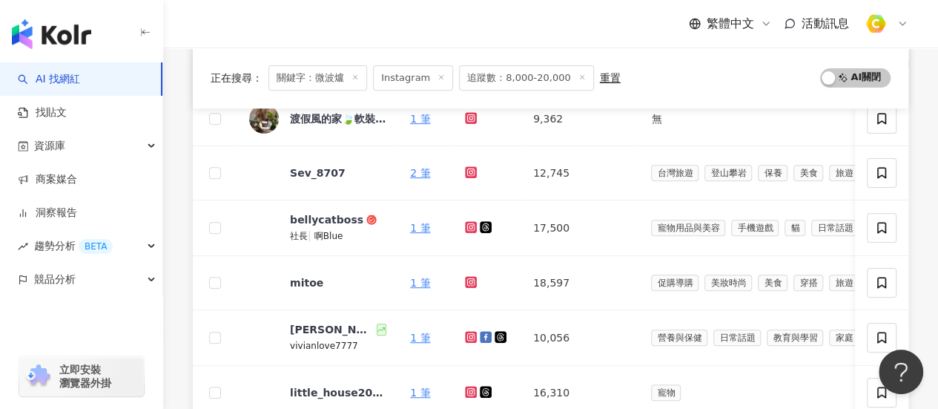
scroll to position [256, 0]
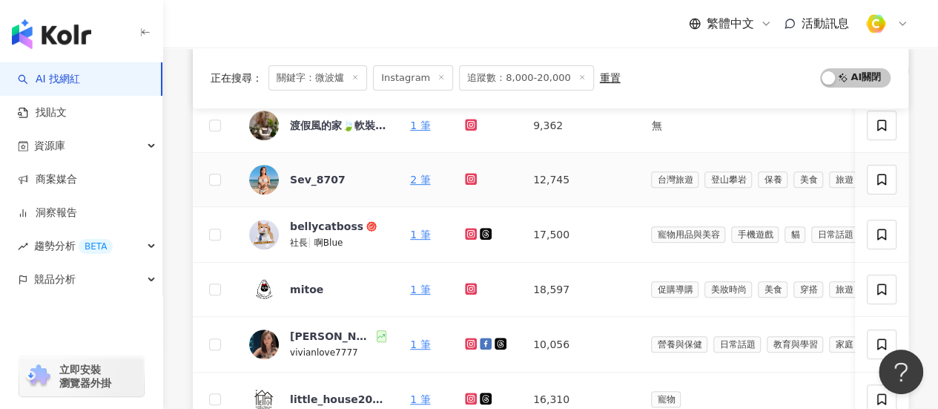
click at [475, 177] on icon at bounding box center [471, 179] width 12 height 12
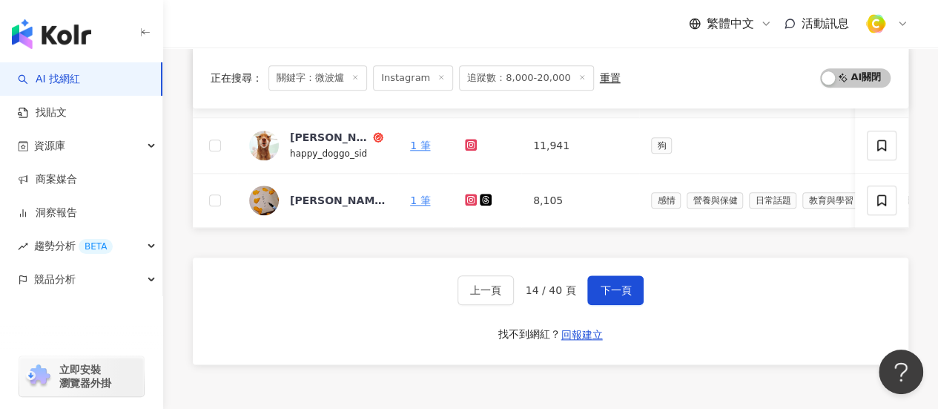
scroll to position [849, 0]
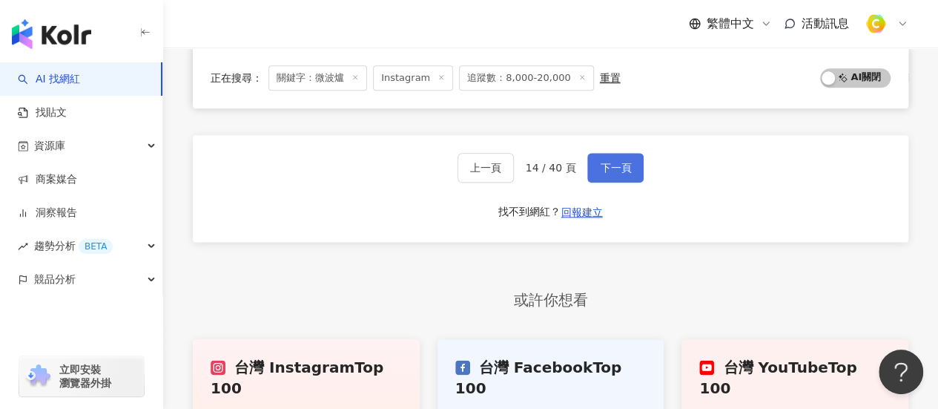
click at [600, 174] on span "下一頁" at bounding box center [615, 168] width 31 height 12
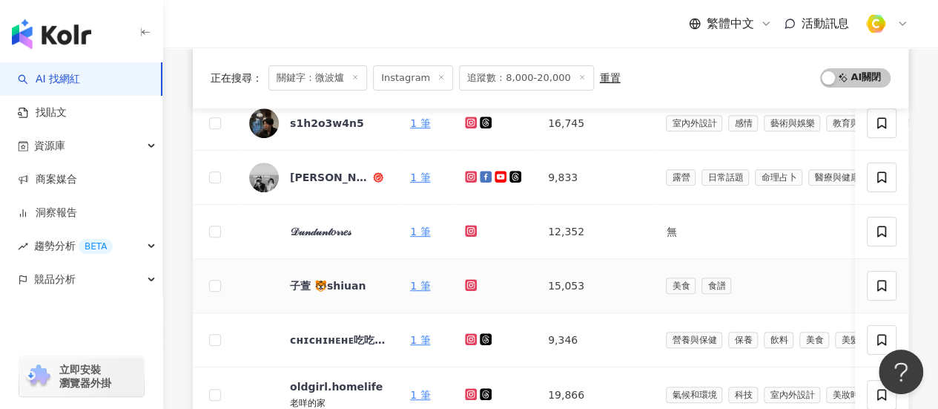
scroll to position [256, 0]
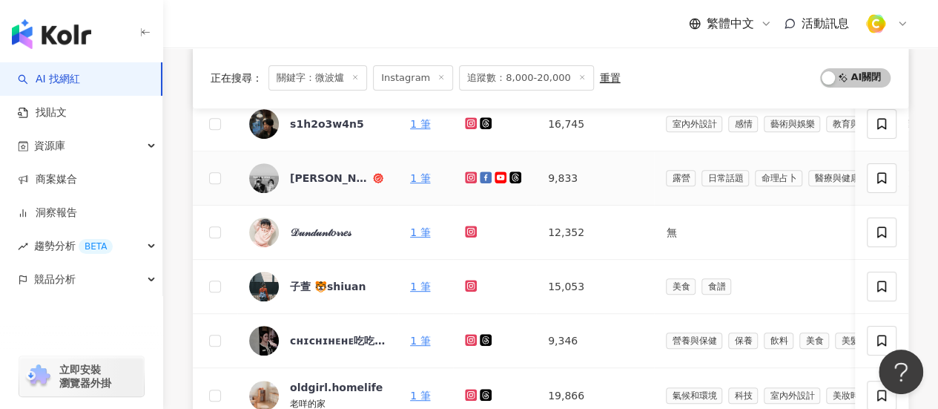
click at [468, 176] on icon at bounding box center [471, 177] width 6 height 6
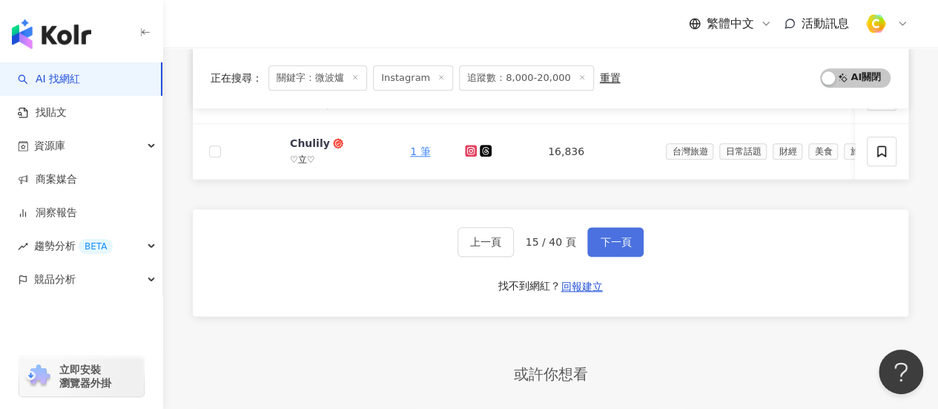
click at [610, 242] on span "下一頁" at bounding box center [615, 242] width 31 height 12
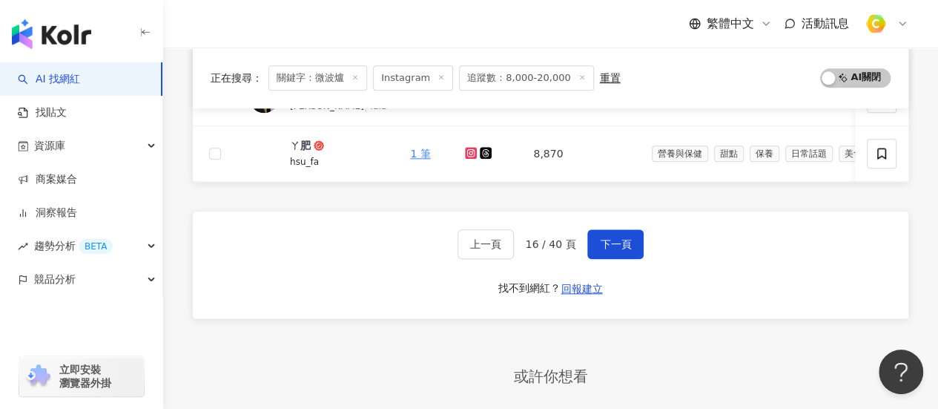
scroll to position [667, 0]
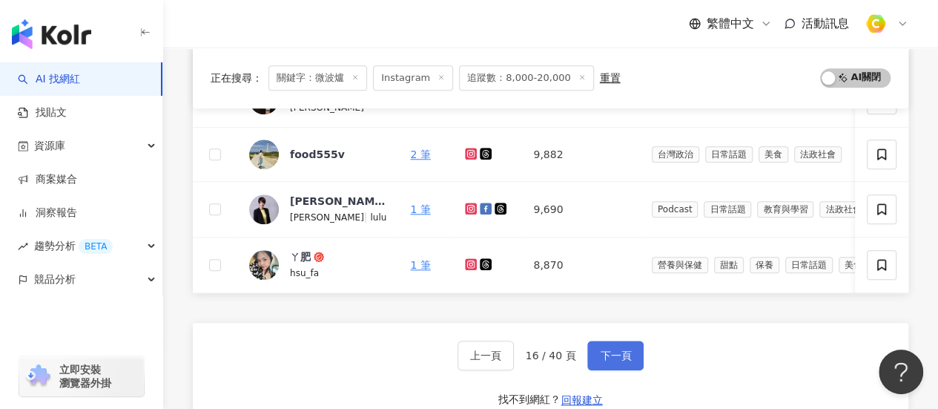
click at [605, 361] on span "下一頁" at bounding box center [615, 355] width 31 height 12
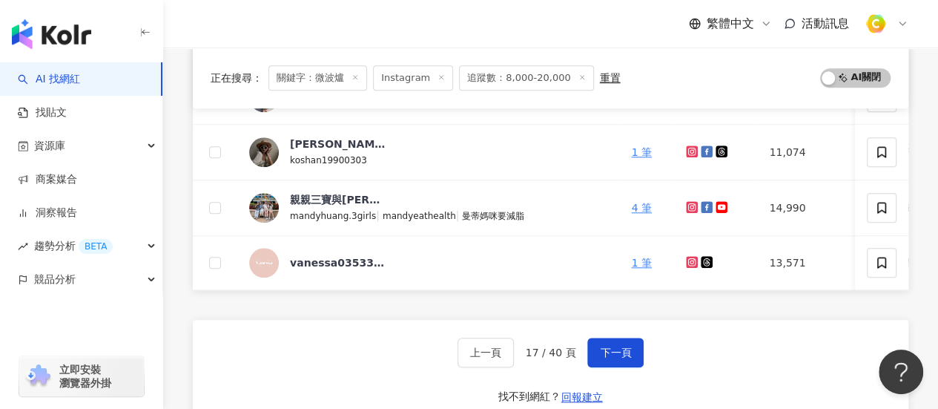
click at [196, 23] on div "繁體中文 活動訊息" at bounding box center [551, 23] width 716 height 47
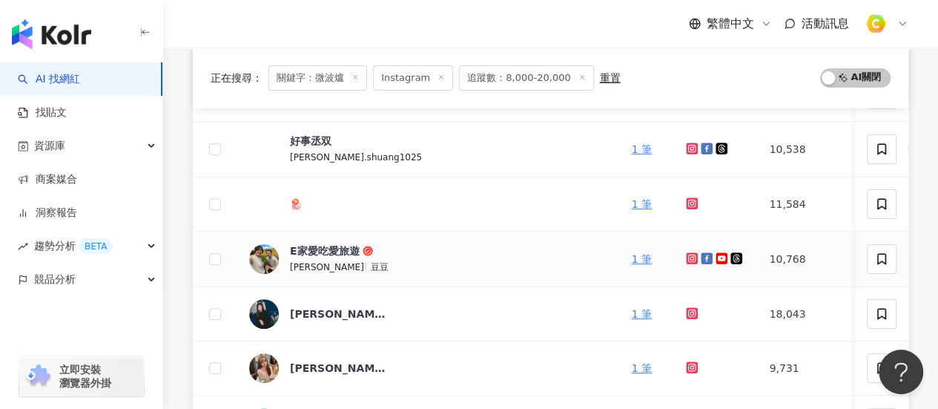
scroll to position [148, 0]
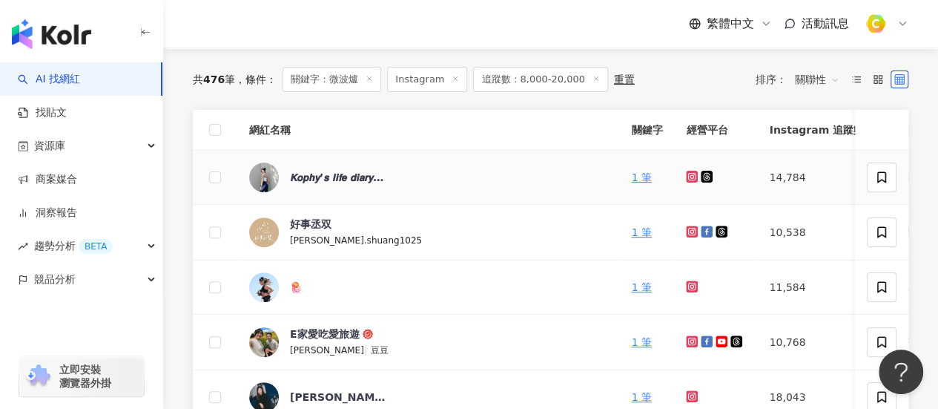
click at [690, 177] on icon at bounding box center [693, 176] width 10 height 9
click at [690, 283] on icon at bounding box center [693, 286] width 10 height 9
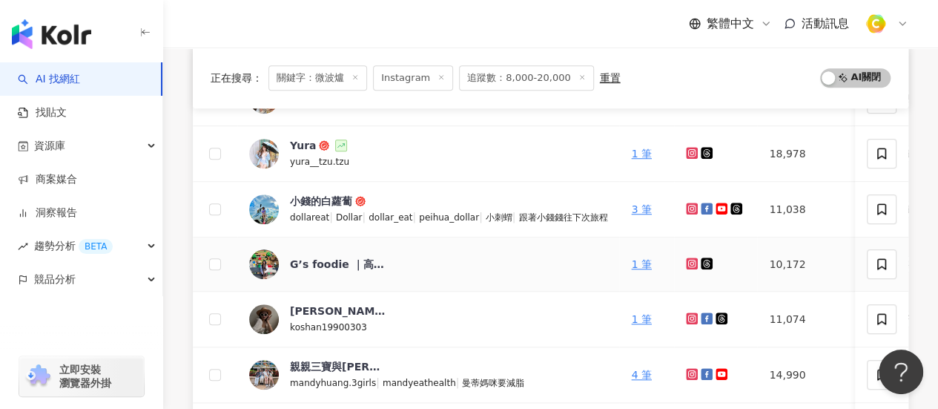
scroll to position [667, 0]
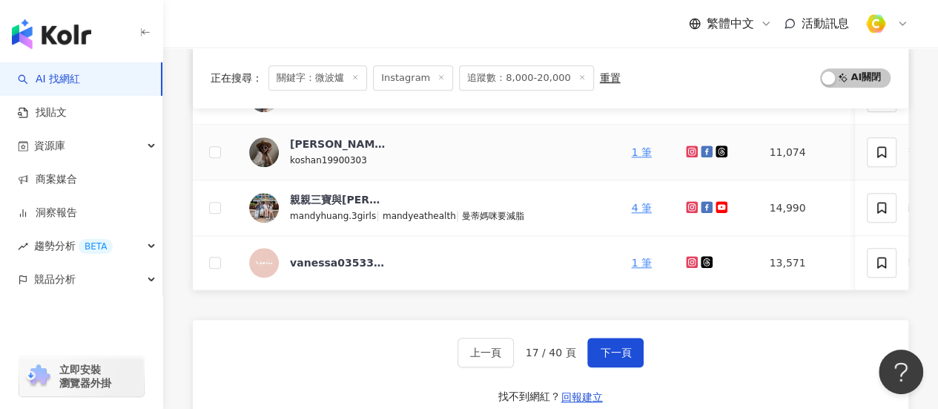
click at [693, 151] on icon at bounding box center [692, 151] width 6 height 6
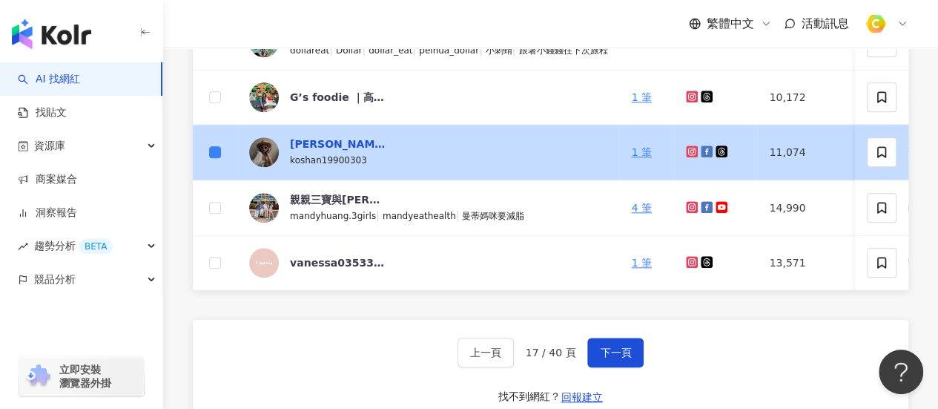
click at [318, 136] on div "[PERSON_NAME]" at bounding box center [338, 143] width 96 height 15
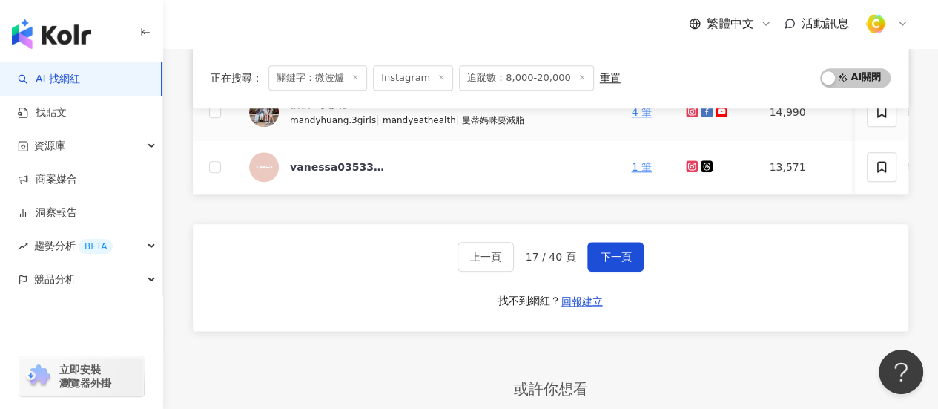
scroll to position [816, 0]
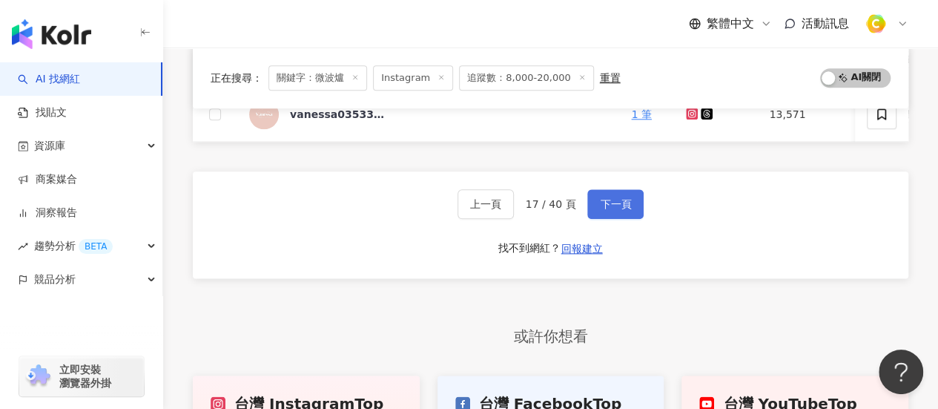
click at [619, 205] on span "下一頁" at bounding box center [615, 204] width 31 height 12
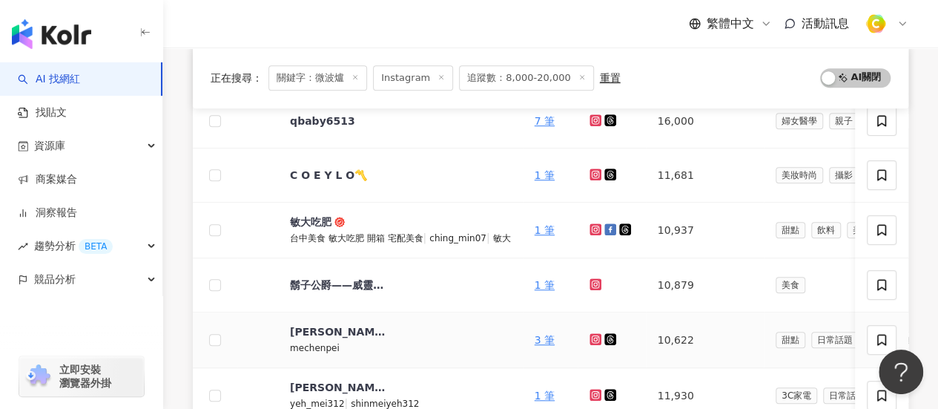
scroll to position [445, 0]
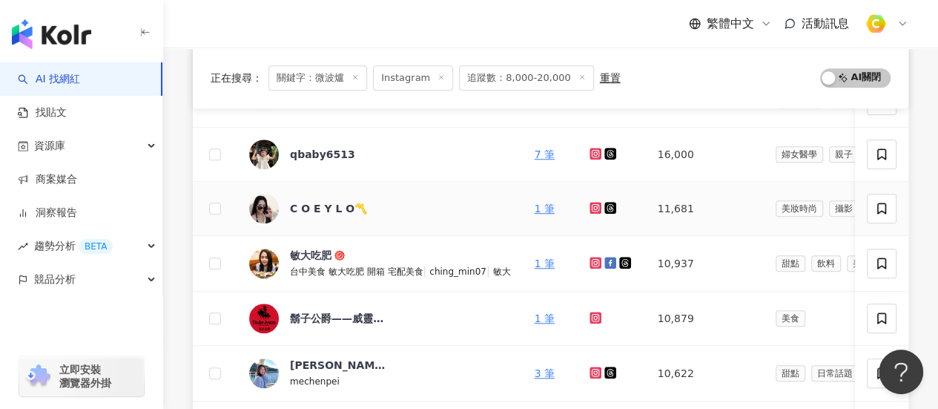
click at [591, 204] on icon at bounding box center [596, 207] width 10 height 9
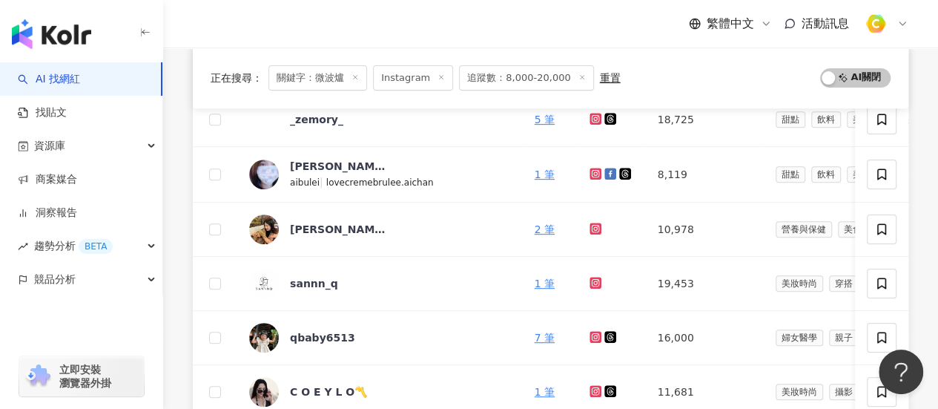
scroll to position [148, 0]
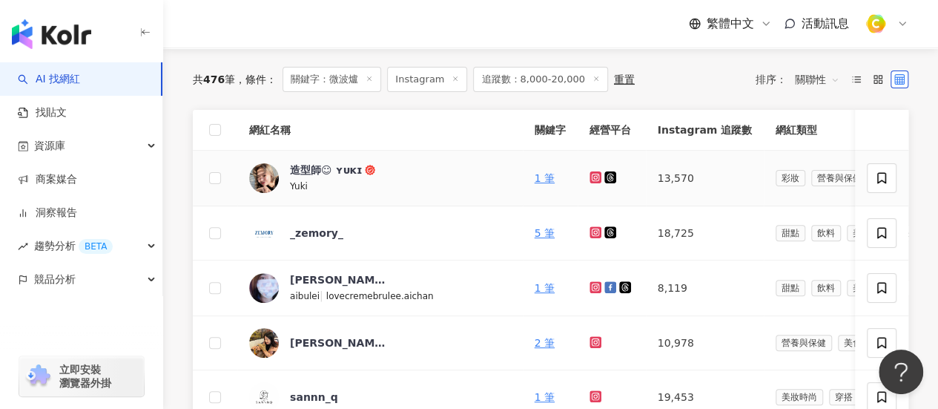
click at [592, 176] on icon at bounding box center [595, 177] width 6 height 6
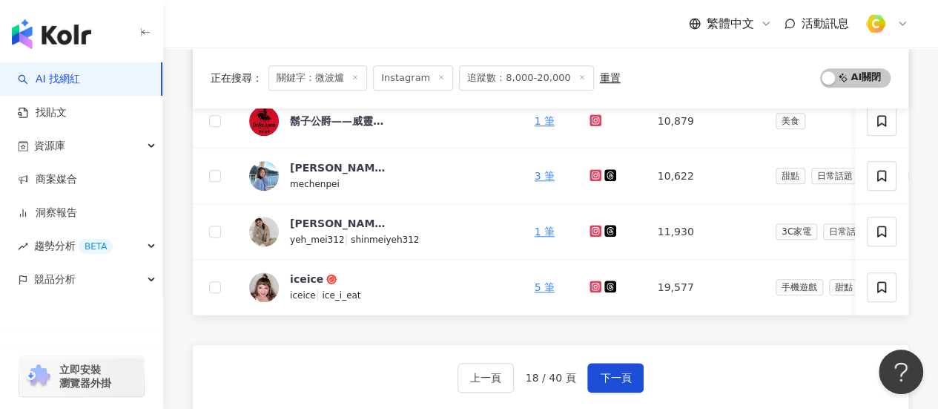
scroll to position [742, 0]
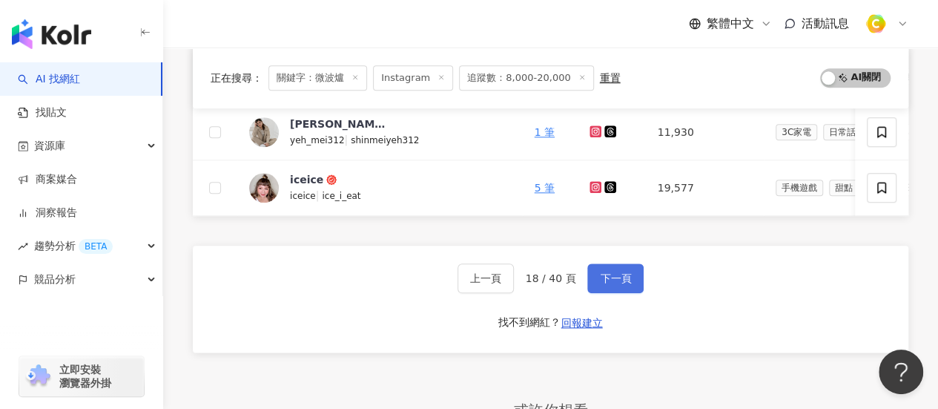
click at [628, 280] on button "下一頁" at bounding box center [615, 278] width 56 height 30
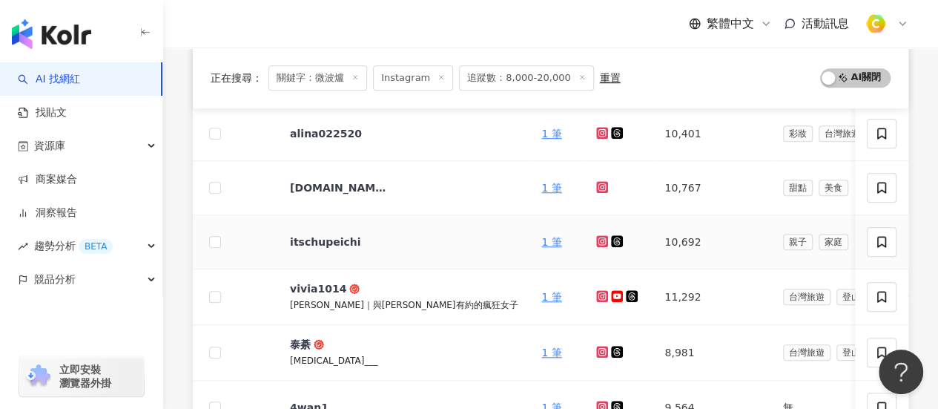
scroll to position [593, 0]
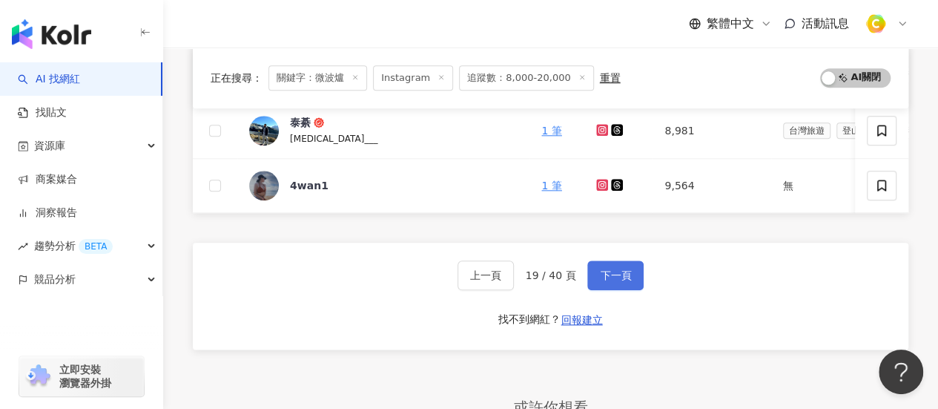
click at [622, 281] on span "下一頁" at bounding box center [615, 275] width 31 height 12
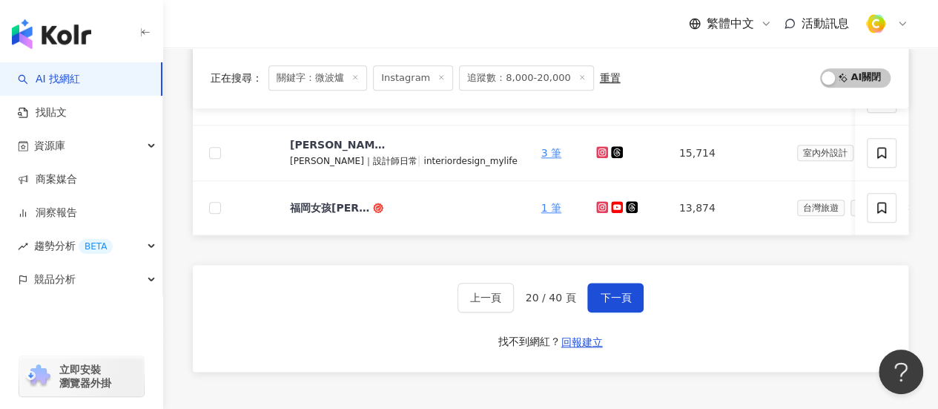
scroll to position [890, 0]
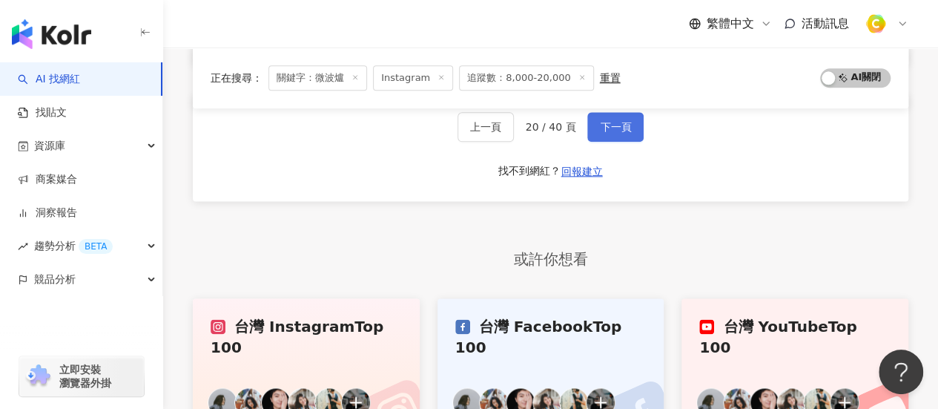
click at [611, 133] on span "下一頁" at bounding box center [615, 127] width 31 height 12
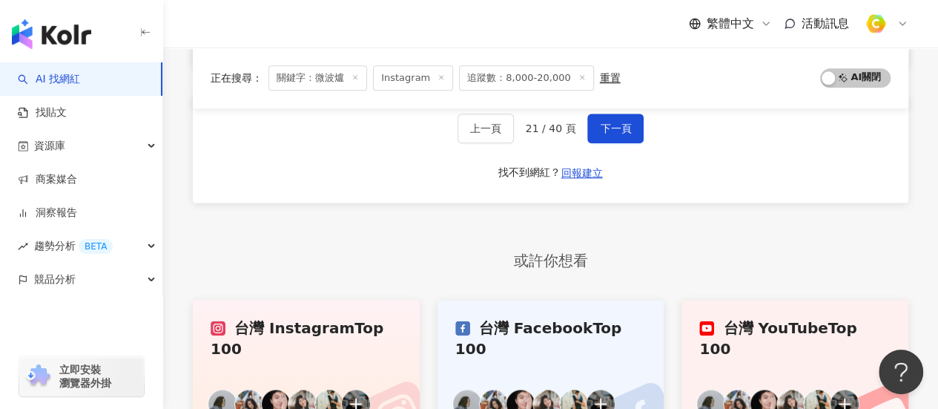
click at [234, 131] on div "上一頁 21 / 40 頁 下一頁 找不到網紅？ 回報建立" at bounding box center [551, 149] width 716 height 107
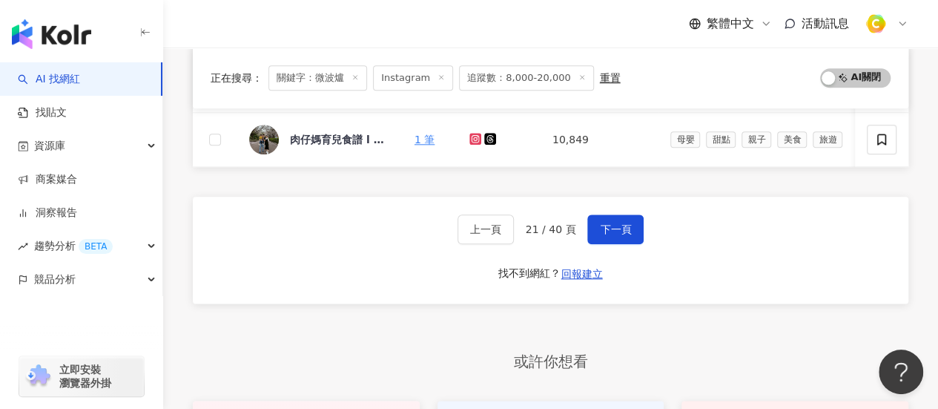
scroll to position [475, 0]
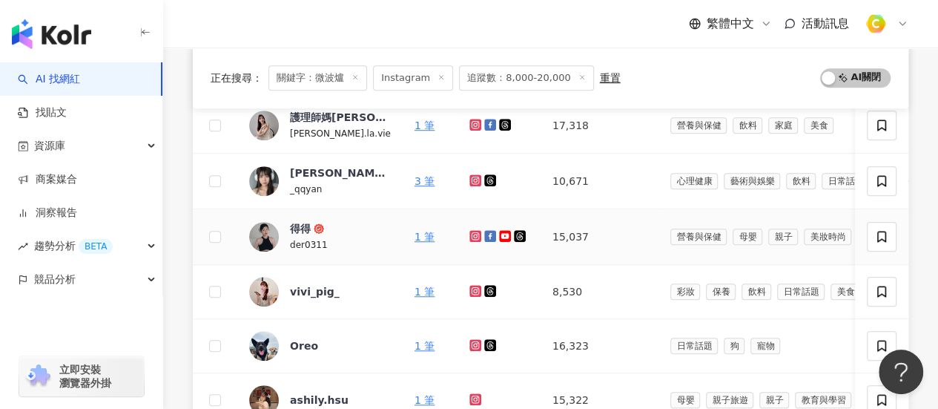
click at [474, 234] on icon at bounding box center [475, 235] width 2 height 2
click at [475, 285] on icon at bounding box center [475, 291] width 12 height 12
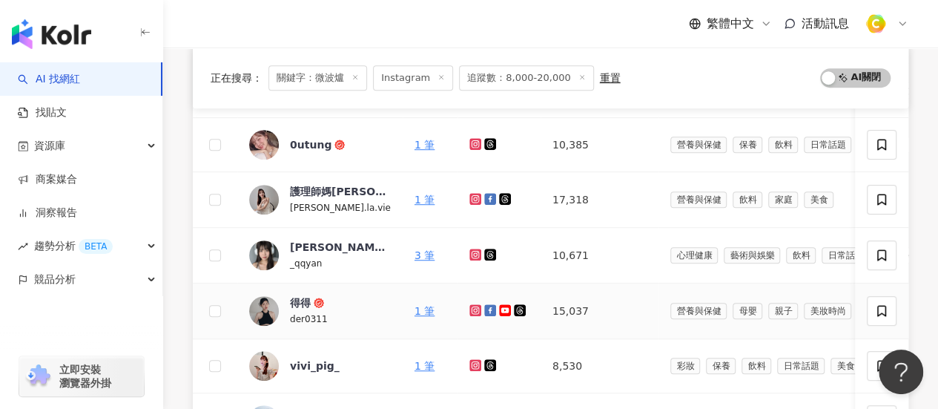
scroll to position [326, 0]
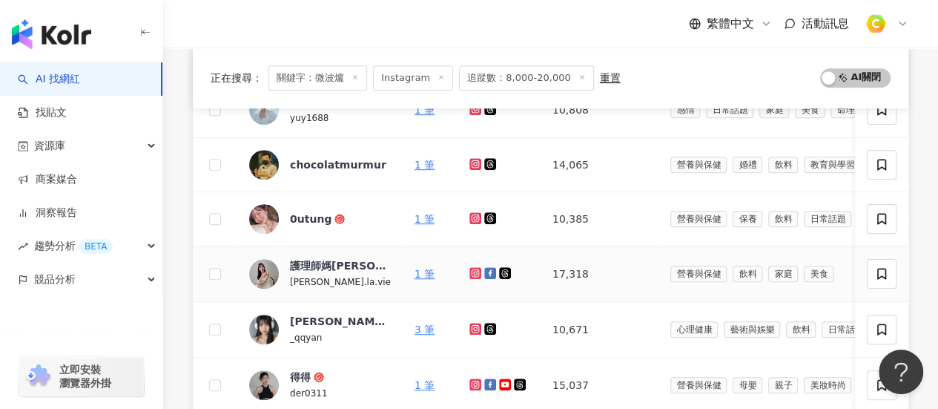
click at [471, 268] on icon at bounding box center [476, 272] width 10 height 9
click at [472, 216] on icon at bounding box center [476, 218] width 10 height 9
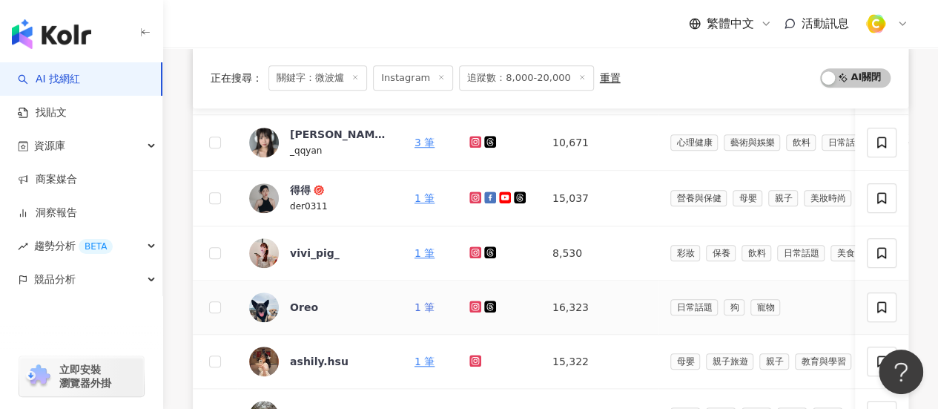
scroll to position [400, 0]
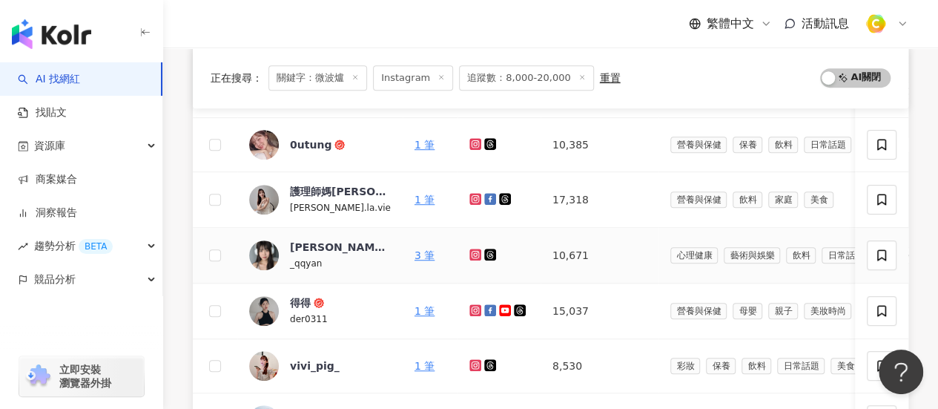
click at [473, 253] on icon at bounding box center [475, 254] width 6 height 6
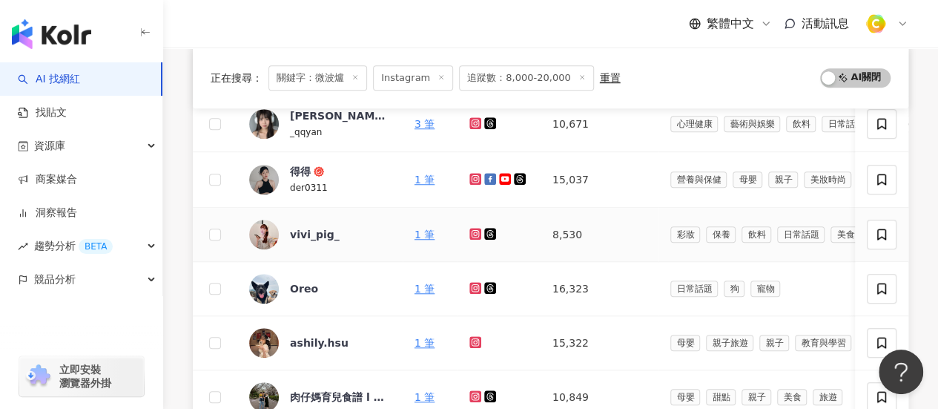
scroll to position [549, 0]
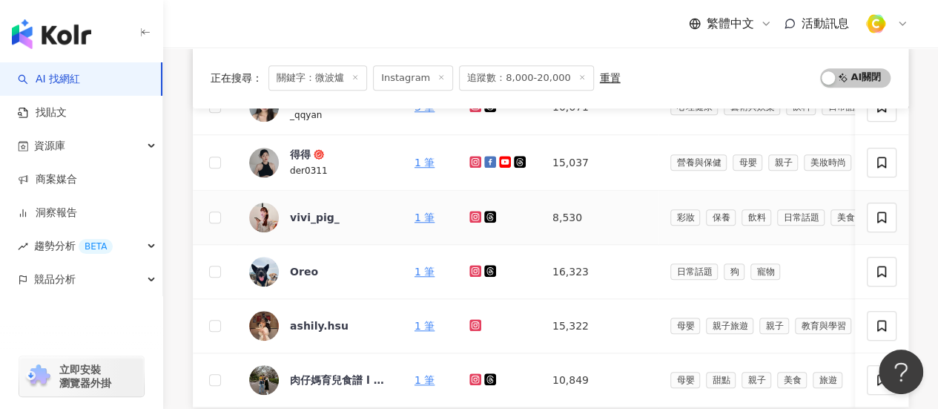
click at [474, 215] on icon at bounding box center [475, 216] width 2 height 2
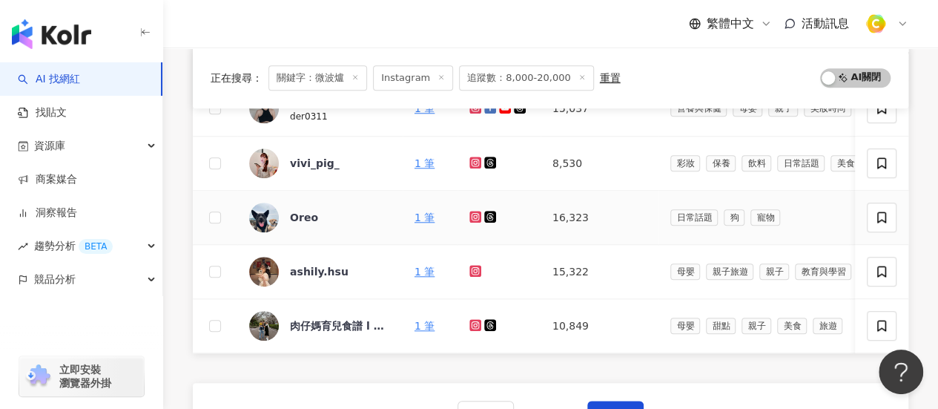
scroll to position [697, 0]
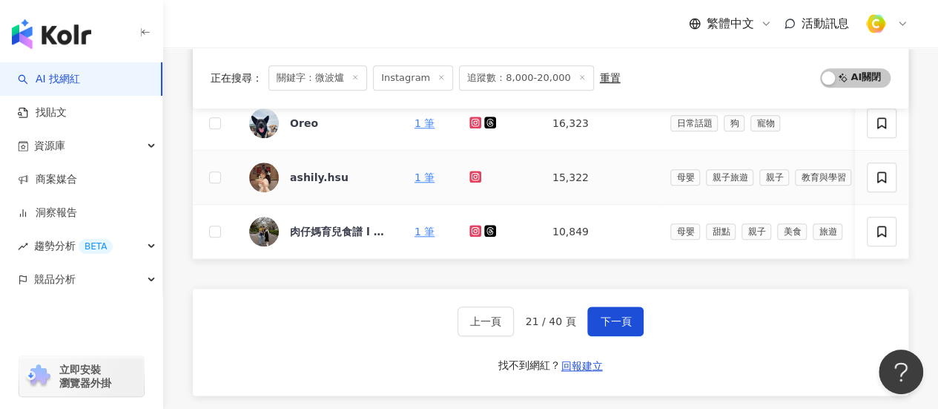
click at [469, 177] on icon at bounding box center [475, 177] width 12 height 12
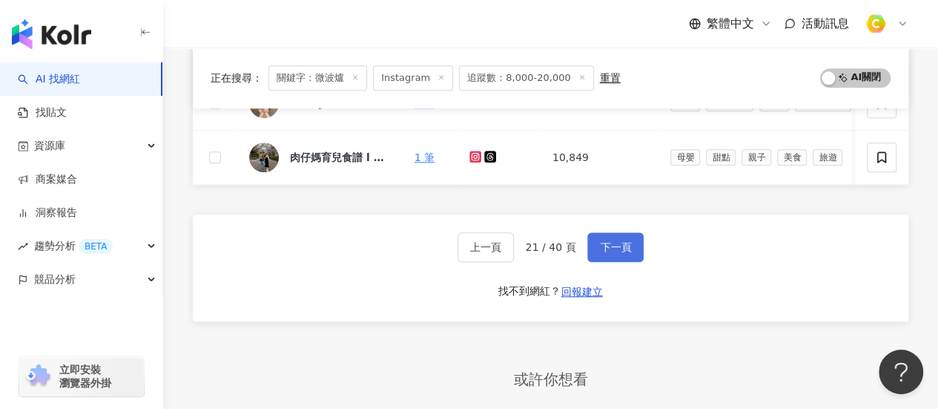
click at [610, 260] on button "下一頁" at bounding box center [615, 247] width 56 height 30
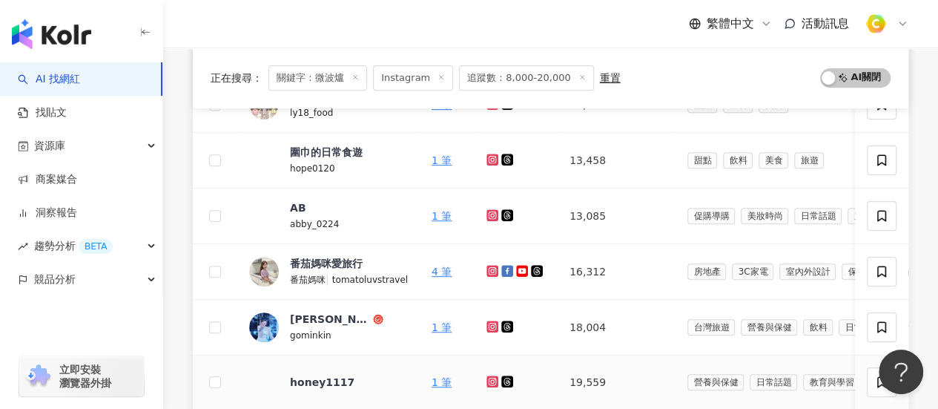
scroll to position [252, 0]
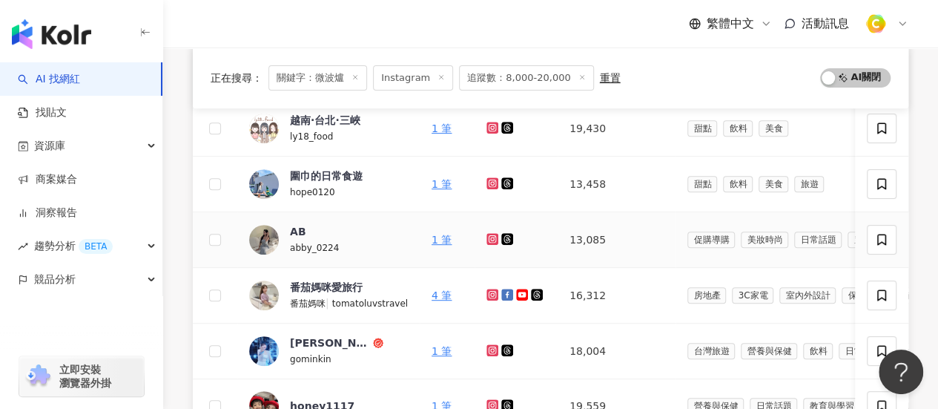
click at [491, 237] on icon at bounding box center [492, 238] width 2 height 2
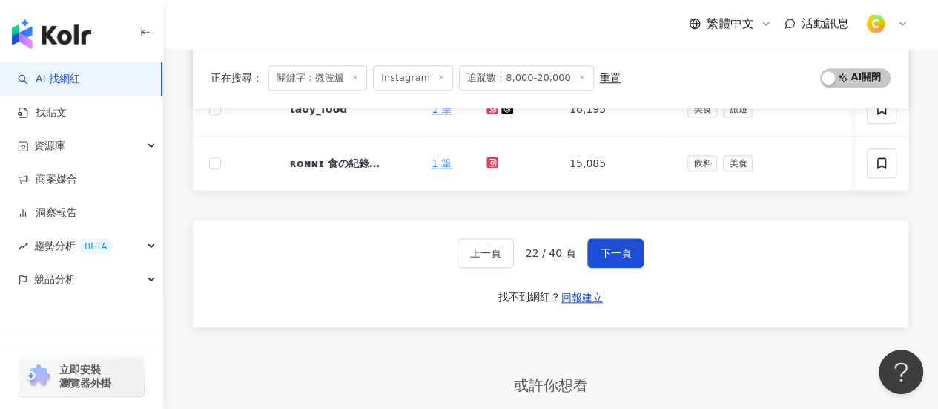
scroll to position [771, 0]
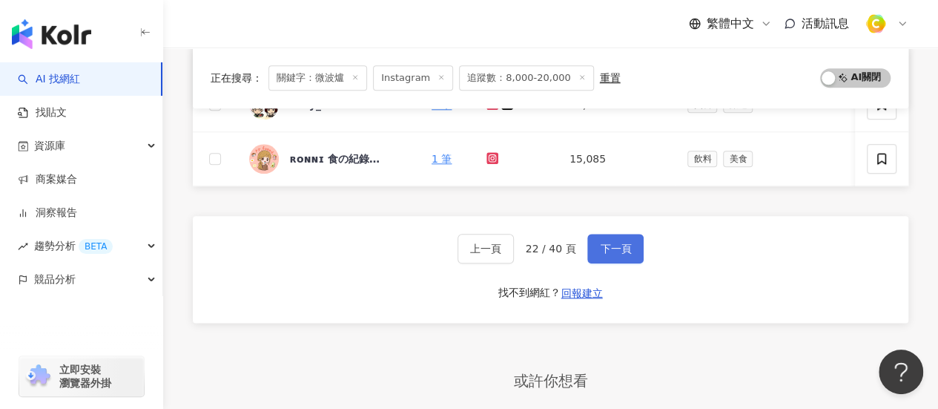
click at [613, 245] on button "下一頁" at bounding box center [615, 249] width 56 height 30
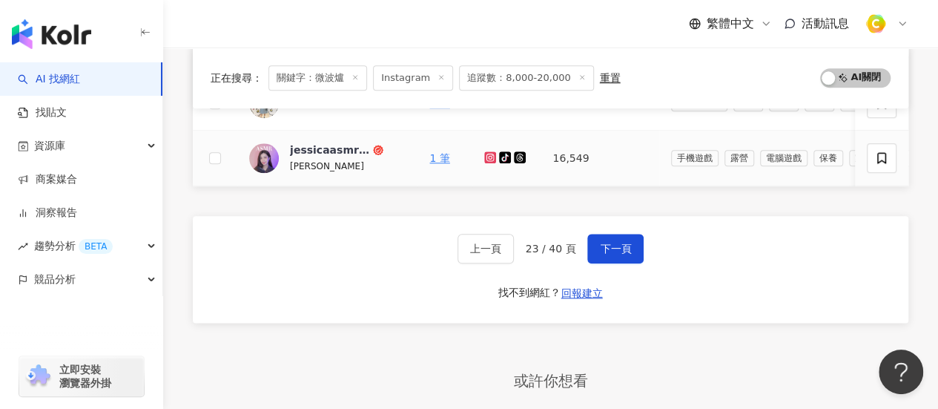
click at [486, 153] on icon at bounding box center [491, 157] width 10 height 9
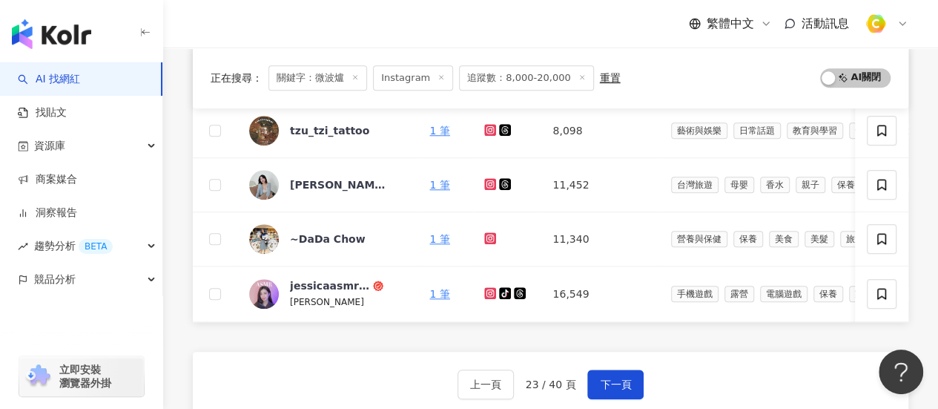
scroll to position [623, 0]
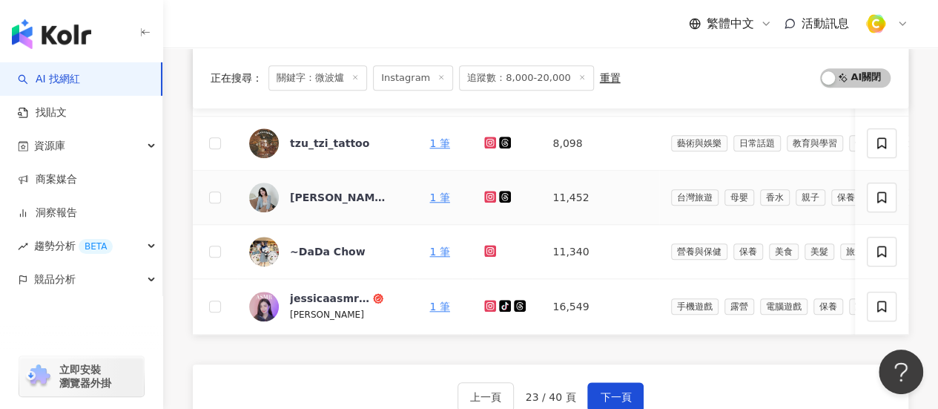
click at [499, 191] on icon at bounding box center [505, 197] width 12 height 12
click at [484, 191] on icon at bounding box center [490, 197] width 12 height 12
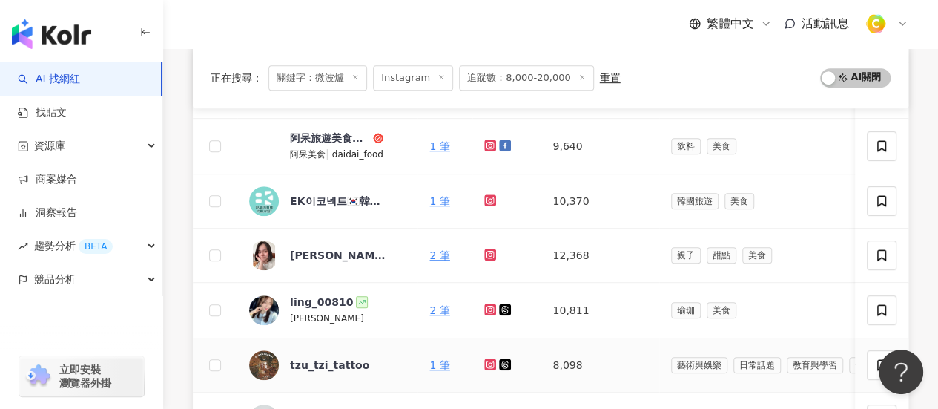
scroll to position [400, 0]
click at [484, 309] on icon at bounding box center [490, 310] width 12 height 12
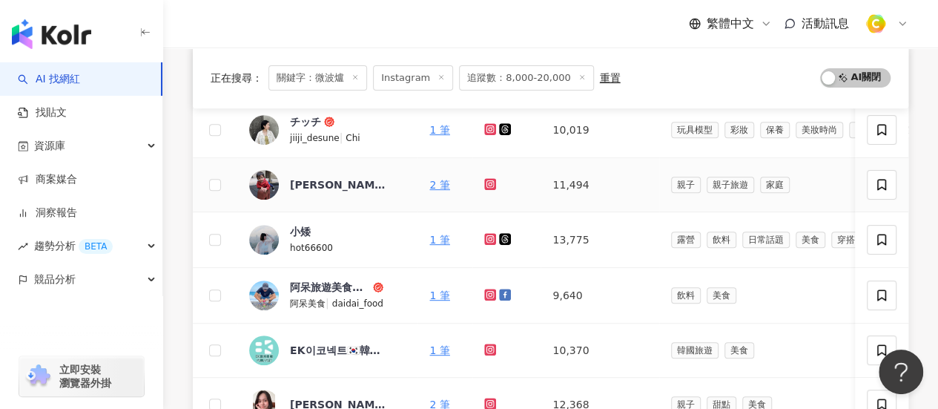
scroll to position [104, 0]
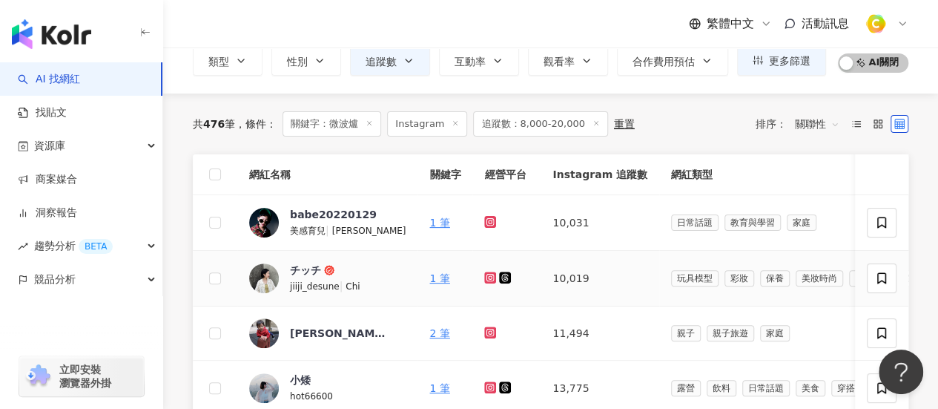
click at [484, 280] on icon at bounding box center [490, 277] width 12 height 12
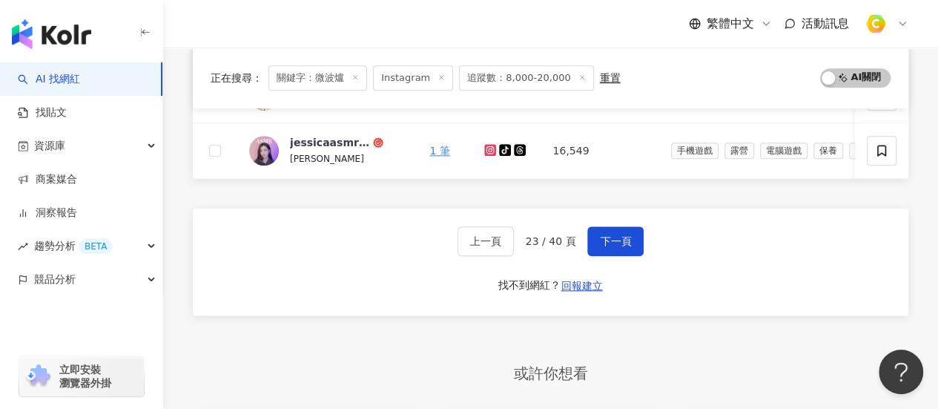
scroll to position [845, 0]
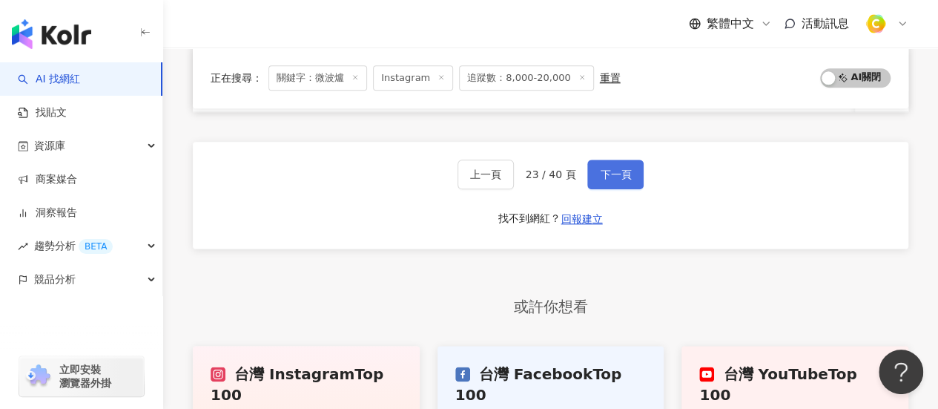
click at [632, 185] on button "下一頁" at bounding box center [615, 174] width 56 height 30
click at [619, 180] on span "下一頁" at bounding box center [615, 174] width 31 height 12
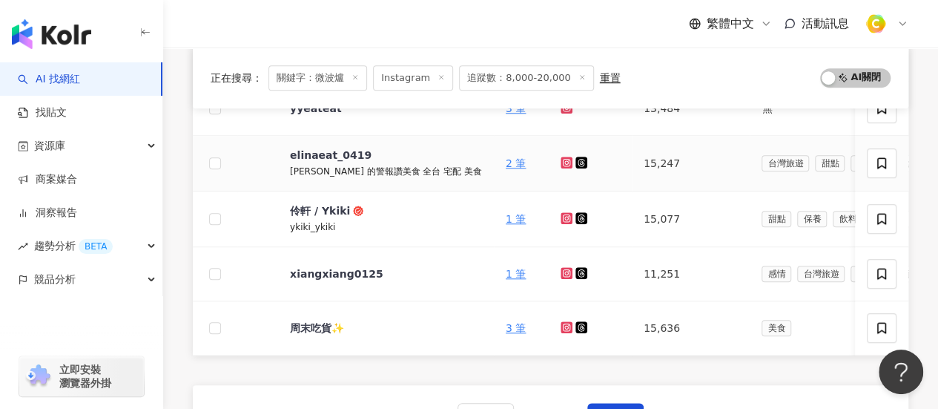
scroll to position [697, 0]
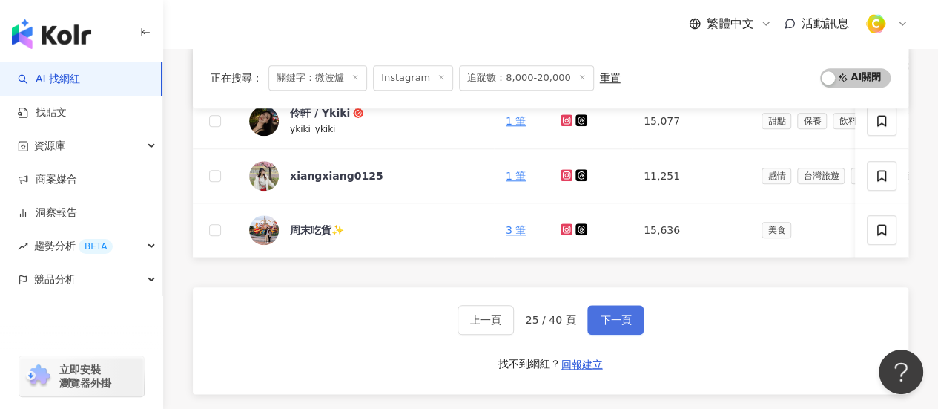
click at [622, 326] on span "下一頁" at bounding box center [615, 320] width 31 height 12
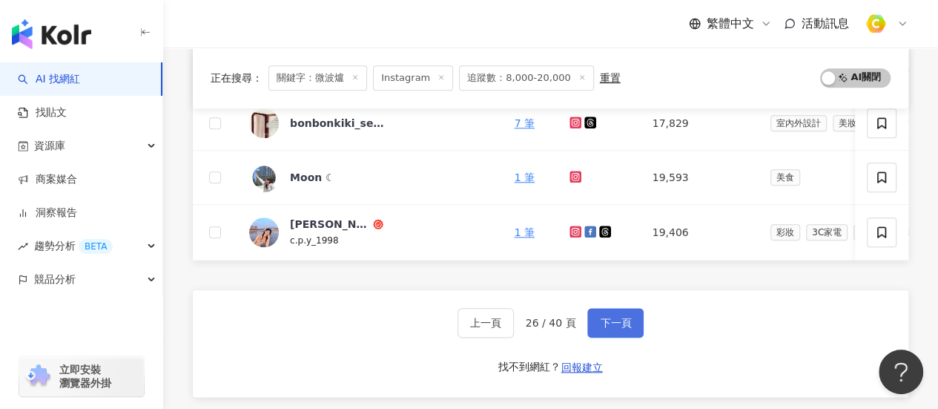
click at [602, 325] on span "下一頁" at bounding box center [615, 323] width 31 height 12
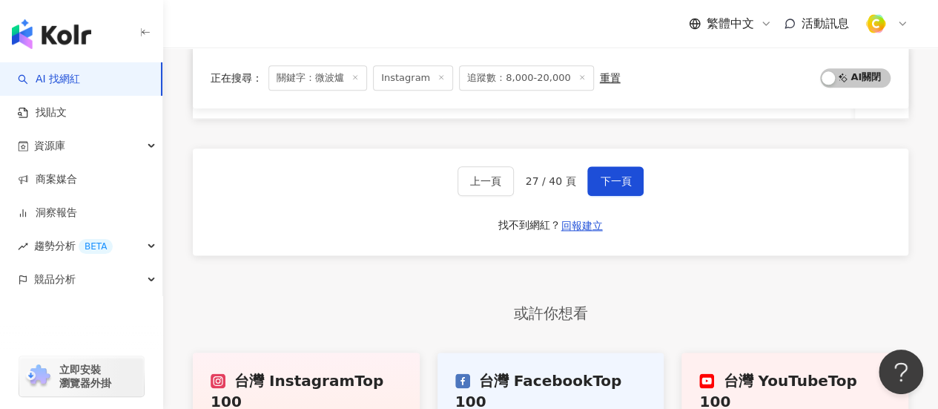
scroll to position [771, 0]
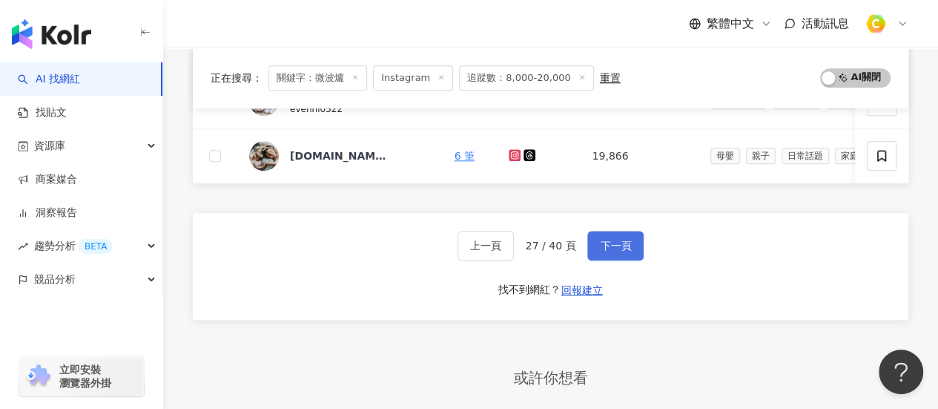
click at [627, 251] on span "下一頁" at bounding box center [615, 246] width 31 height 12
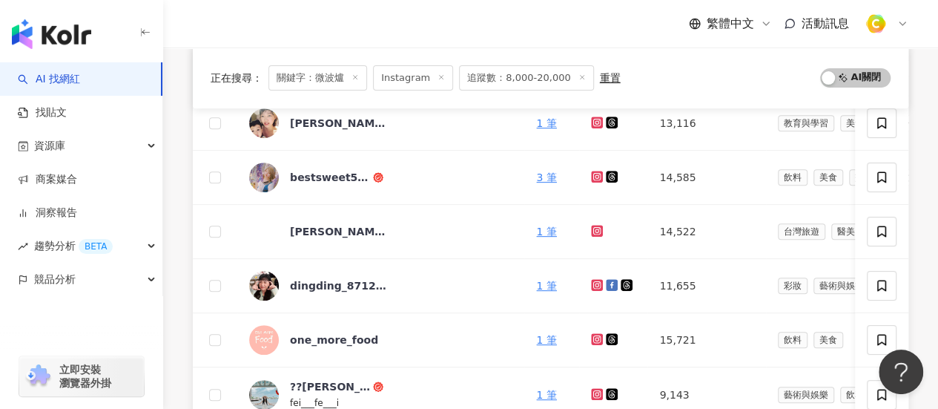
scroll to position [102, 0]
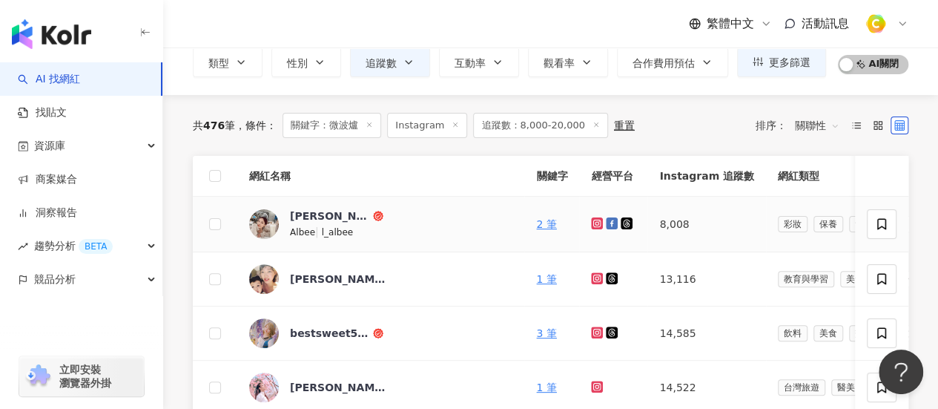
click at [591, 219] on icon at bounding box center [597, 223] width 12 height 12
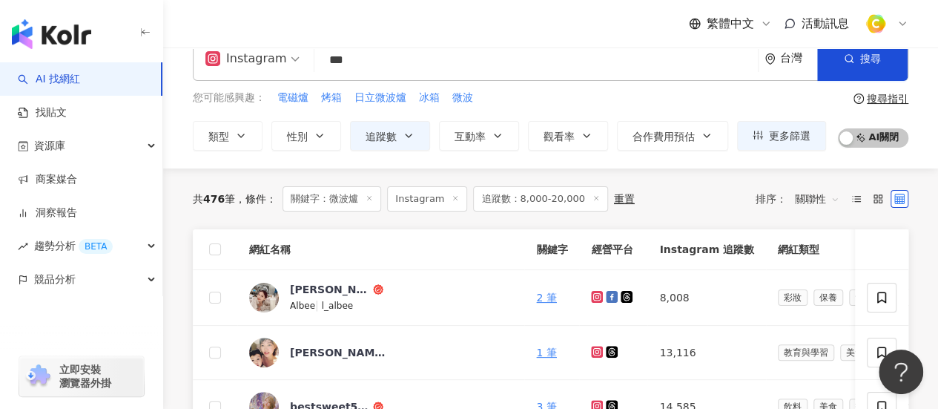
scroll to position [28, 0]
click at [593, 349] on icon at bounding box center [598, 352] width 10 height 9
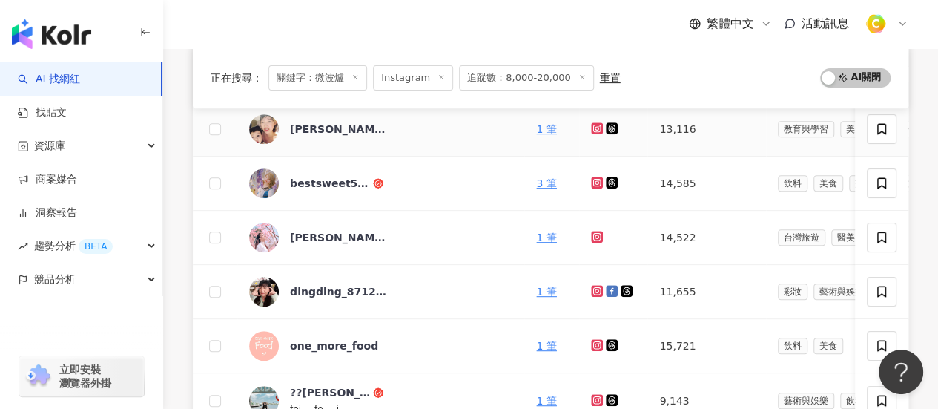
scroll to position [399, 0]
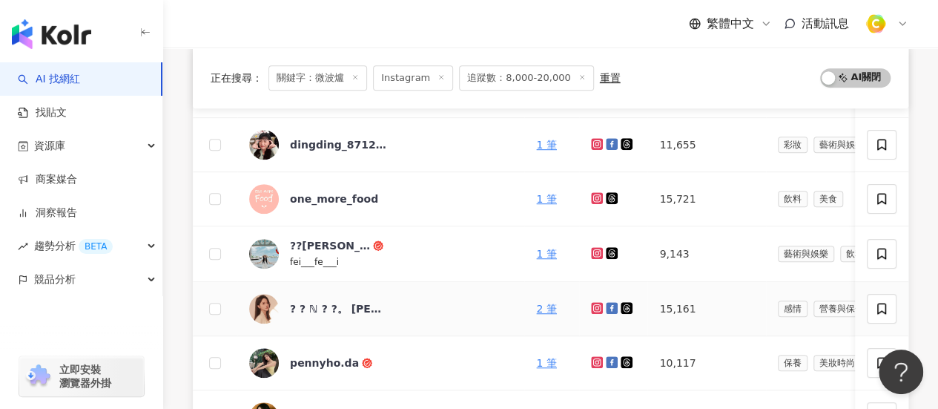
click at [591, 302] on icon at bounding box center [597, 308] width 12 height 12
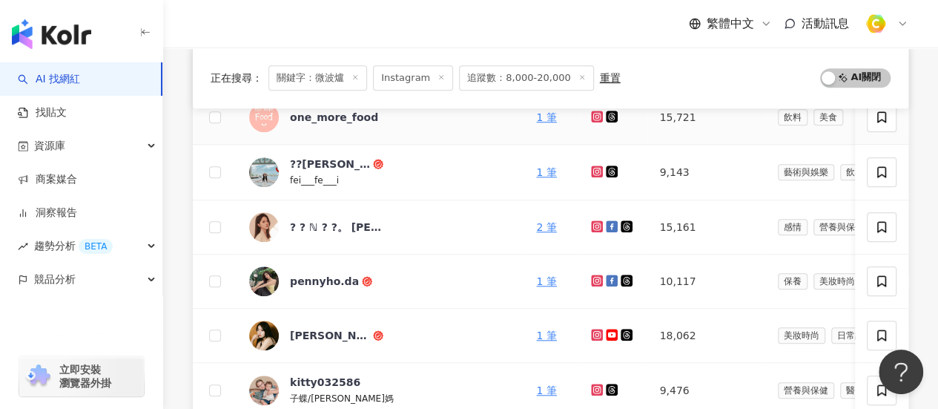
scroll to position [547, 0]
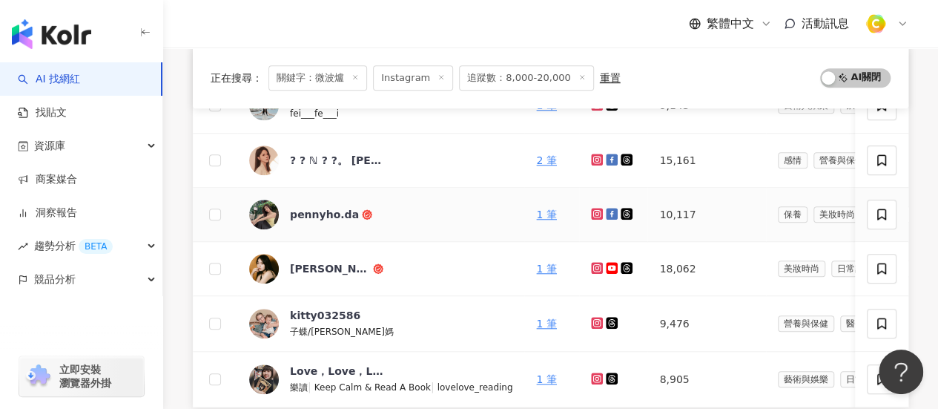
click at [596, 212] on icon at bounding box center [597, 213] width 2 height 2
click at [594, 265] on icon at bounding box center [597, 267] width 6 height 6
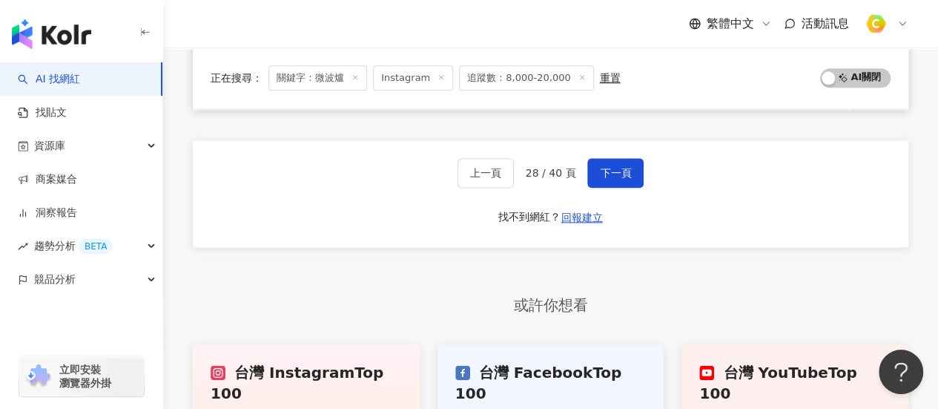
scroll to position [696, 0]
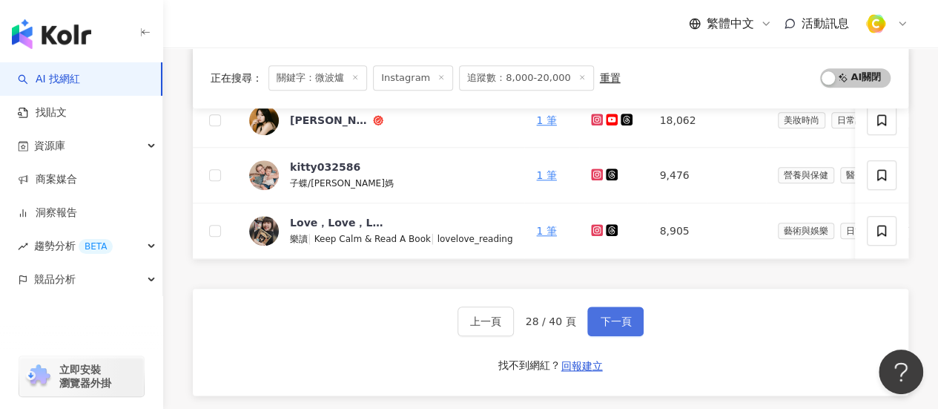
click at [618, 324] on span "下一頁" at bounding box center [615, 321] width 31 height 12
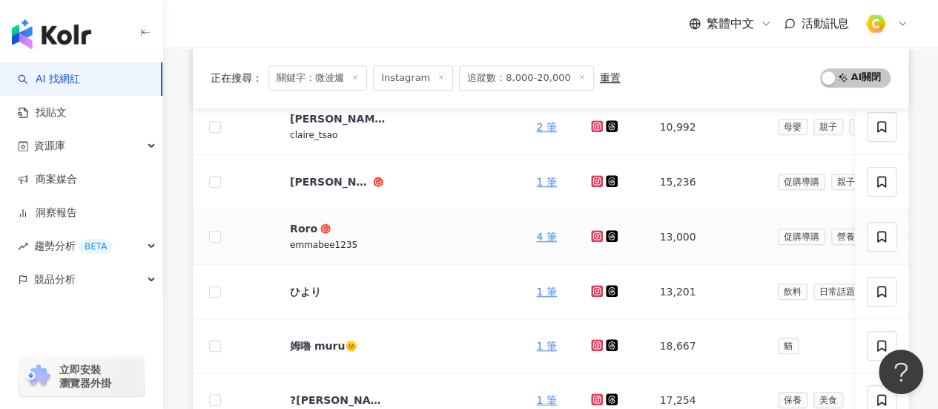
scroll to position [399, 0]
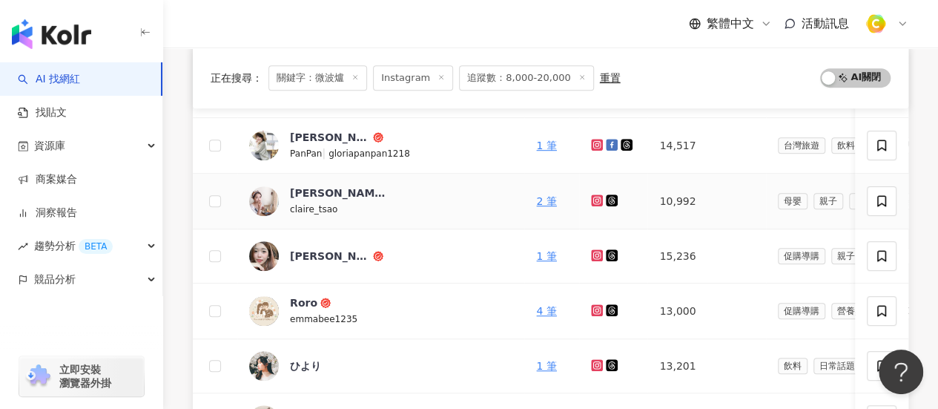
click at [594, 200] on icon at bounding box center [597, 200] width 6 height 6
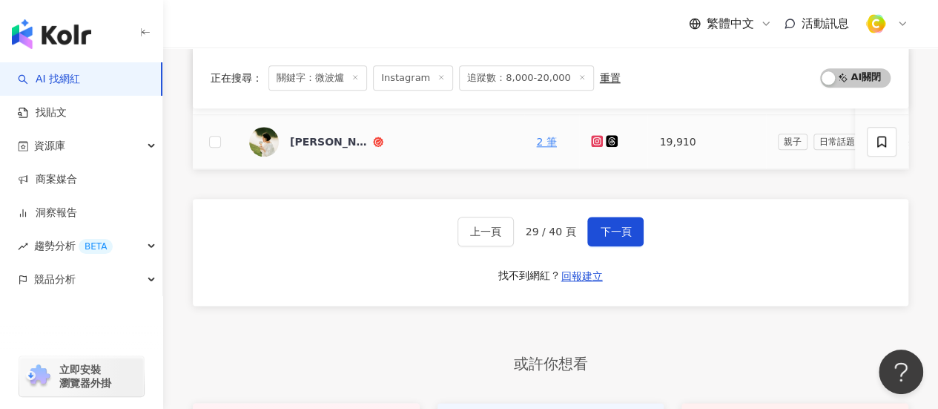
scroll to position [844, 0]
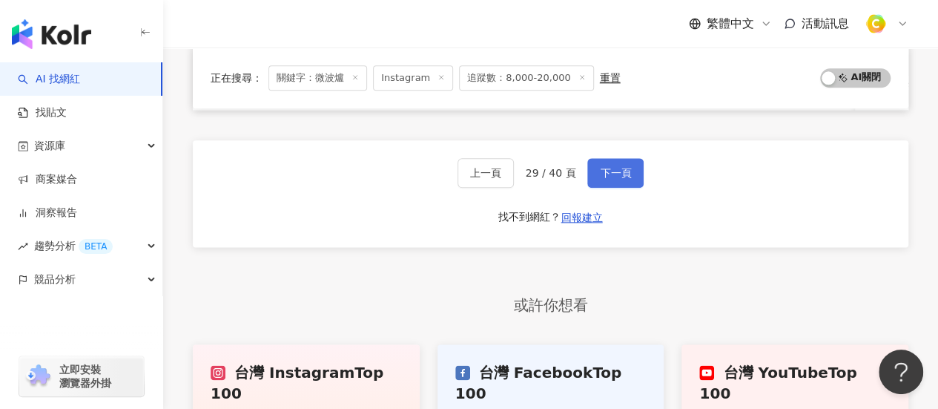
click at [627, 179] on span "下一頁" at bounding box center [615, 173] width 31 height 12
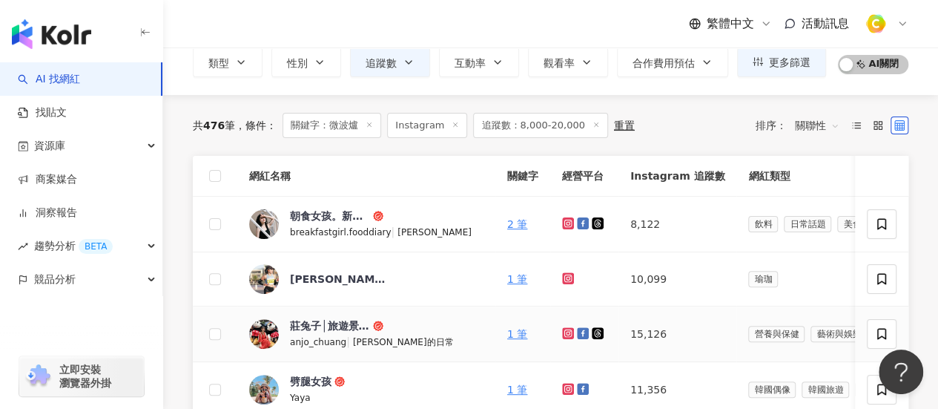
scroll to position [770, 0]
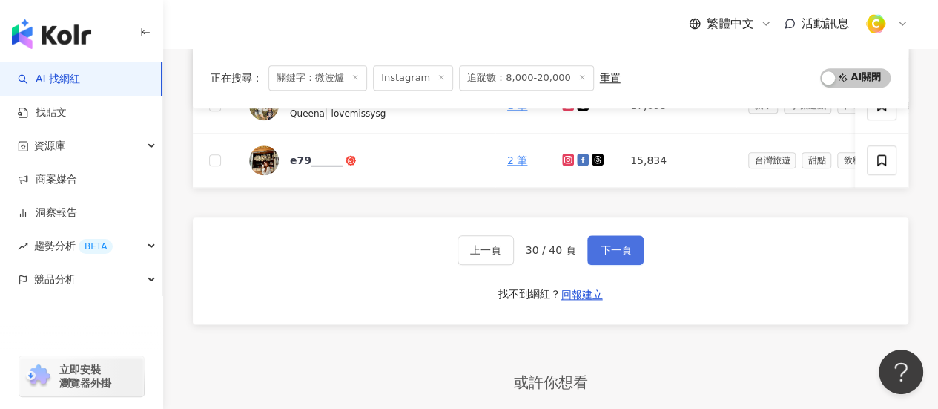
click at [610, 254] on span "下一頁" at bounding box center [615, 250] width 31 height 12
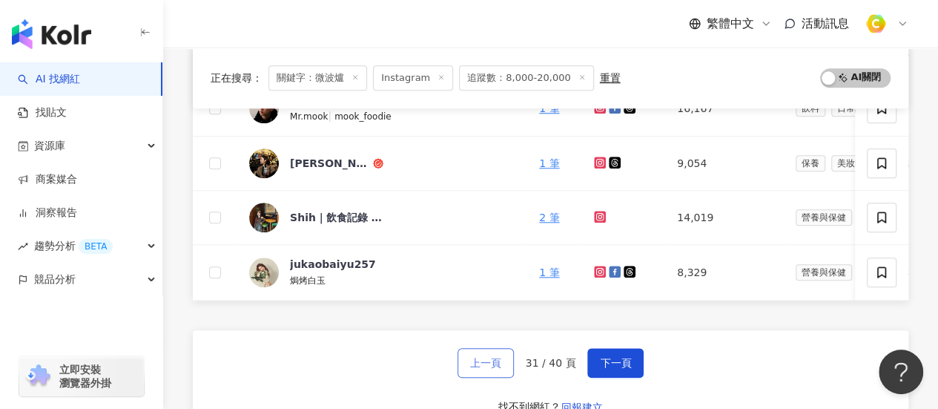
scroll to position [547, 0]
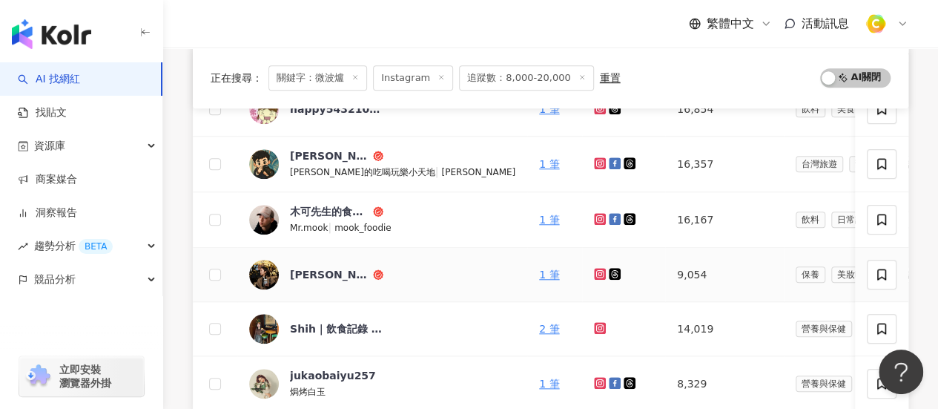
click at [594, 275] on icon at bounding box center [600, 274] width 12 height 12
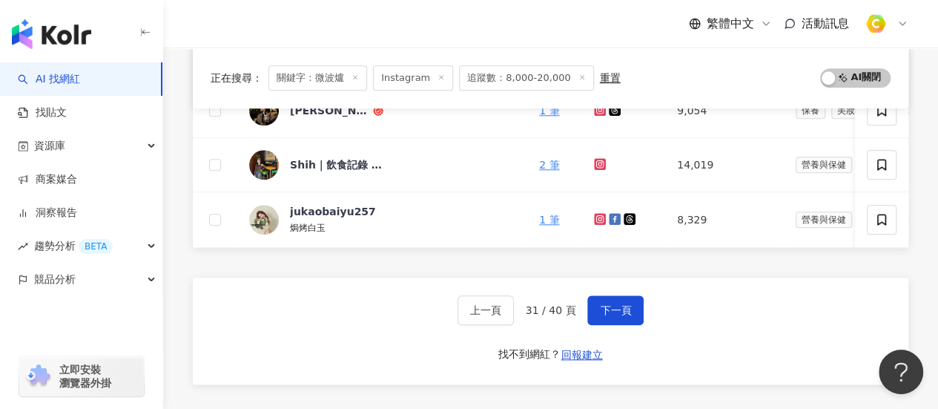
scroll to position [622, 0]
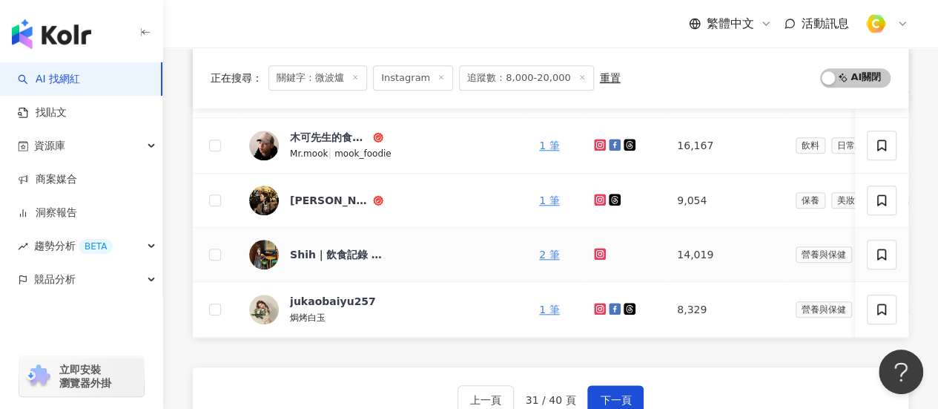
click at [599, 252] on icon at bounding box center [600, 253] width 2 height 2
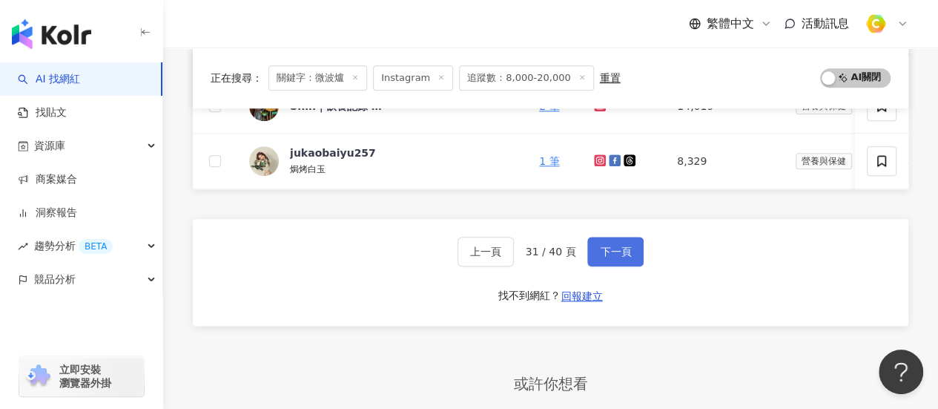
click at [632, 266] on button "下一頁" at bounding box center [615, 252] width 56 height 30
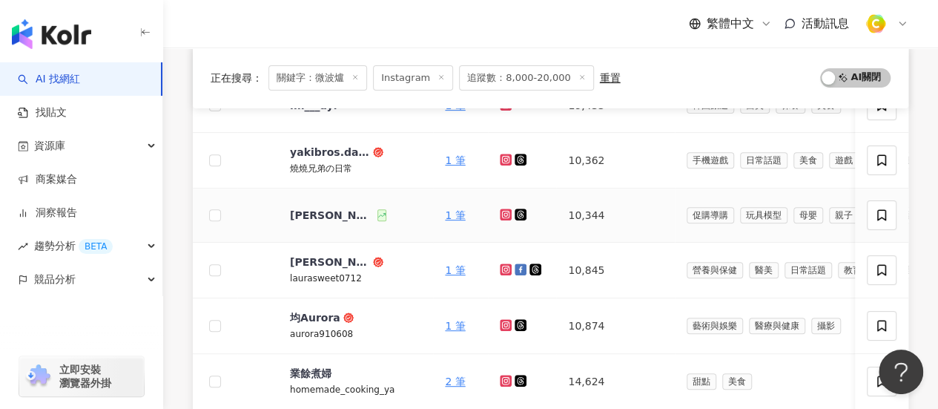
scroll to position [222, 0]
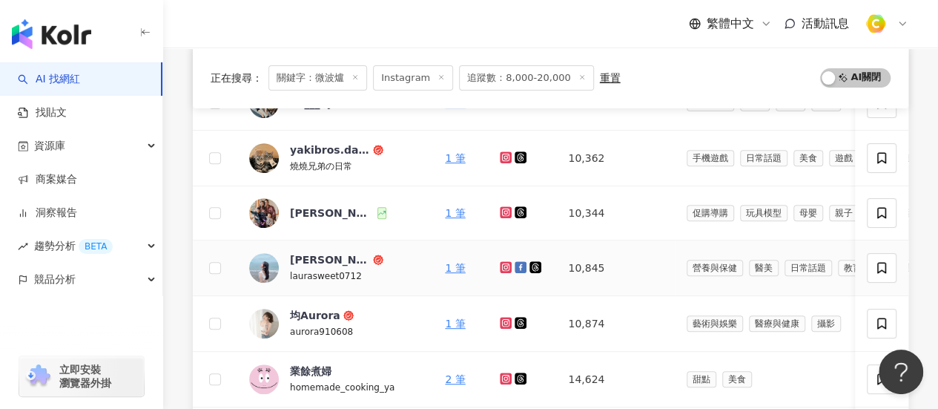
click at [504, 263] on icon at bounding box center [506, 267] width 10 height 9
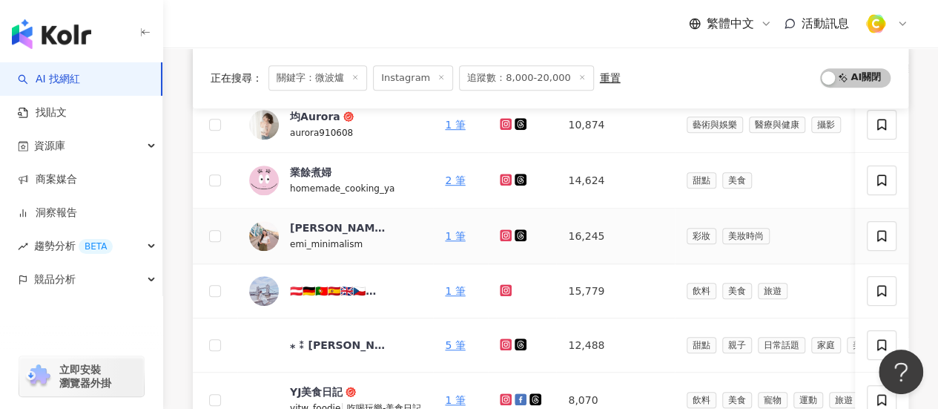
scroll to position [445, 0]
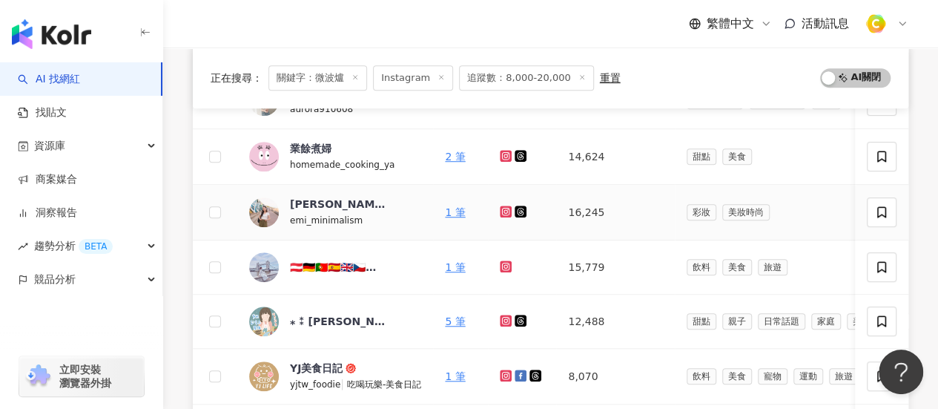
click at [503, 208] on icon at bounding box center [506, 211] width 6 height 6
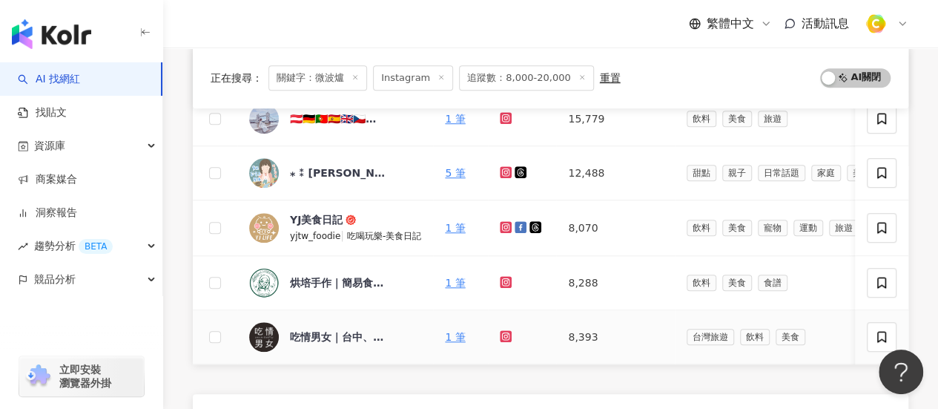
scroll to position [742, 0]
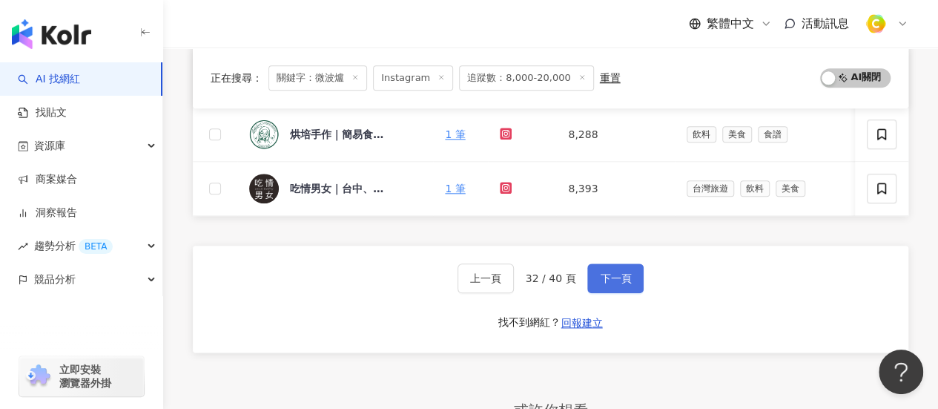
click at [608, 284] on span "下一頁" at bounding box center [615, 278] width 31 height 12
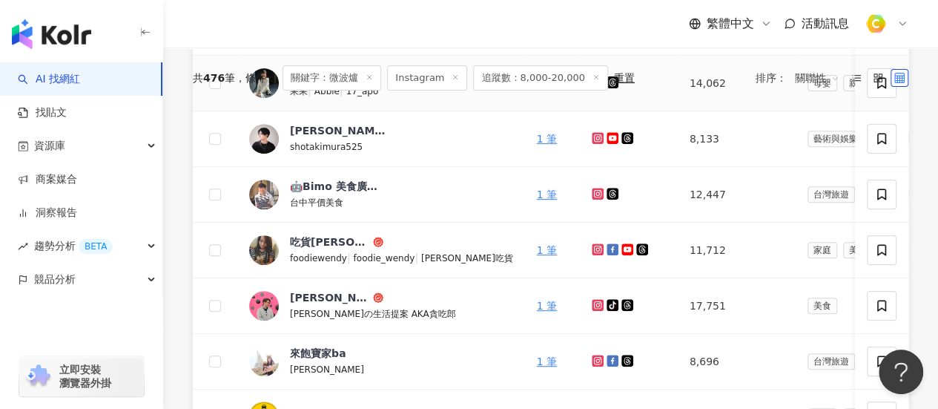
scroll to position [0, 0]
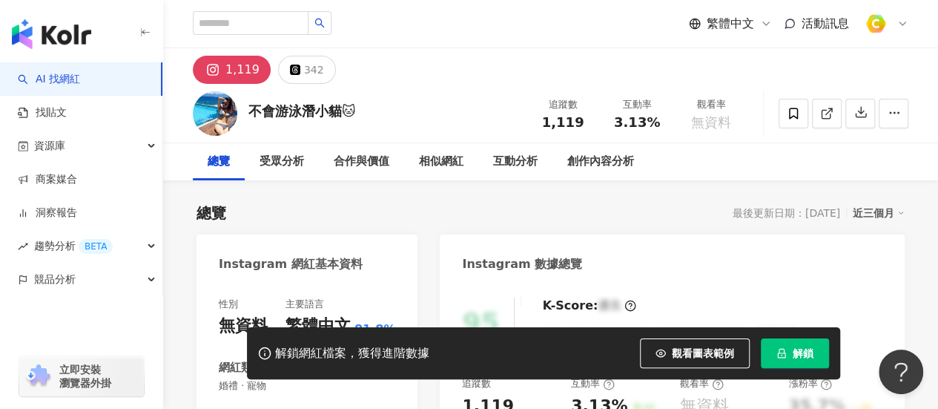
click at [207, 112] on img at bounding box center [215, 113] width 44 height 44
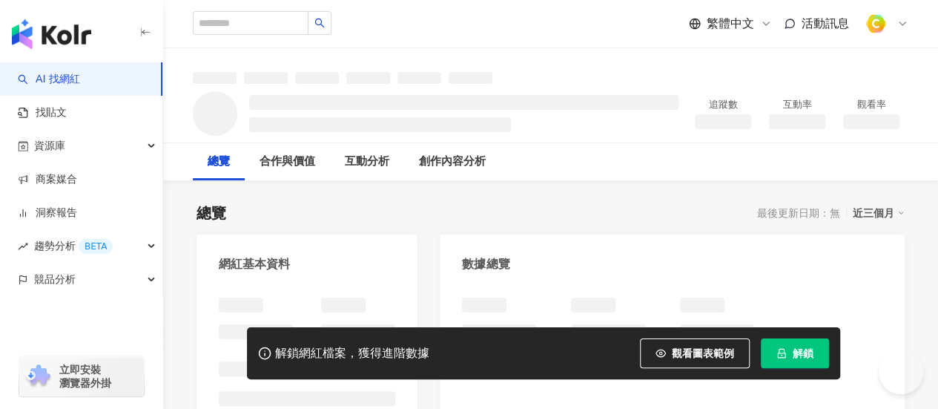
click at [805, 360] on button "解鎖" at bounding box center [795, 353] width 68 height 30
click at [803, 354] on span "解鎖" at bounding box center [803, 353] width 21 height 12
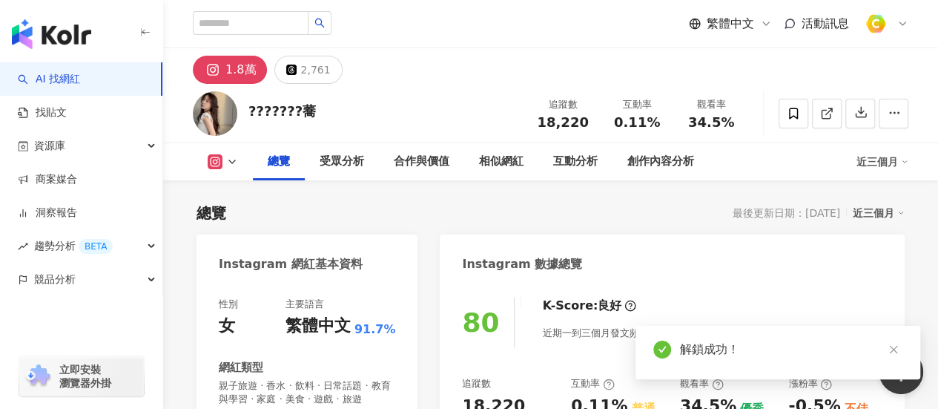
scroll to position [297, 0]
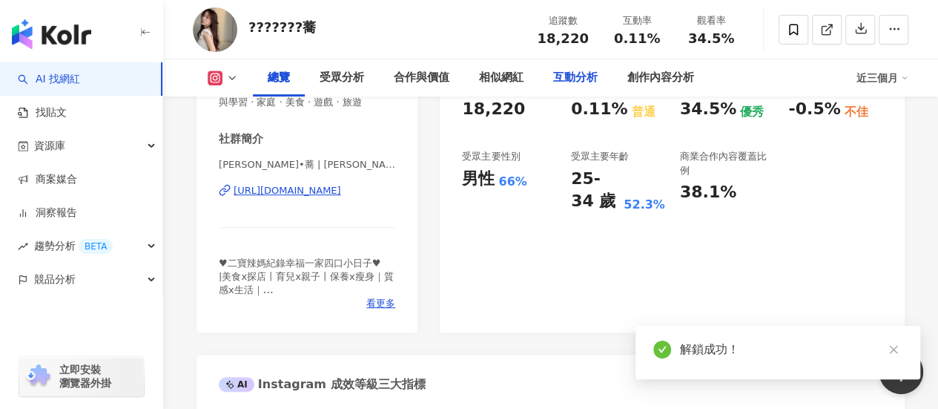
click at [564, 75] on div "互動分析" at bounding box center [575, 78] width 44 height 18
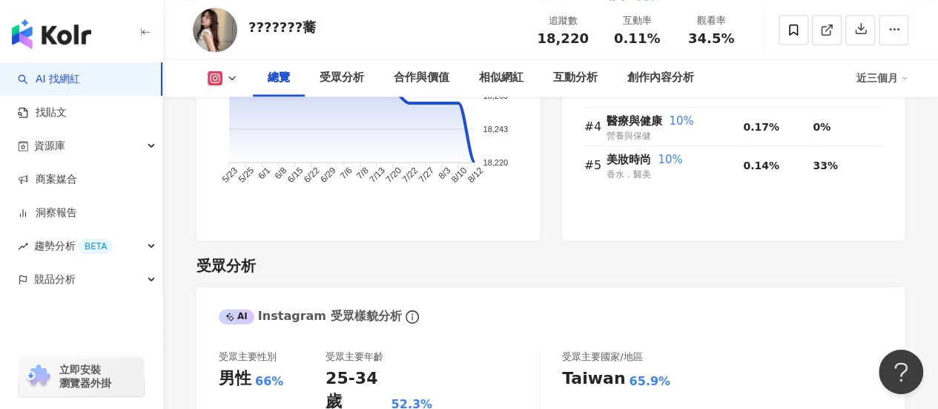
scroll to position [1261, 0]
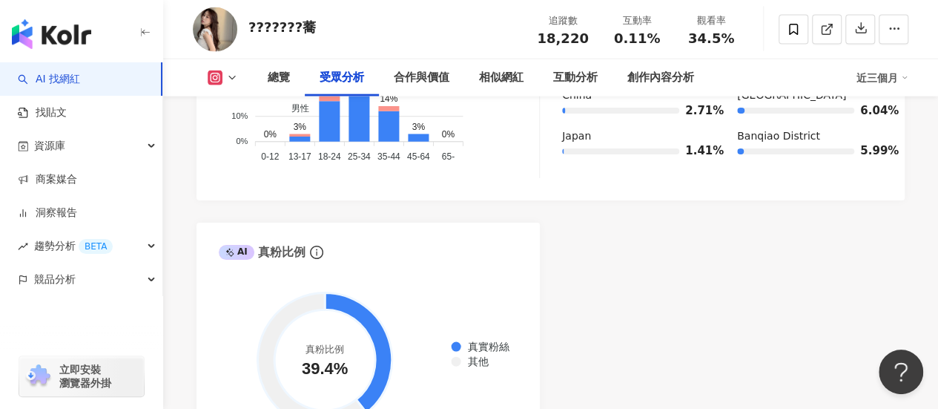
scroll to position [1831, 0]
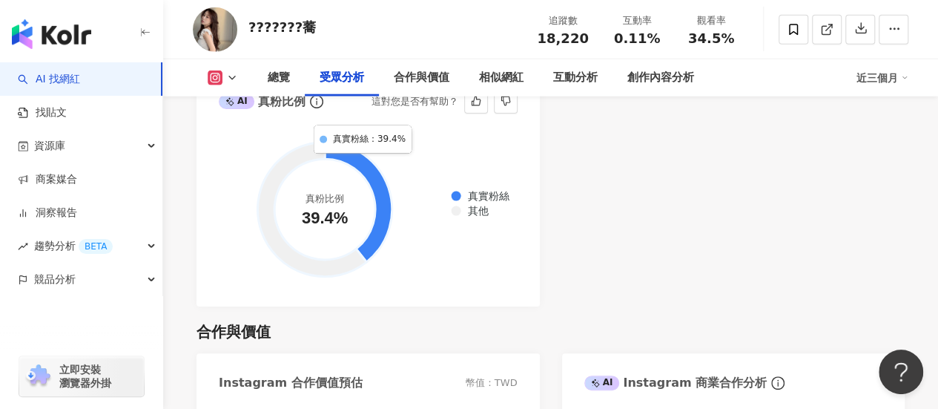
click at [361, 167] on icon at bounding box center [358, 202] width 67 height 120
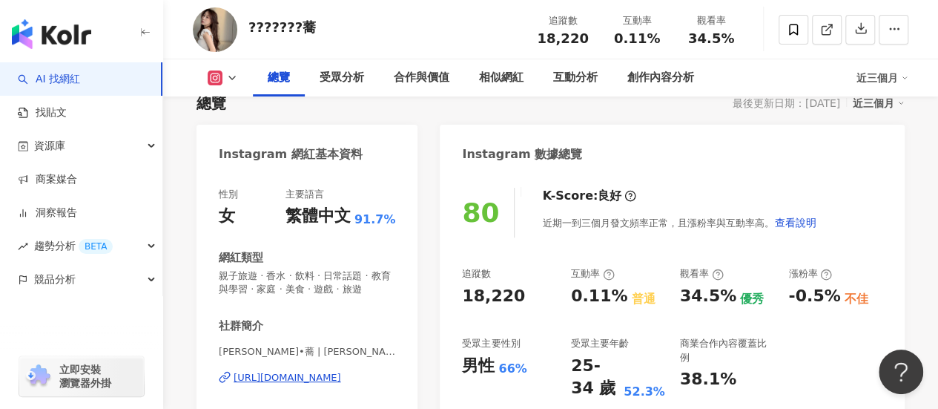
scroll to position [0, 0]
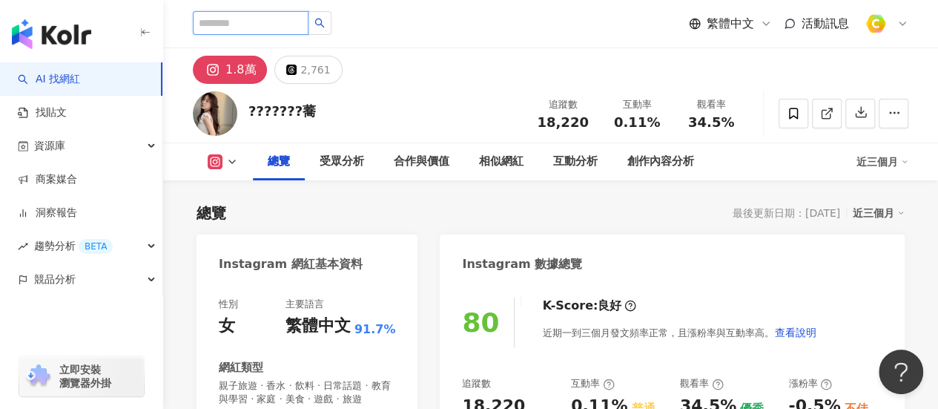
click at [252, 29] on input "search" at bounding box center [251, 23] width 116 height 24
type input "*"
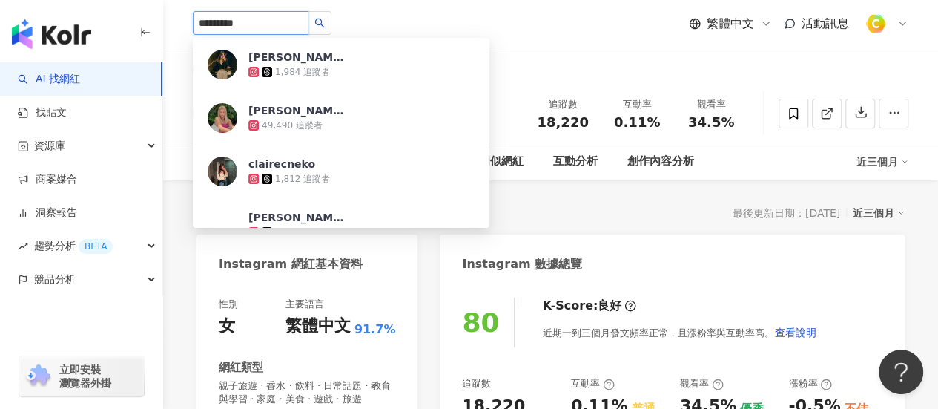
type input "**********"
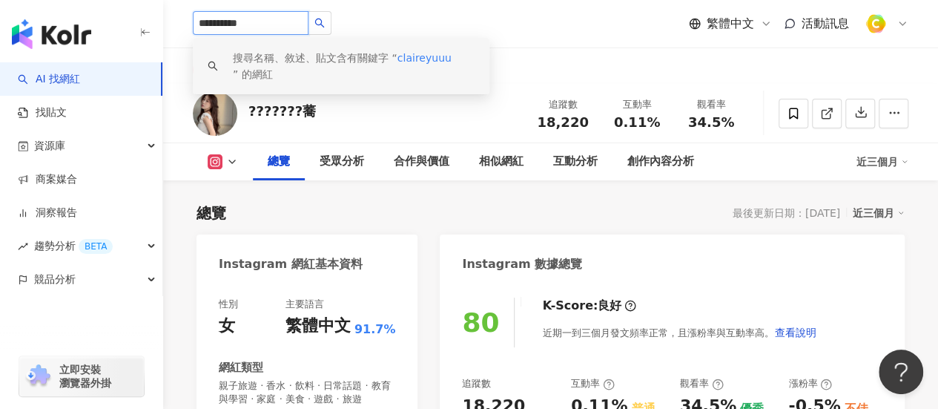
click at [415, 52] on span "claireyuuu" at bounding box center [425, 58] width 54 height 12
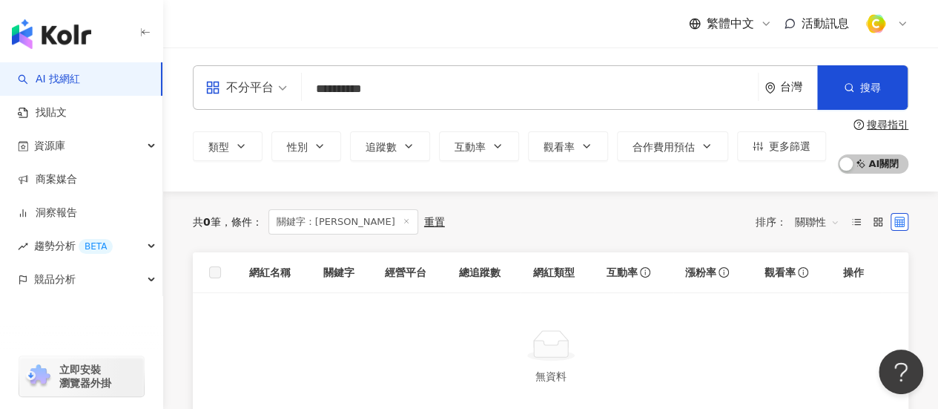
click at [280, 88] on span "不分平台" at bounding box center [246, 88] width 82 height 24
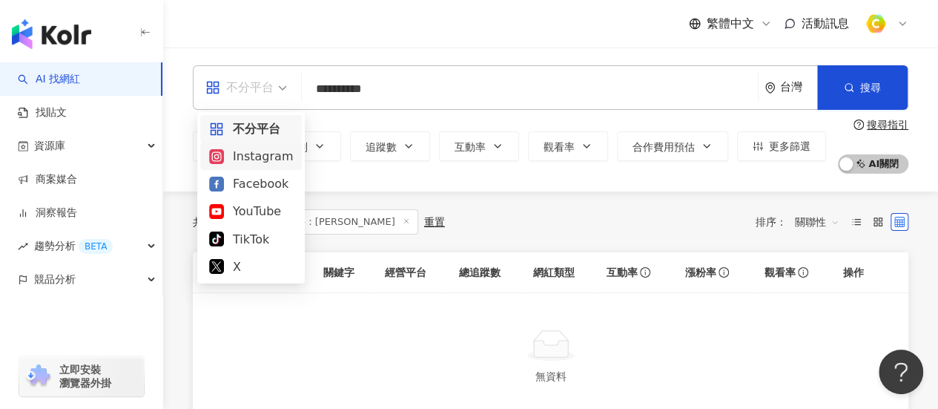
click at [261, 158] on div "Instagram" at bounding box center [251, 156] width 84 height 19
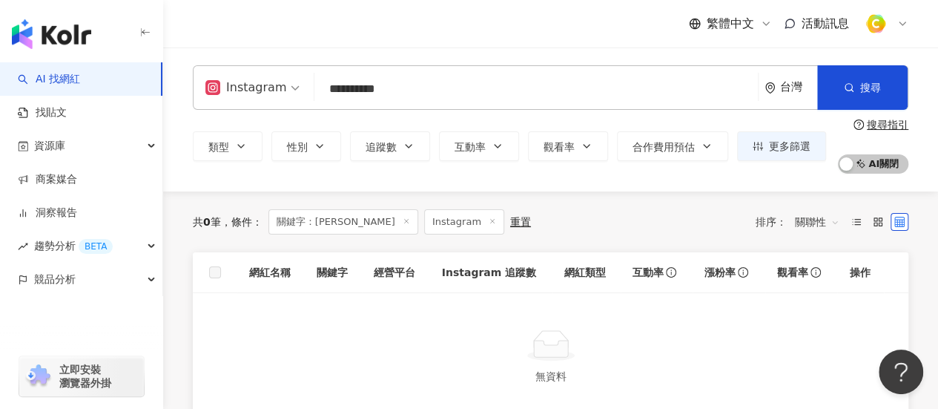
click at [423, 87] on input "**********" at bounding box center [536, 89] width 432 height 28
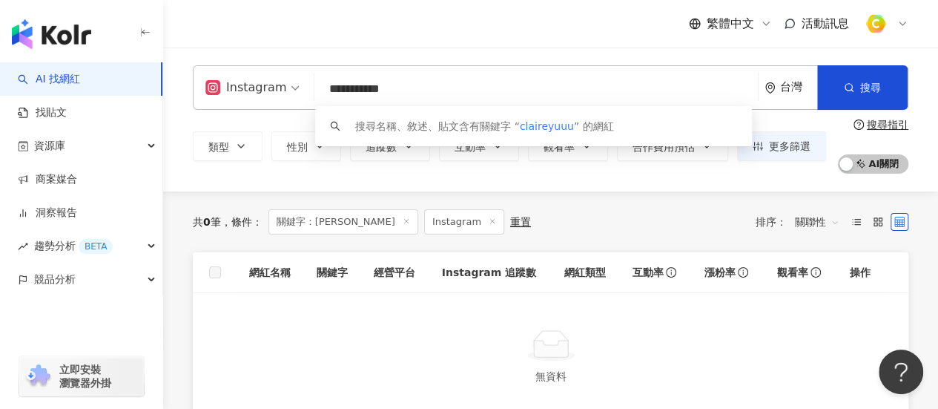
type input "**********"
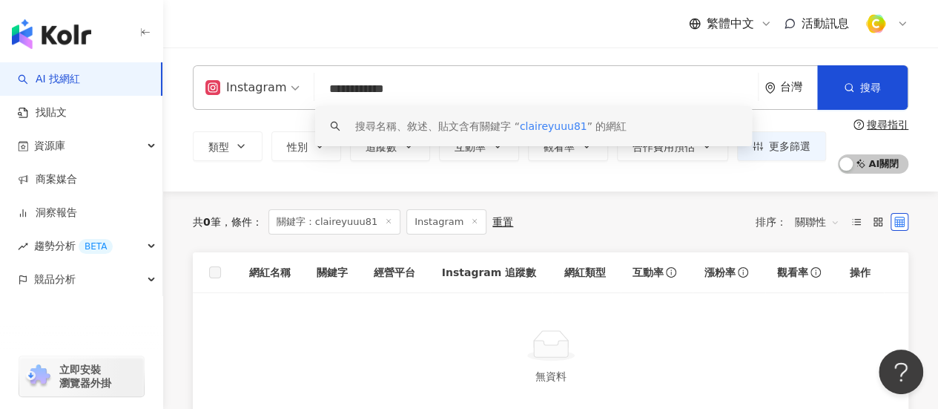
drag, startPoint x: 541, startPoint y: 88, endPoint x: 213, endPoint y: 69, distance: 329.1
click at [213, 69] on div "**********" at bounding box center [551, 87] width 716 height 44
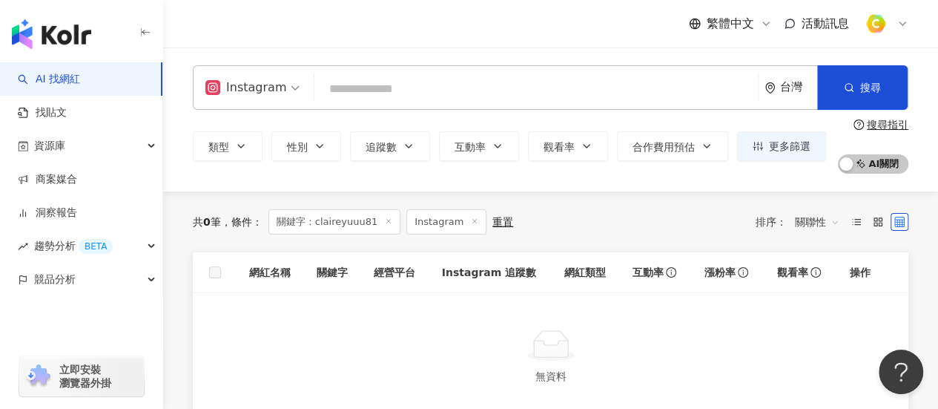
click at [385, 225] on icon at bounding box center [388, 220] width 7 height 7
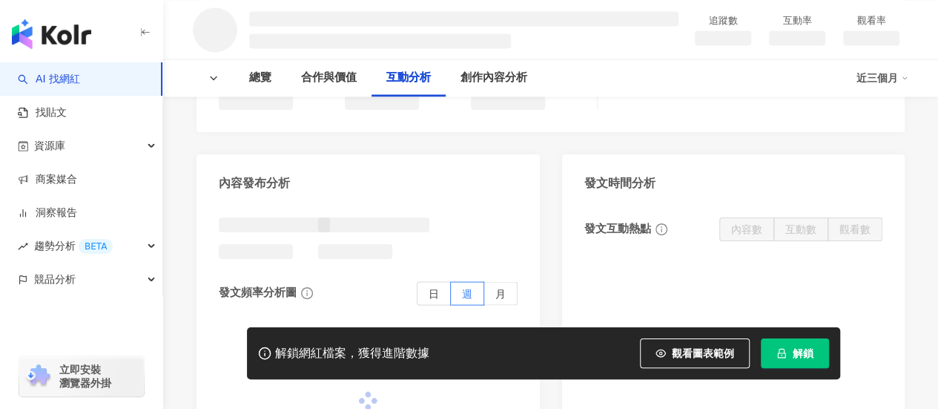
scroll to position [1409, 0]
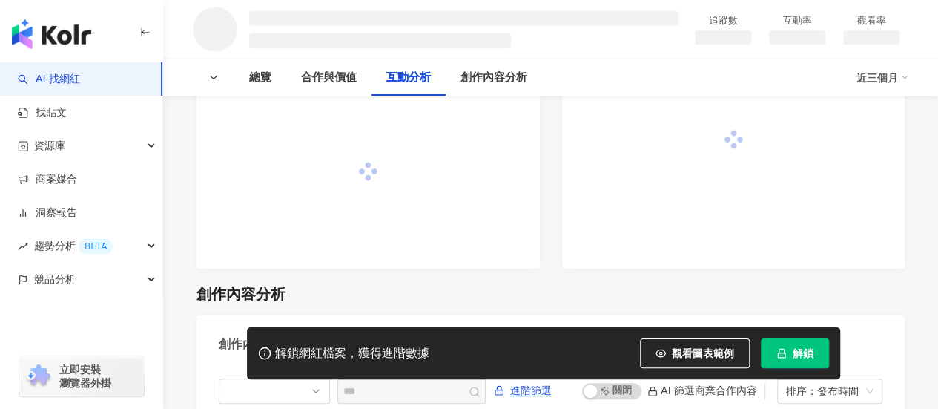
click at [807, 359] on span "解鎖" at bounding box center [803, 353] width 21 height 12
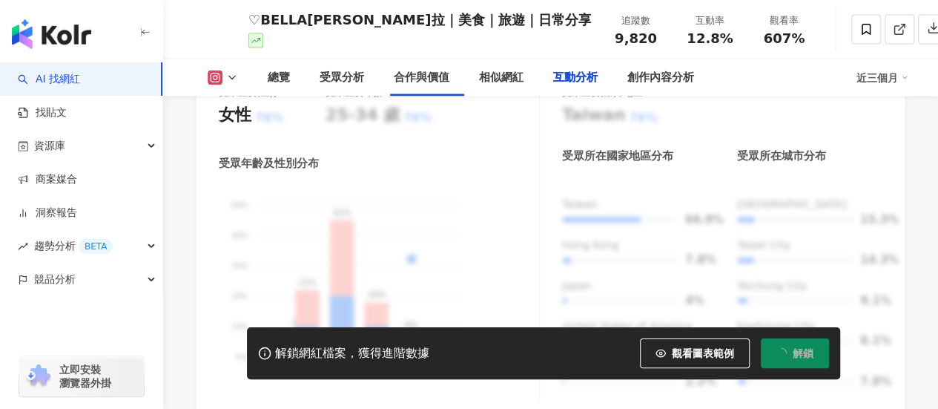
scroll to position [3976, 0]
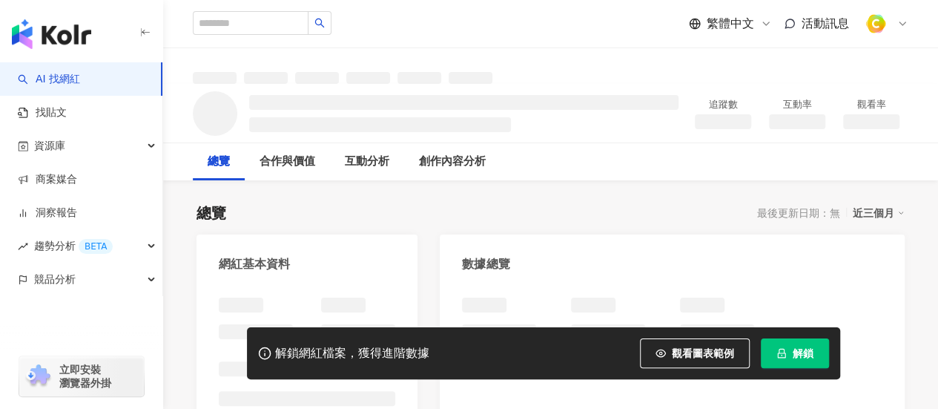
click at [785, 352] on icon "lock" at bounding box center [782, 353] width 10 height 10
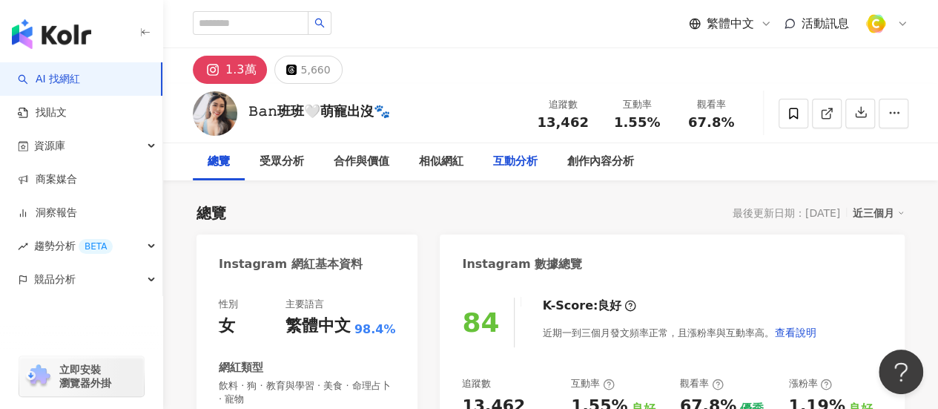
click at [516, 163] on div "互動分析" at bounding box center [515, 162] width 44 height 18
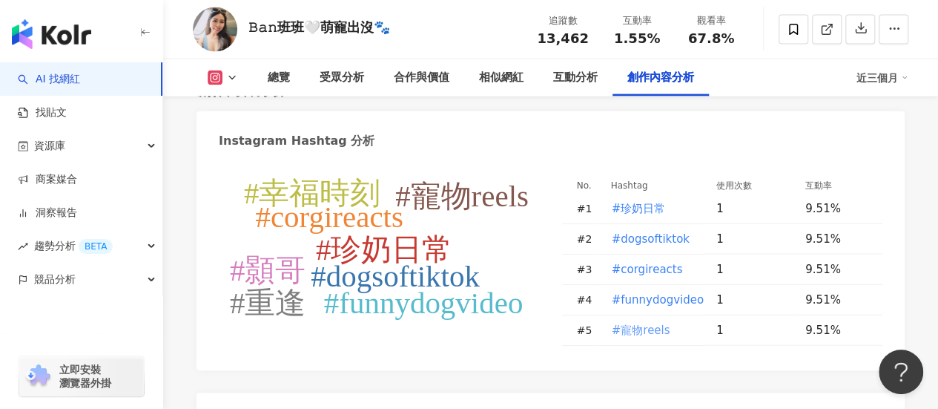
scroll to position [4541, 0]
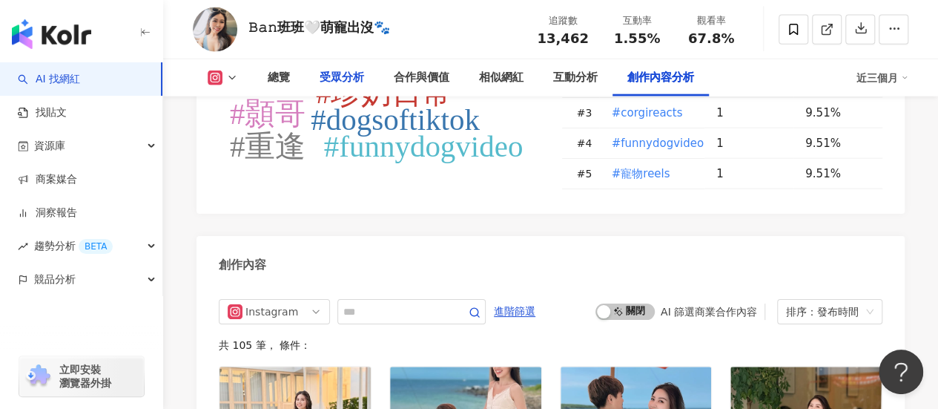
click at [346, 69] on div "受眾分析" at bounding box center [342, 78] width 44 height 18
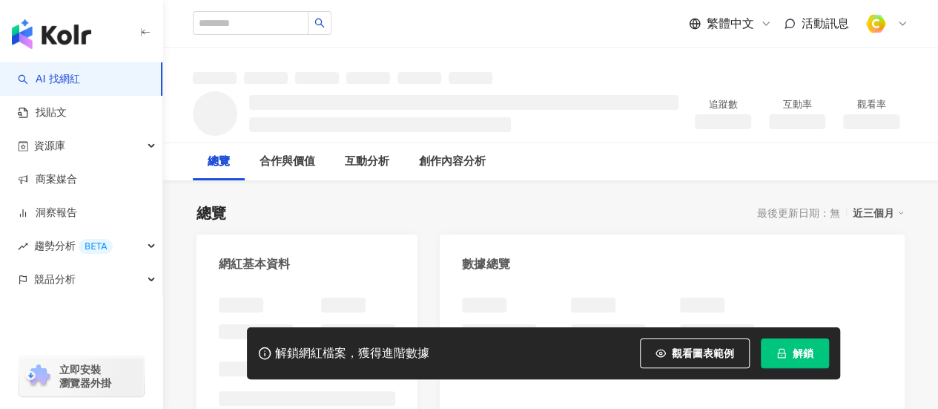
click at [813, 357] on button "解鎖" at bounding box center [795, 353] width 68 height 30
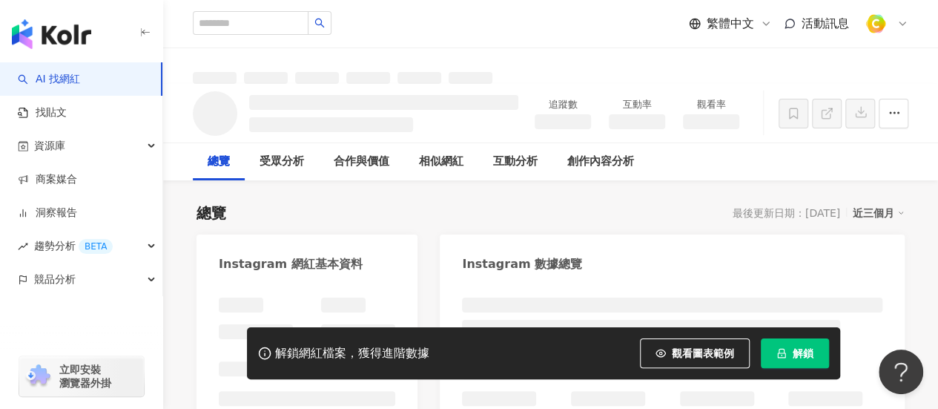
scroll to position [148, 0]
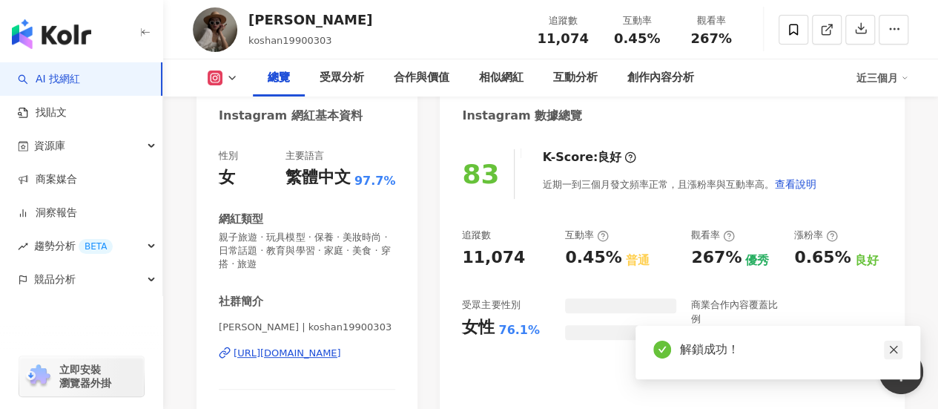
click at [894, 350] on icon "close" at bounding box center [893, 349] width 10 height 10
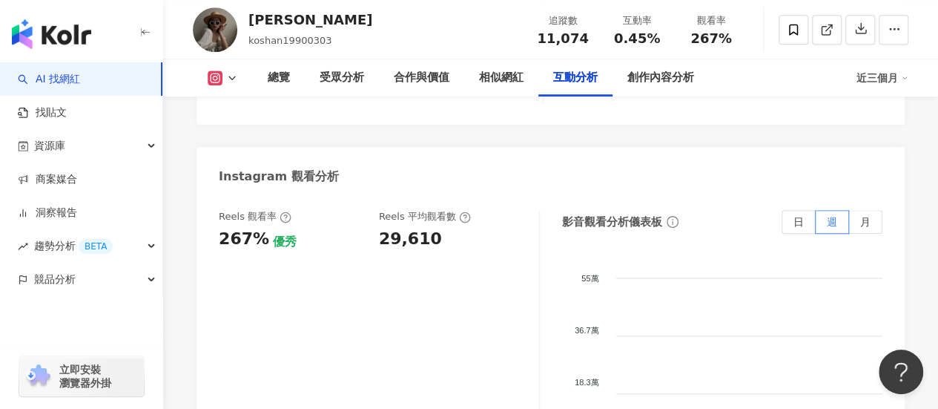
scroll to position [3337, 0]
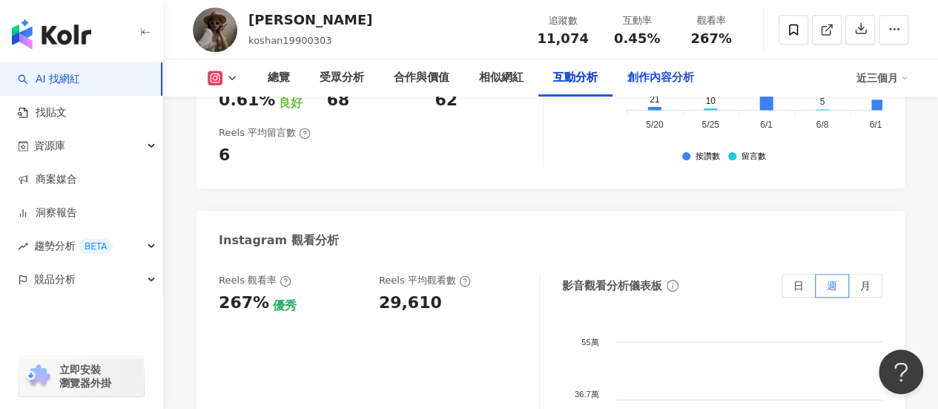
click at [673, 81] on div "創作內容分析" at bounding box center [660, 78] width 67 height 18
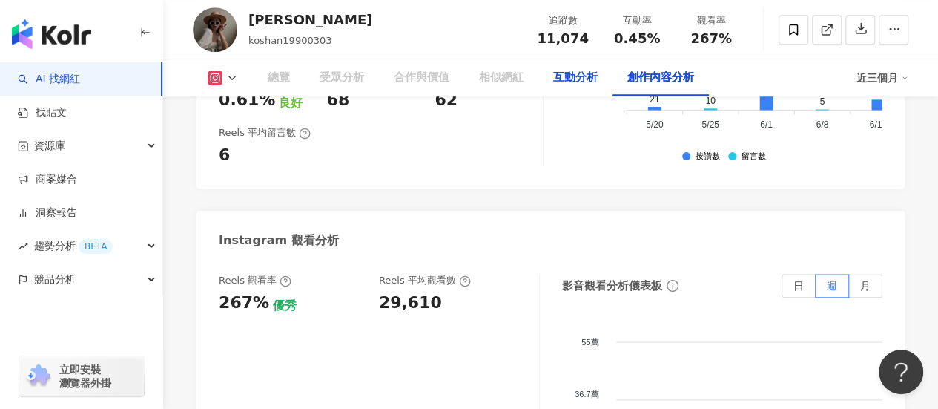
scroll to position [4247, 0]
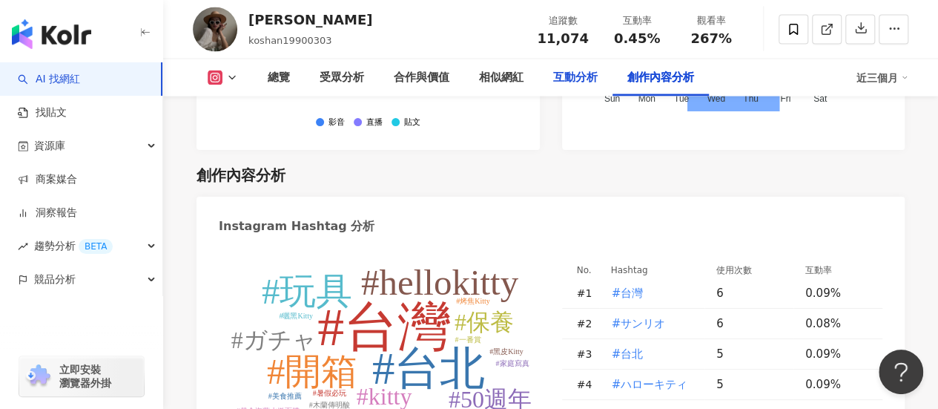
click at [574, 85] on div "互動分析" at bounding box center [575, 78] width 44 height 18
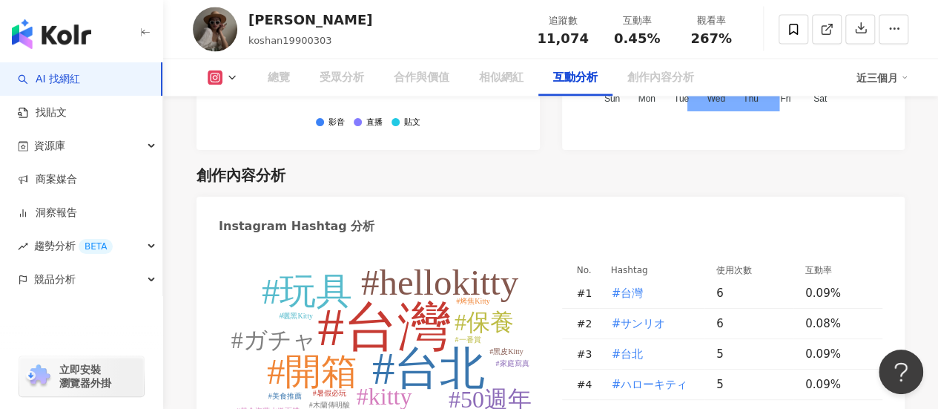
scroll to position [2935, 0]
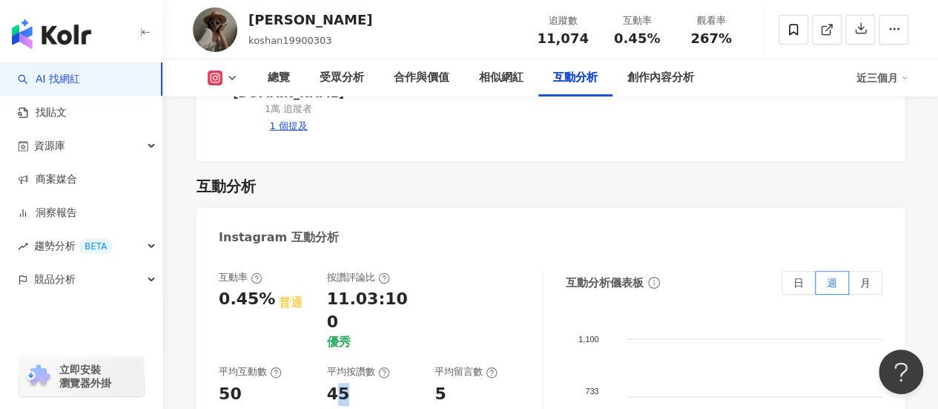
drag, startPoint x: 378, startPoint y: 314, endPoint x: 338, endPoint y: 317, distance: 40.2
click at [338, 383] on div "45" at bounding box center [373, 394] width 93 height 23
drag, startPoint x: 371, startPoint y: 314, endPoint x: 386, endPoint y: 312, distance: 14.9
click at [372, 383] on div "45" at bounding box center [373, 394] width 93 height 23
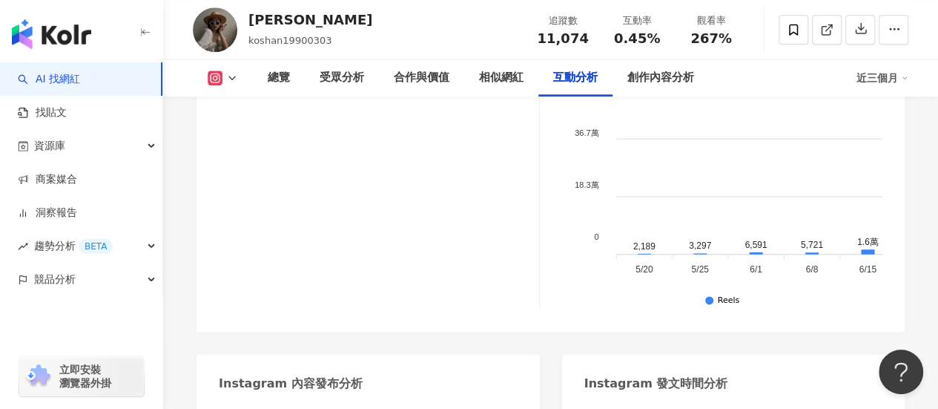
scroll to position [3380, 0]
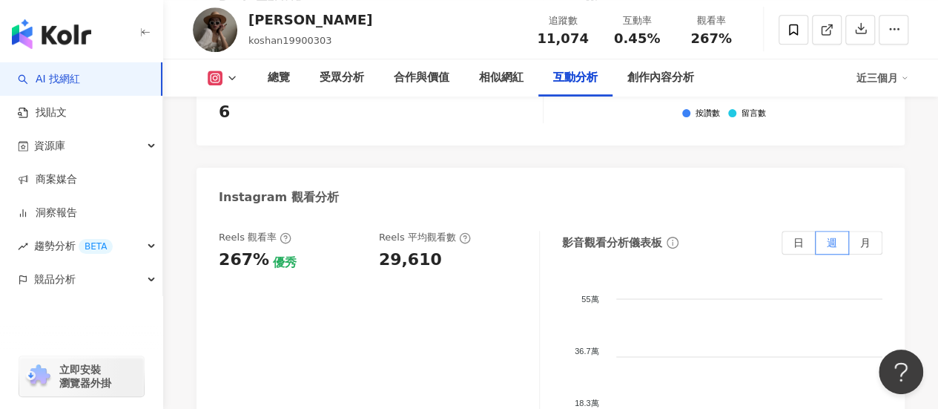
click at [395, 244] on div "Reels 觀看率 267% 優秀 [PERSON_NAME] 平均觀看數 29,610" at bounding box center [379, 379] width 321 height 297
click at [352, 82] on div "受眾分析" at bounding box center [342, 78] width 44 height 18
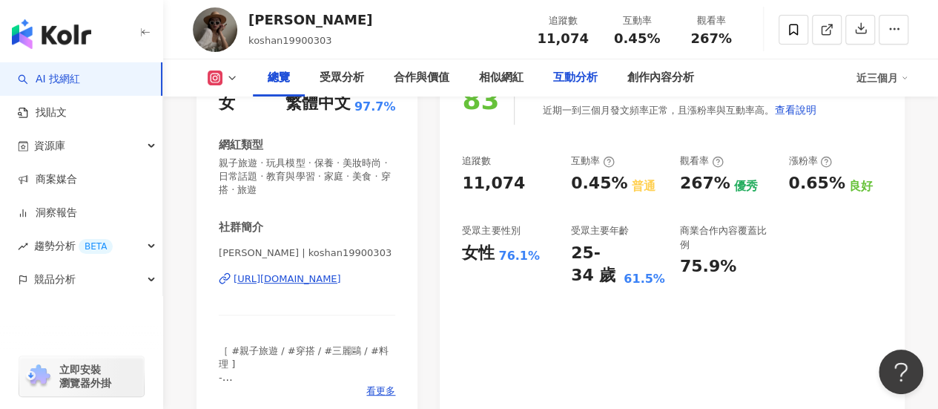
click at [599, 67] on div "互動分析" at bounding box center [575, 77] width 74 height 37
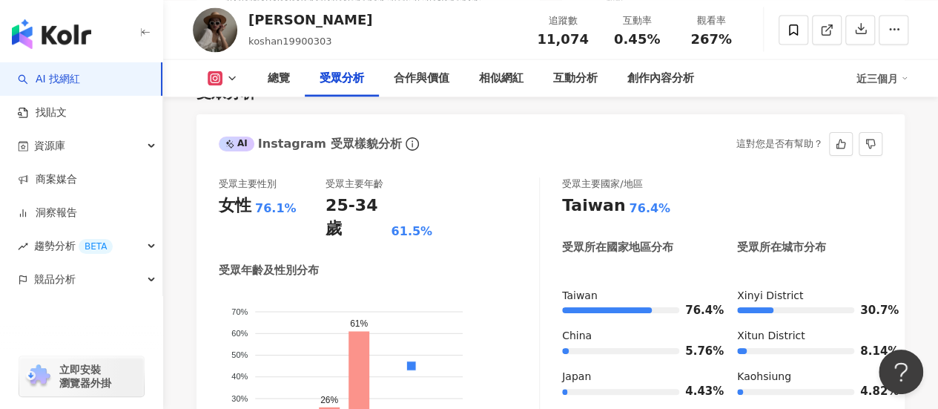
scroll to position [1378, 0]
